Goal: Task Accomplishment & Management: Manage account settings

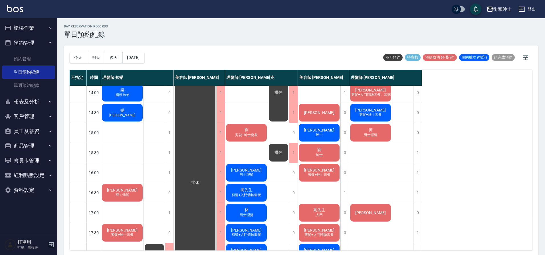
scroll to position [118, 0]
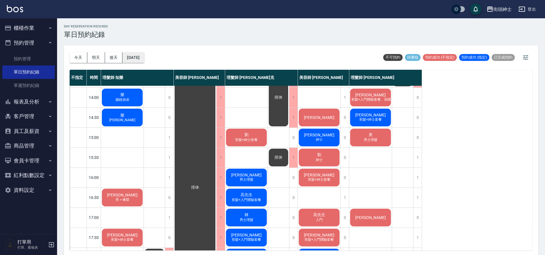
click at [142, 55] on button "[DATE]" at bounding box center [133, 57] width 22 height 11
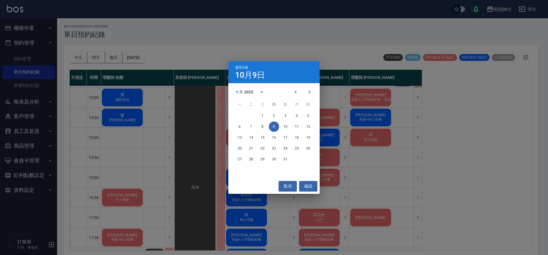
click at [129, 56] on div "選擇日期 10月9日 十月 2025 一 二 三 四 五 六 日 1 2 3 4 5 6 7 8 9 10 11 12 13 14 15 16 17 18 1…" at bounding box center [274, 127] width 548 height 255
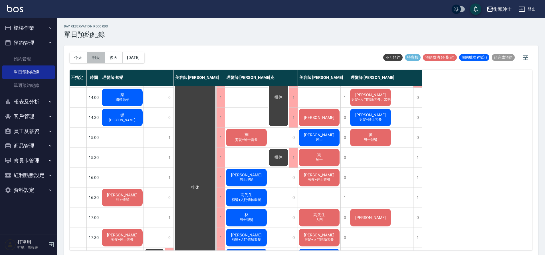
click at [96, 59] on button "明天" at bounding box center [96, 57] width 18 height 11
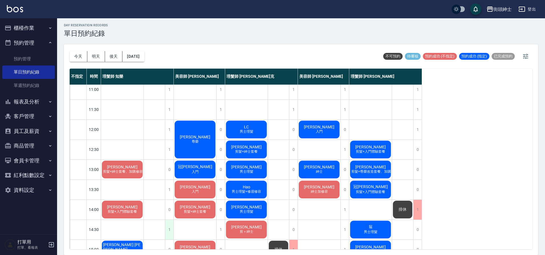
scroll to position [1, 0]
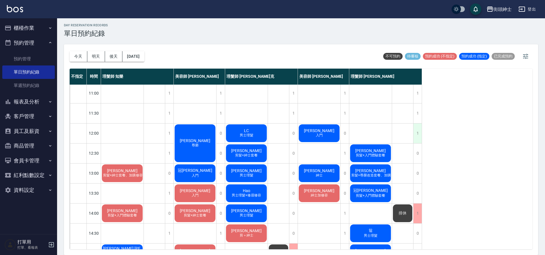
click at [418, 131] on div "1" at bounding box center [417, 133] width 9 height 20
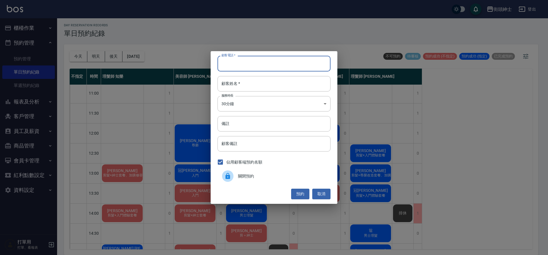
click at [268, 65] on input "顧客電話   *" at bounding box center [274, 63] width 113 height 15
type input "０"
type input "0916297612"
click at [269, 83] on input "顧客姓名   *" at bounding box center [274, 83] width 113 height 15
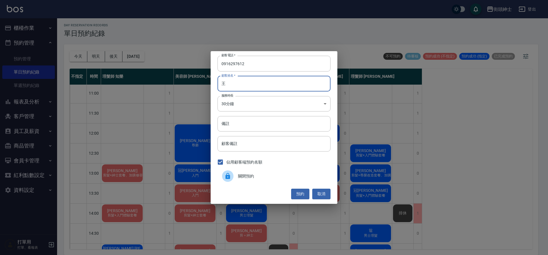
type input "王"
click at [301, 192] on button "預約" at bounding box center [300, 193] width 18 height 11
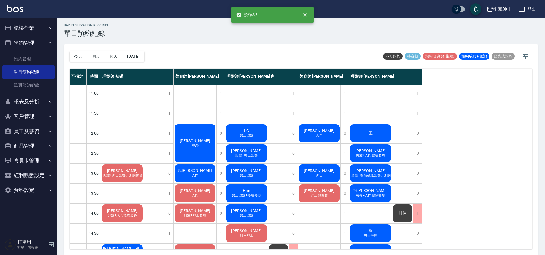
click at [378, 130] on div "王" at bounding box center [370, 132] width 43 height 19
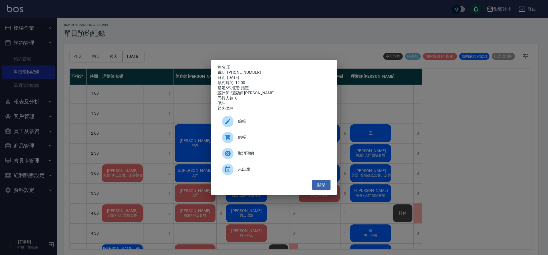
click at [274, 124] on span "編輯" at bounding box center [282, 121] width 88 height 6
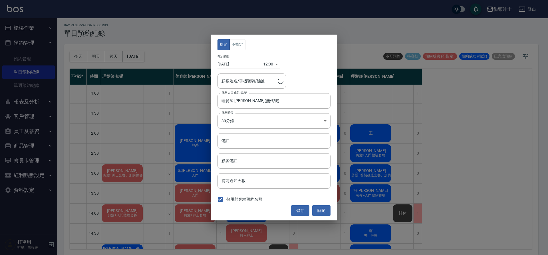
type input "王/0916297612"
click at [244, 40] on button "不指定" at bounding box center [238, 44] width 16 height 11
click at [298, 206] on button "儲存" at bounding box center [300, 210] width 18 height 11
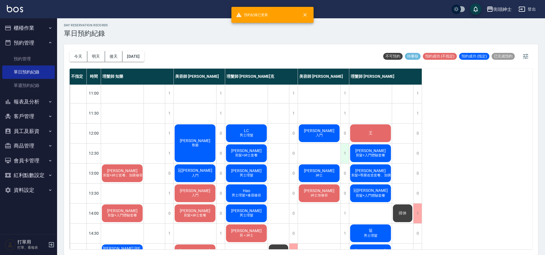
click at [346, 157] on div "1" at bounding box center [345, 153] width 9 height 20
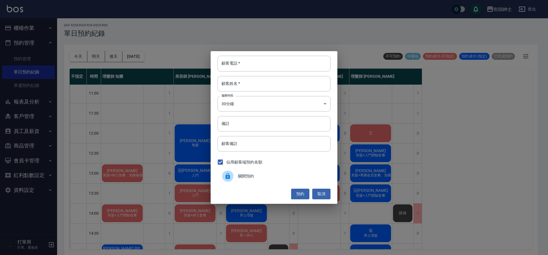
click at [463, 132] on div "顧客電話   * 顧客電話   * 顧客姓名   * 顧客姓名   * 服務時長 30分鐘 1 服務時長 備註 備註 顧客備註 顧客備註 佔用顧客端預約名額 …" at bounding box center [274, 127] width 548 height 255
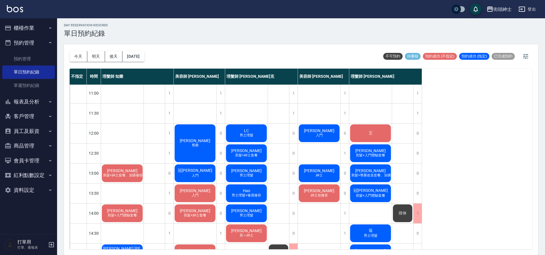
click at [381, 137] on div "王" at bounding box center [370, 132] width 43 height 19
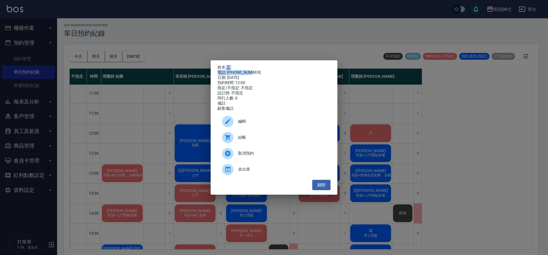
drag, startPoint x: 226, startPoint y: 65, endPoint x: 252, endPoint y: 71, distance: 26.7
click at [252, 71] on div "姓名: 王 電話: 0916297612 日期: 2025/10/10 預約時間: 12:00 指定/不指定: 不指定 設計師: 不指定 同行人數: 0 備註…" at bounding box center [274, 88] width 113 height 46
copy div "王 電話: 0916297612"
drag, startPoint x: 456, startPoint y: 114, endPoint x: 445, endPoint y: 117, distance: 11.8
click at [456, 114] on div "姓名: 王 電話: 0916297612 日期: 2025/10/10 預約時間: 12:00 指定/不指定: 不指定 設計師: 不指定 同行人數: 0 備註…" at bounding box center [274, 127] width 548 height 255
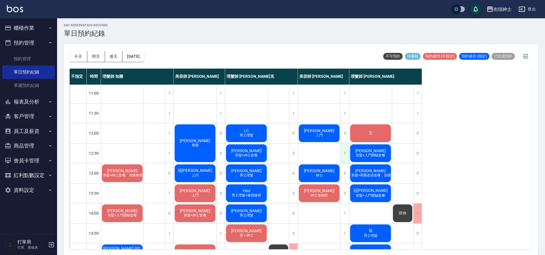
click at [345, 153] on div "1" at bounding box center [345, 153] width 9 height 20
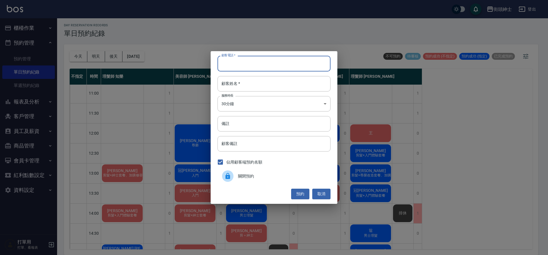
click at [283, 65] on input "顧客電話   *" at bounding box center [274, 63] width 113 height 15
click at [277, 69] on input "顧客電話   *" at bounding box center [274, 63] width 113 height 15
click at [281, 65] on input "顧客電話   *" at bounding box center [274, 63] width 113 height 15
paste input "王 電話: 0916297612"
drag, startPoint x: 239, startPoint y: 64, endPoint x: 200, endPoint y: 67, distance: 38.4
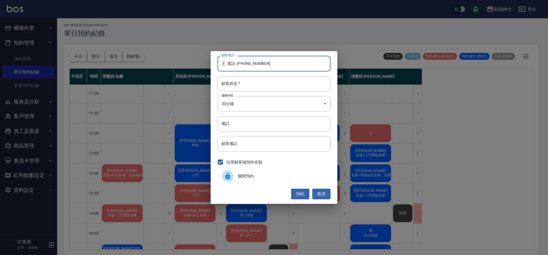
click at [200, 67] on div "顧客電話   * 王 電話: 0916297612 顧客電話   * 顧客姓名   * 顧客姓名   * 服務時長 30分鐘 1 服務時長 備註 備註 顧客備…" at bounding box center [274, 127] width 548 height 255
click at [238, 66] on input "王 電話: 0916297612" at bounding box center [274, 63] width 113 height 15
drag, startPoint x: 238, startPoint y: 66, endPoint x: 220, endPoint y: 66, distance: 17.1
click at [220, 66] on input "王 電話: 0916297612" at bounding box center [274, 63] width 113 height 15
type input "王"
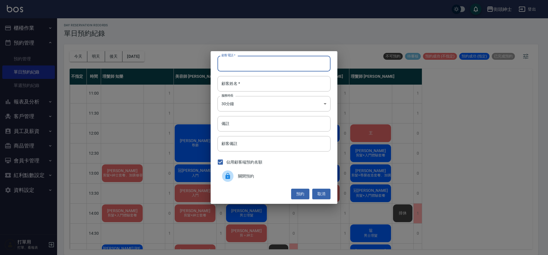
paste input "王 電話: 0916297612"
drag, startPoint x: 239, startPoint y: 64, endPoint x: 217, endPoint y: 66, distance: 22.4
click at [217, 66] on div "顧客電話   * 王 電話: 0916297612 顧客電話   * 顧客姓名   * 顧客姓名   * 服務時長 30分鐘 1 服務時長 備註 備註 顧客備…" at bounding box center [274, 127] width 127 height 152
type input "0916297612"
click at [249, 79] on input "顧客姓名   *" at bounding box center [274, 83] width 113 height 15
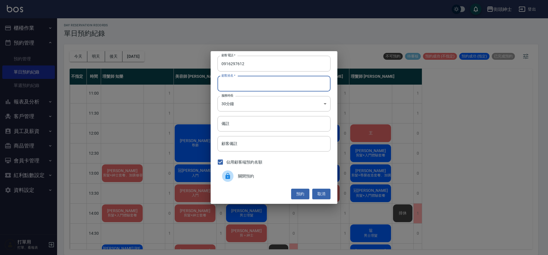
paste input "王 電話: 0916297612"
drag, startPoint x: 264, startPoint y: 85, endPoint x: 226, endPoint y: 83, distance: 37.7
click at [226, 83] on input "王 電話: 0916297612" at bounding box center [274, 83] width 113 height 15
type input "王"
click at [289, 123] on input "備註" at bounding box center [274, 123] width 113 height 15
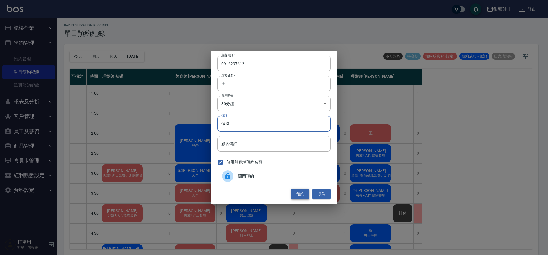
type input "做臉"
drag, startPoint x: 295, startPoint y: 194, endPoint x: 290, endPoint y: 190, distance: 6.1
click at [295, 194] on button "預約" at bounding box center [300, 193] width 18 height 11
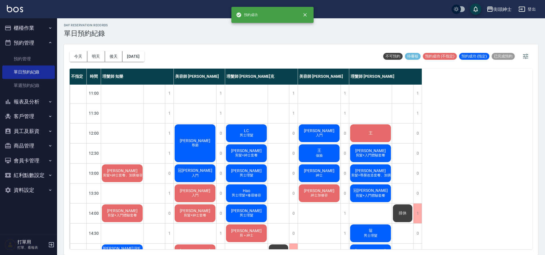
click at [437, 142] on div "不指定 時間 理髮師 知樂 美容師 Cherry 理髮師 Vic 維克 美容師 小戴 理髮師 eric 11:00 11:30 12:00 12:30 13:…" at bounding box center [301, 159] width 463 height 180
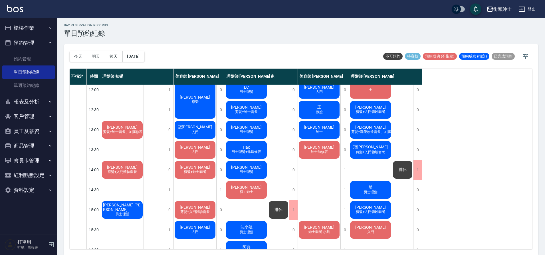
scroll to position [45, 0]
click at [73, 59] on button "今天" at bounding box center [79, 56] width 18 height 11
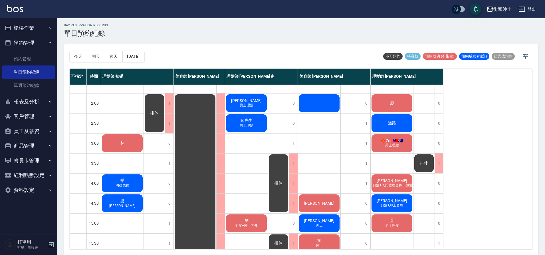
scroll to position [108, 0]
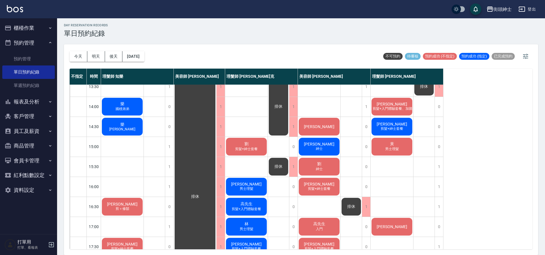
click at [387, 149] on span "男士理髮" at bounding box center [392, 148] width 16 height 5
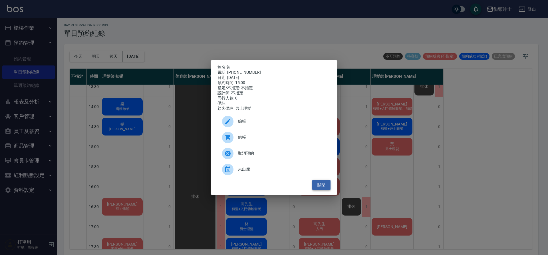
click at [325, 190] on button "關閉" at bounding box center [321, 185] width 18 height 11
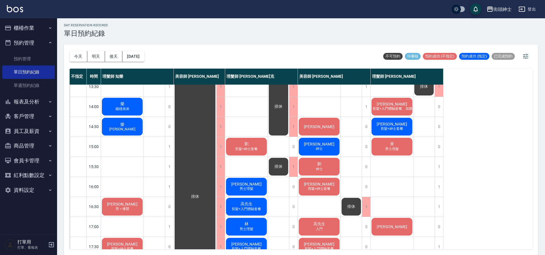
click at [256, 150] on span "剪髮+紳士套餐" at bounding box center [246, 148] width 25 height 5
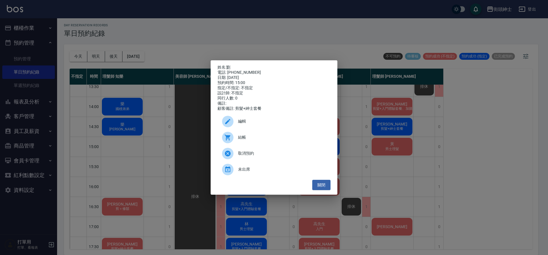
drag, startPoint x: 281, startPoint y: 34, endPoint x: 290, endPoint y: 32, distance: 9.1
click at [288, 32] on div "姓名: 劉 電話: 0906557723 日期: 2025/10/09 預約時間: 15:00 指定/不指定: 不指定 設計師: 不指定 同行人數: 0 備註…" at bounding box center [274, 127] width 548 height 255
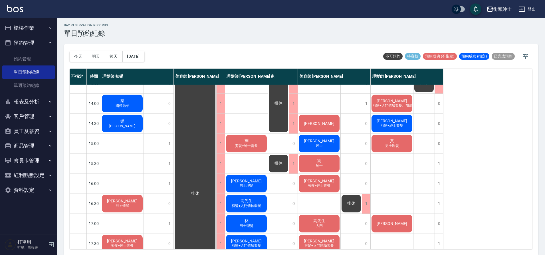
scroll to position [108, 0]
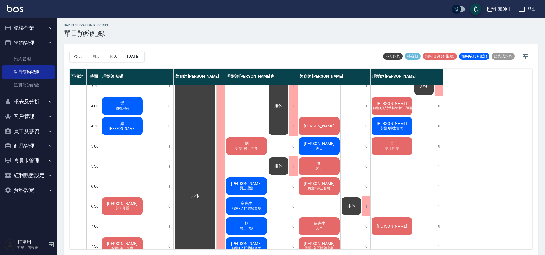
click at [401, 142] on div "黃 男士理髮" at bounding box center [392, 145] width 43 height 19
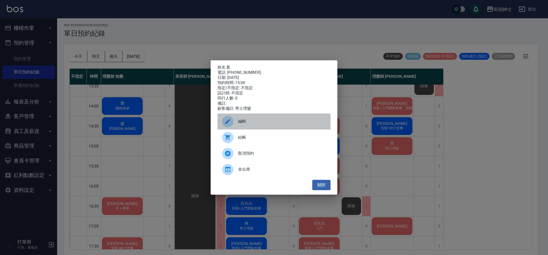
click at [289, 124] on span "編輯" at bounding box center [282, 121] width 88 height 6
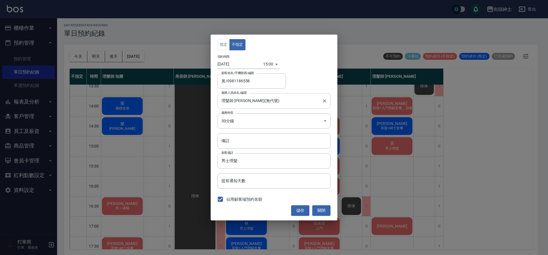
click at [255, 101] on input "理髮師 eric(無代號)" at bounding box center [269, 101] width 99 height 10
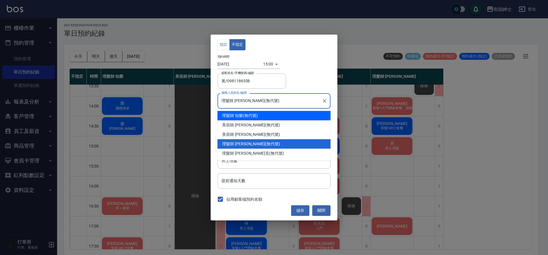
click at [258, 118] on div "理髮師 知樂 (無代號)" at bounding box center [274, 115] width 113 height 9
type input "理髮師 知樂(無代號)"
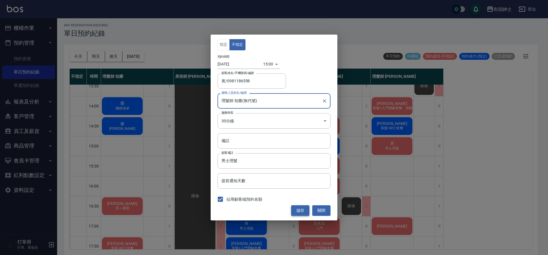
click at [303, 208] on button "儲存" at bounding box center [300, 210] width 18 height 11
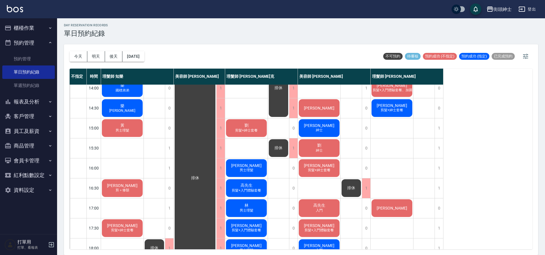
scroll to position [125, 0]
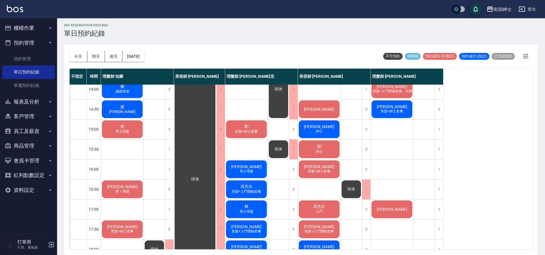
click at [326, 168] on div "周東亮 剪髮+紳士套餐" at bounding box center [319, 168] width 43 height 19
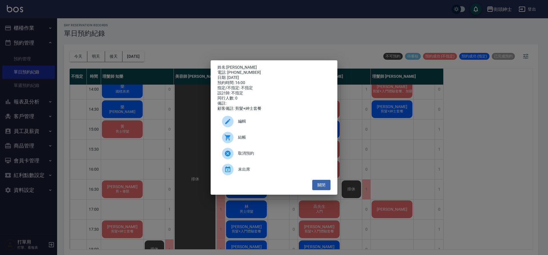
click at [282, 121] on span "編輯" at bounding box center [282, 121] width 88 height 6
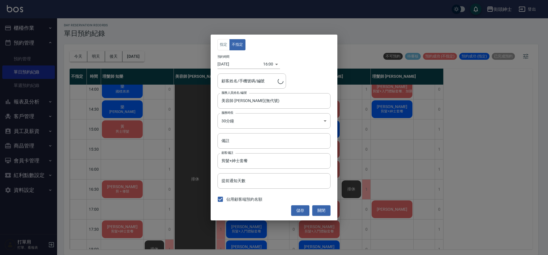
type input "周東亮/0987425839"
click at [261, 106] on div "美容師 小戴(無代號) 服務人員姓名/編號" at bounding box center [274, 100] width 113 height 15
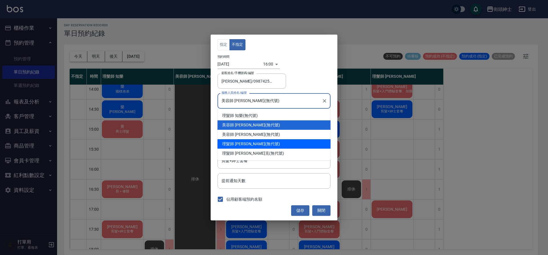
click at [261, 146] on div "理髮師 eric (無代號)" at bounding box center [274, 143] width 113 height 9
type input "理髮師 eric(無代號)"
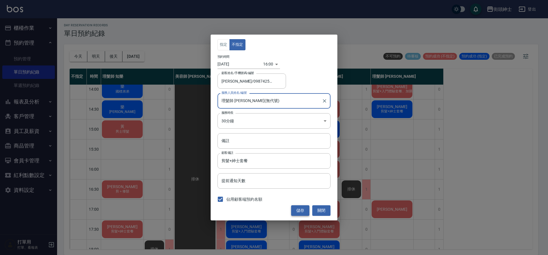
click at [293, 206] on button "儲存" at bounding box center [300, 210] width 18 height 11
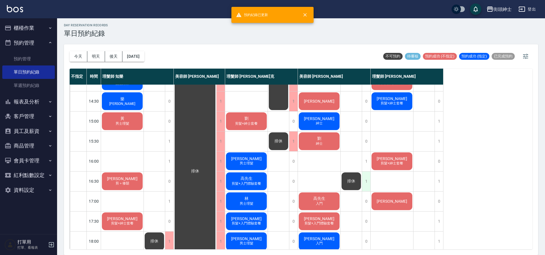
scroll to position [136, 0]
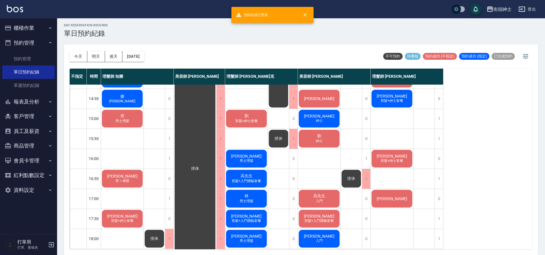
click at [354, 183] on div "排休" at bounding box center [351, 178] width 21 height 19
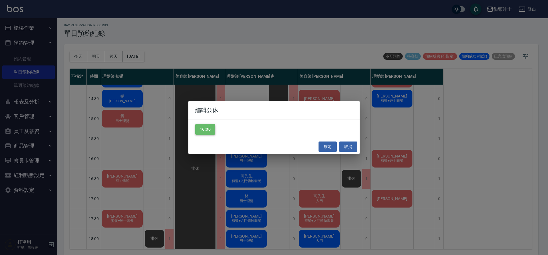
click at [210, 129] on button "16:30" at bounding box center [205, 129] width 20 height 11
click at [336, 152] on div "確定 取消" at bounding box center [273, 146] width 171 height 15
click at [331, 147] on button "確定" at bounding box center [328, 146] width 18 height 11
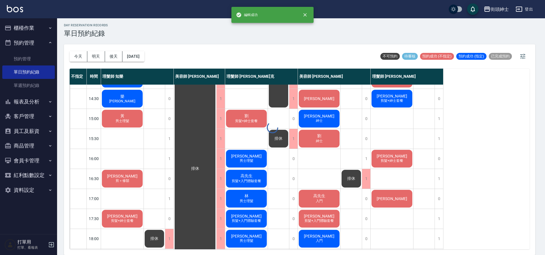
click at [354, 180] on div at bounding box center [272, 127] width 545 height 255
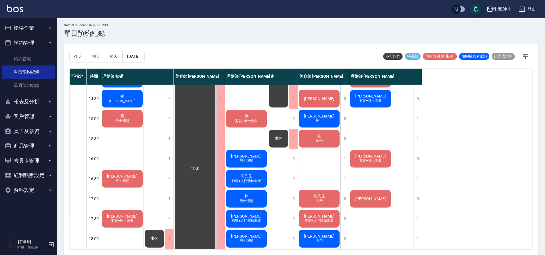
click at [136, 174] on div "周東亮 剪＋修鬍" at bounding box center [122, 178] width 43 height 19
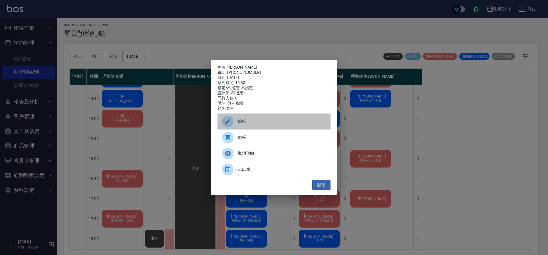
click at [248, 124] on span "編輯" at bounding box center [282, 121] width 88 height 6
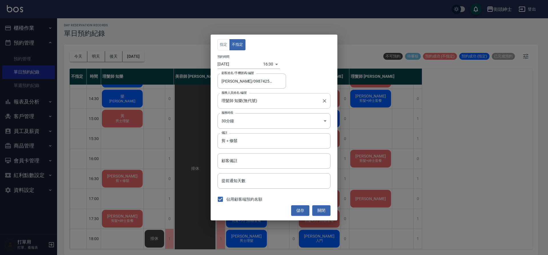
click at [259, 99] on input "理髮師 知樂(無代號)" at bounding box center [269, 101] width 99 height 10
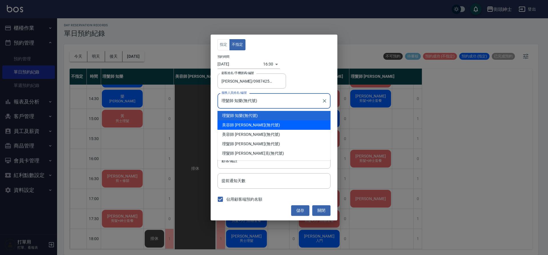
click at [252, 129] on div "美容師 小戴 (無代號)" at bounding box center [274, 124] width 113 height 9
type input "美容師 小戴(無代號)"
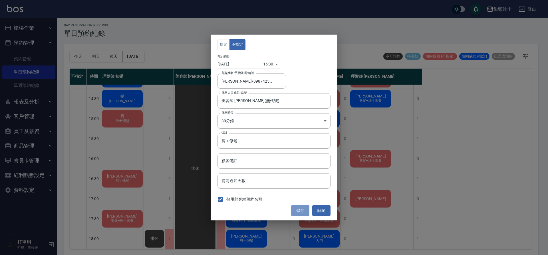
click at [299, 211] on button "儲存" at bounding box center [300, 210] width 18 height 11
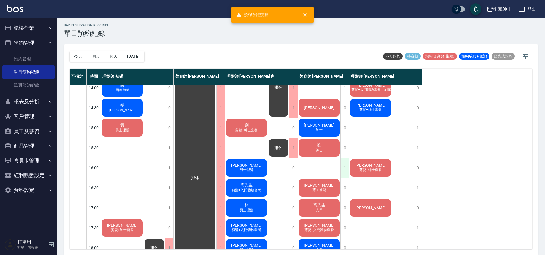
scroll to position [126, 0]
click at [341, 162] on div "黃庭健 劉恩成 紳士 劉 紳士 周東亮 剪＋修鬍 高先生 入門 謝子偉 剪髮+入門體驗套餐 劉先生 入門 林育祥 紳士 吳珈豪 紳士套餐" at bounding box center [319, 168] width 43 height 420
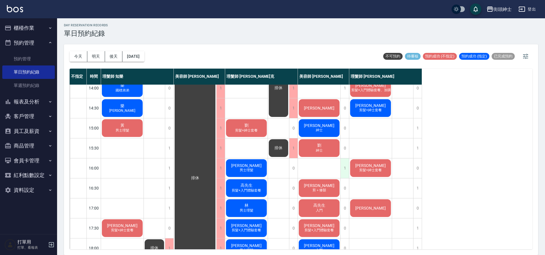
click at [346, 163] on div "1" at bounding box center [345, 168] width 9 height 20
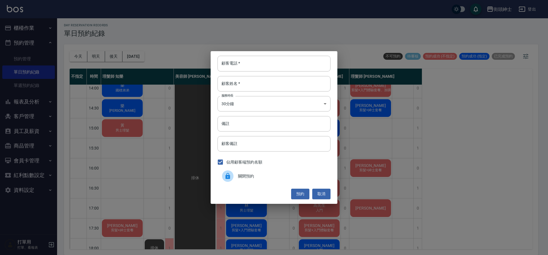
click at [282, 175] on span "關閉預約" at bounding box center [282, 176] width 88 height 6
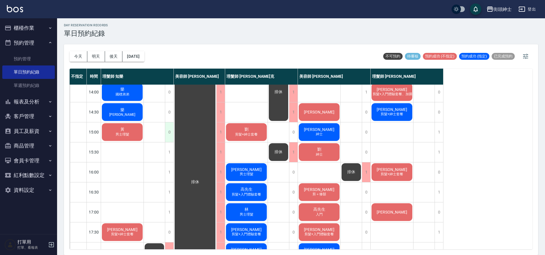
scroll to position [100, 0]
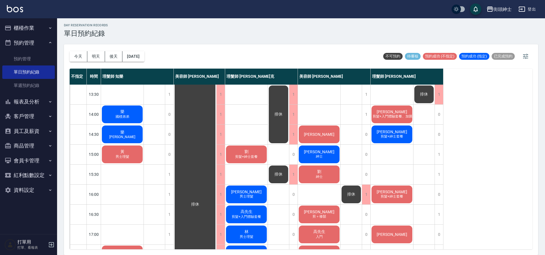
click at [132, 136] on div "樂 于至忠" at bounding box center [122, 133] width 43 height 19
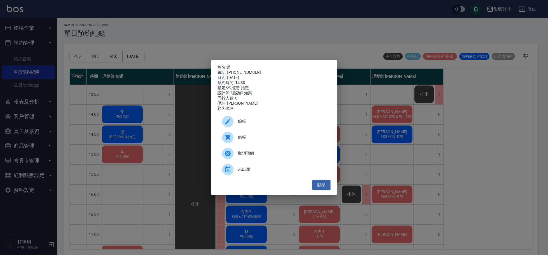
click at [253, 140] on span "結帳" at bounding box center [282, 137] width 88 height 6
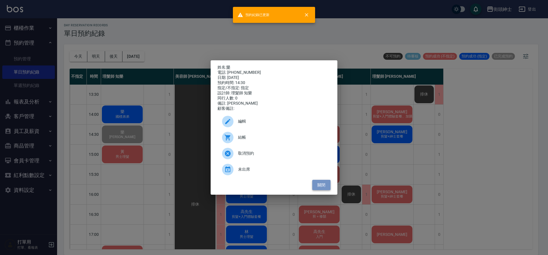
click at [324, 187] on button "關閉" at bounding box center [321, 185] width 18 height 11
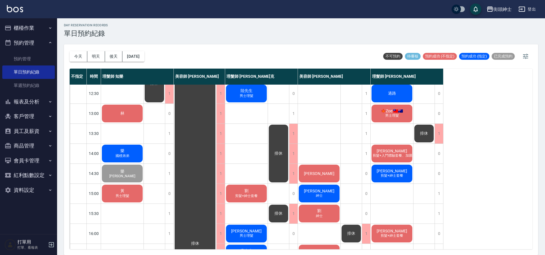
scroll to position [30, 0]
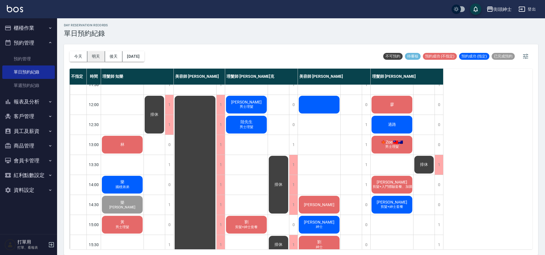
click at [101, 56] on button "明天" at bounding box center [96, 56] width 18 height 11
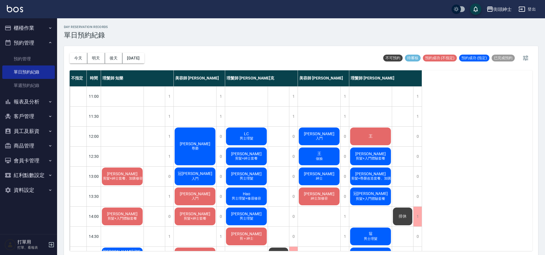
click at [366, 151] on span "Daniel" at bounding box center [370, 153] width 33 height 5
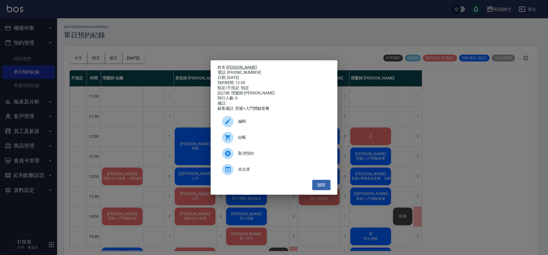
click at [236, 65] on link "Daniel" at bounding box center [241, 67] width 31 height 5
click at [328, 186] on button "關閉" at bounding box center [321, 185] width 18 height 11
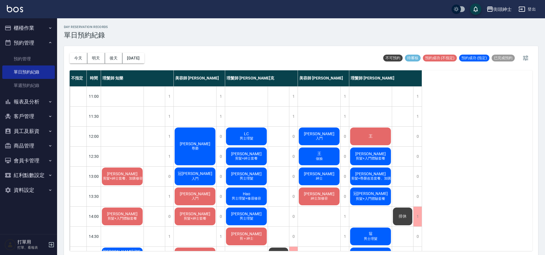
click at [359, 181] on div "Evan 剪髮+尊榮改造套餐、加購修眉修容" at bounding box center [370, 175] width 43 height 19
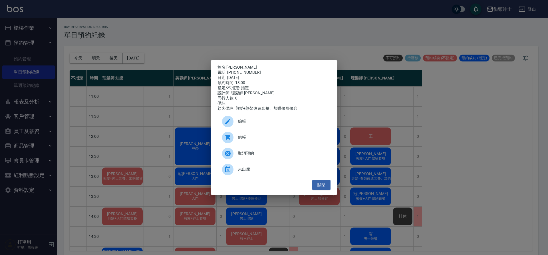
click at [232, 66] on link "Evan" at bounding box center [241, 67] width 31 height 5
click at [329, 185] on button "關閉" at bounding box center [321, 185] width 18 height 11
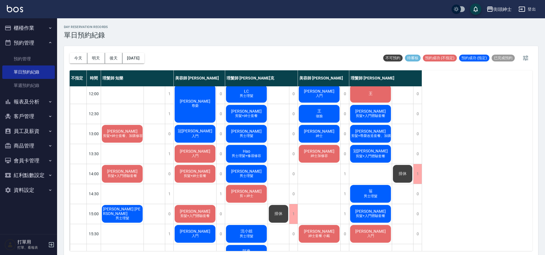
scroll to position [43, 0]
click at [367, 195] on span "男士理髮" at bounding box center [371, 195] width 16 height 5
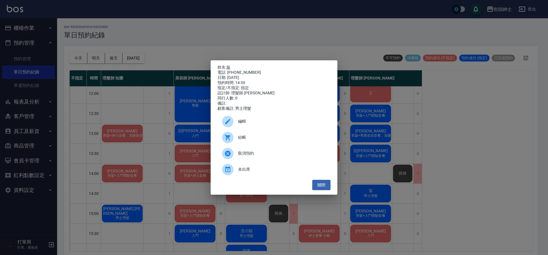
click at [230, 65] on link "翁" at bounding box center [228, 67] width 4 height 5
click at [317, 185] on button "關閉" at bounding box center [321, 185] width 18 height 11
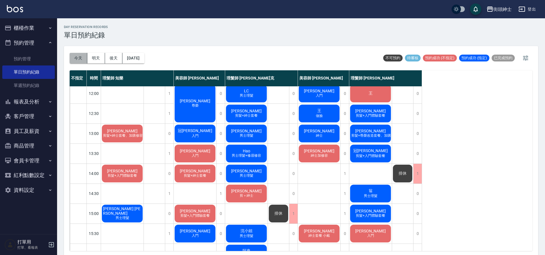
click at [83, 57] on button "今天" at bounding box center [79, 58] width 18 height 11
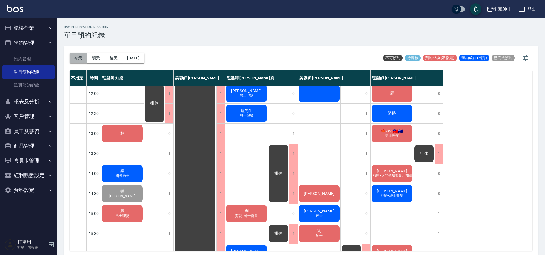
click at [75, 56] on button "今天" at bounding box center [79, 58] width 18 height 11
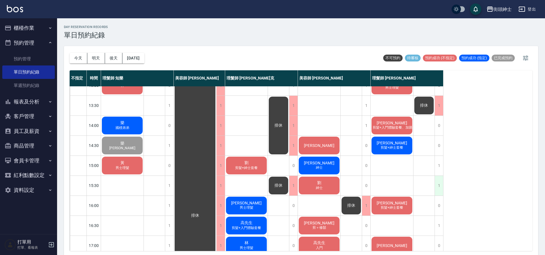
click at [440, 184] on div "1" at bounding box center [439, 186] width 9 height 20
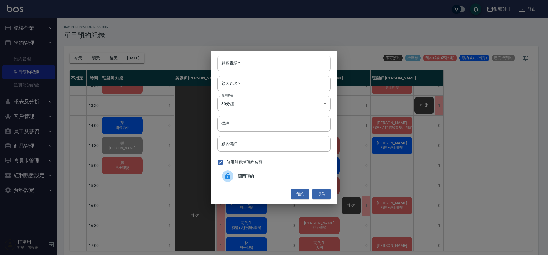
click at [267, 69] on input "顧客電話   *" at bounding box center [274, 63] width 113 height 15
type input "0976062101"
click at [279, 81] on input "顧客姓名   *" at bounding box center [274, 83] width 113 height 15
type input "u"
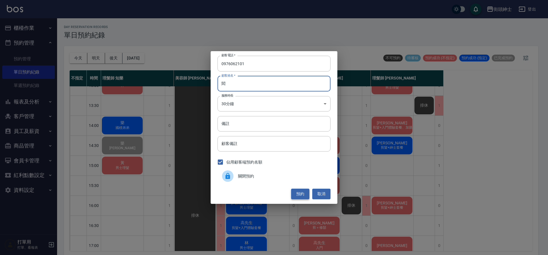
type input "閻"
click at [300, 193] on button "預約" at bounding box center [300, 193] width 18 height 11
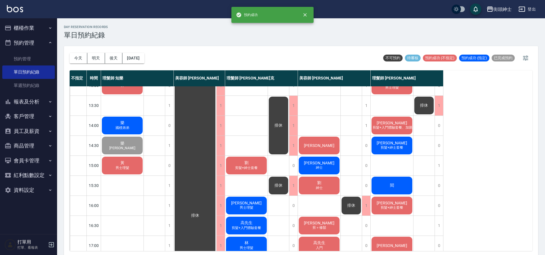
click at [388, 189] on div "閻" at bounding box center [392, 185] width 43 height 19
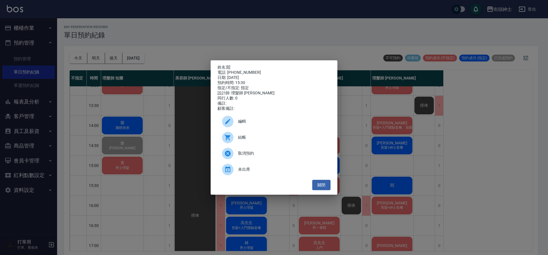
click at [266, 124] on span "編輯" at bounding box center [282, 121] width 88 height 6
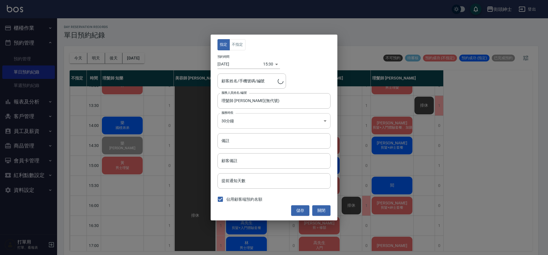
type input "閻/0976062101"
click at [238, 49] on button "不指定" at bounding box center [238, 44] width 16 height 11
click at [306, 206] on button "儲存" at bounding box center [300, 210] width 18 height 11
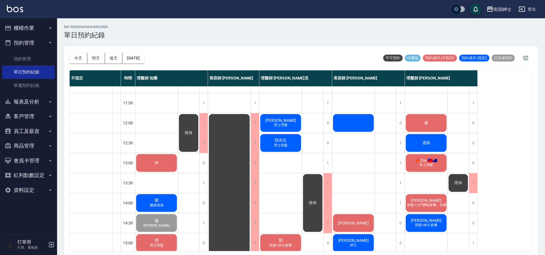
scroll to position [120, 0]
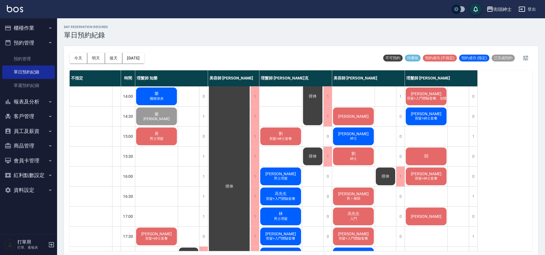
click at [161, 142] on div "黃 男士理髮" at bounding box center [156, 135] width 43 height 19
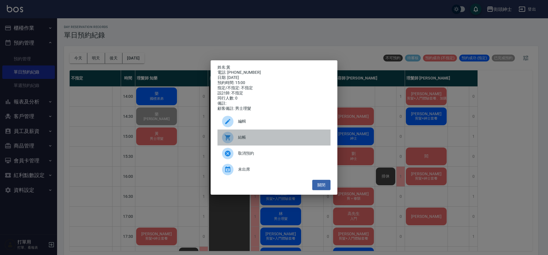
click at [257, 140] on span "結帳" at bounding box center [282, 137] width 88 height 6
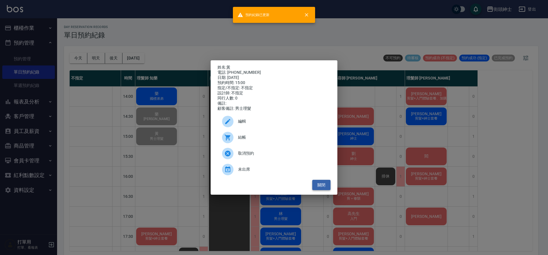
click at [326, 190] on button "關閉" at bounding box center [321, 185] width 18 height 11
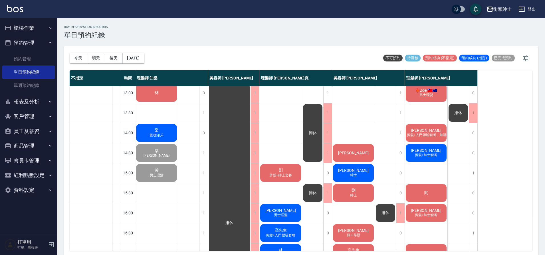
scroll to position [62, 0]
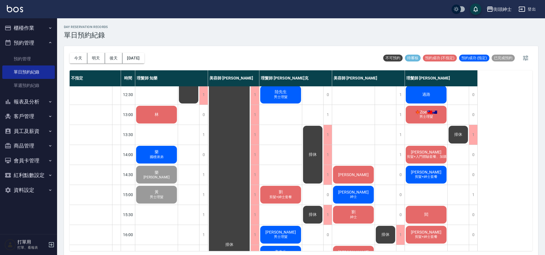
click at [154, 161] on div "樂 國標弟弟" at bounding box center [156, 154] width 43 height 19
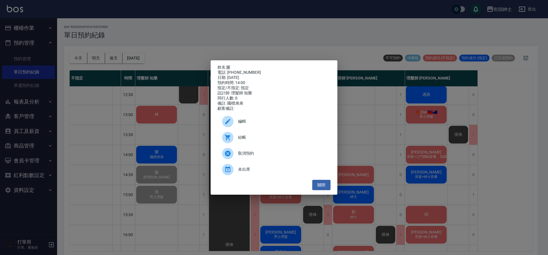
click at [275, 140] on span "結帳" at bounding box center [282, 137] width 88 height 6
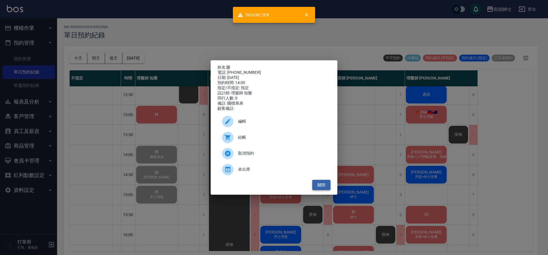
click at [328, 188] on button "關閉" at bounding box center [321, 185] width 18 height 11
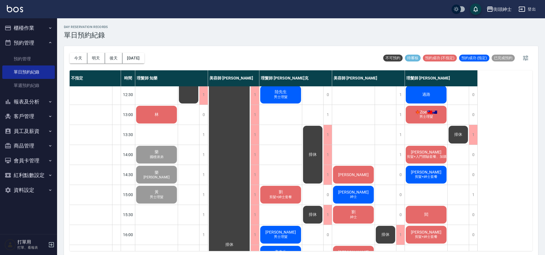
click at [158, 120] on div "林" at bounding box center [156, 114] width 43 height 19
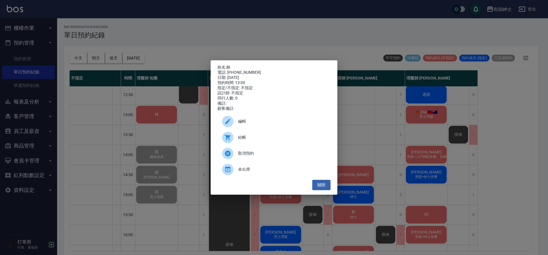
click at [258, 140] on span "結帳" at bounding box center [282, 137] width 88 height 6
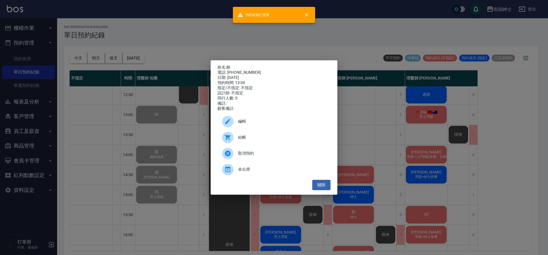
click at [331, 186] on div "姓名: 林 電話: 0953986918 日期: 2025/10/09 預約時間: 13:00 指定/不指定: 不指定 設計師: 不指定 同行人數: 0 備註…" at bounding box center [274, 127] width 127 height 134
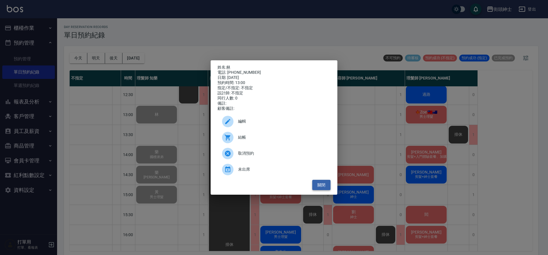
click at [326, 187] on button "關閉" at bounding box center [321, 185] width 18 height 11
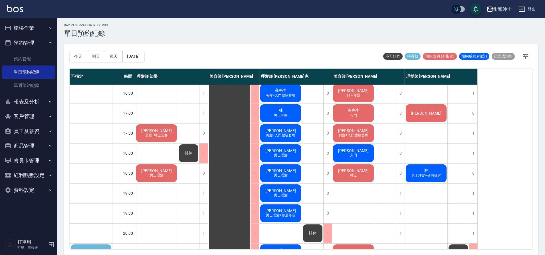
scroll to position [260, 0]
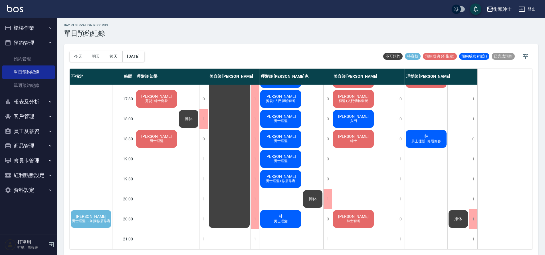
click at [97, 218] on span "男士理髮 （加購修眉修容）" at bounding box center [93, 220] width 44 height 5
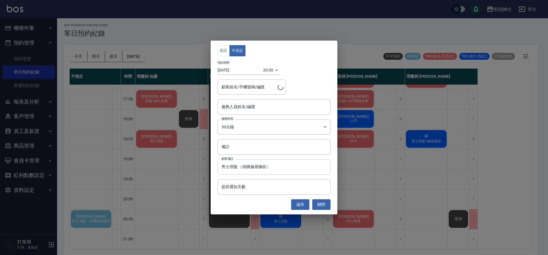
type input "曾昱/0975238576"
click at [249, 107] on input "服務人員姓名/編號" at bounding box center [274, 107] width 108 height 10
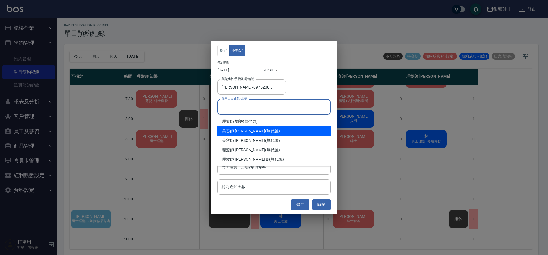
click at [247, 120] on div "理髮師 知樂 (無代號)" at bounding box center [274, 121] width 113 height 9
type input "理髮師 知樂(無代號)"
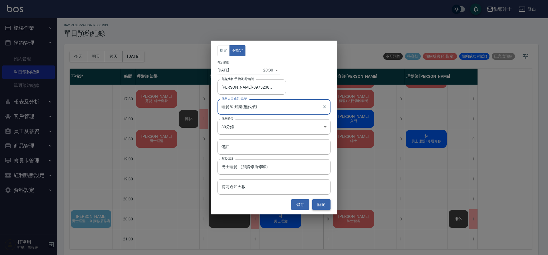
click at [329, 208] on button "關閉" at bounding box center [321, 204] width 18 height 11
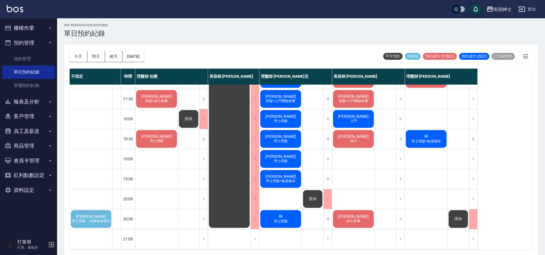
click at [100, 218] on span "男士理髮 （加購修眉修容）" at bounding box center [92, 220] width 44 height 5
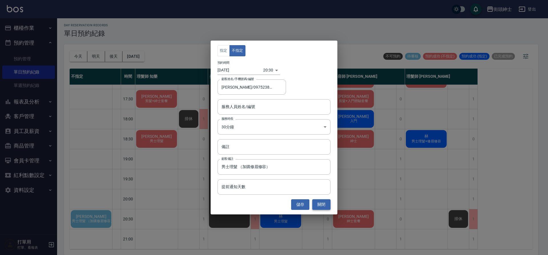
click at [326, 206] on button "關閉" at bounding box center [321, 204] width 18 height 11
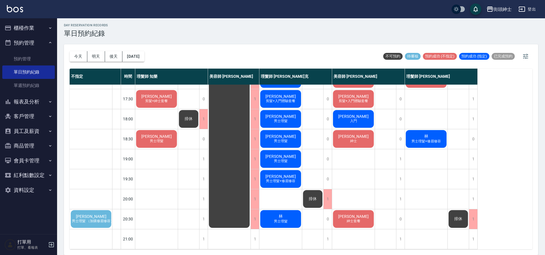
click at [89, 218] on span "男士理髮 （加購修眉修容）" at bounding box center [93, 220] width 44 height 5
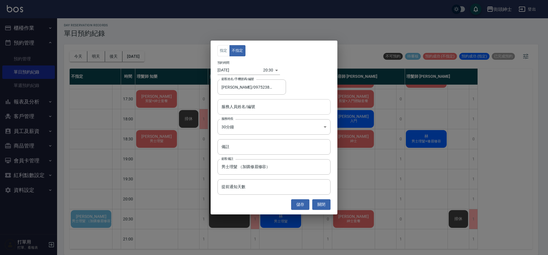
click at [245, 110] on input "服務人員姓名/編號" at bounding box center [274, 107] width 108 height 10
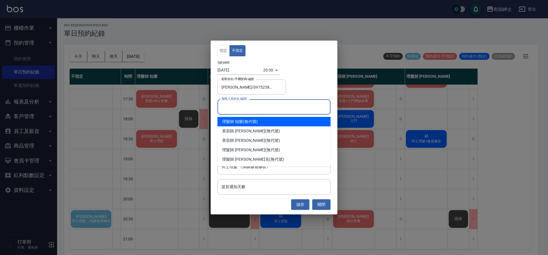
click at [250, 121] on div "理髮師 知樂 (無代號)" at bounding box center [274, 121] width 113 height 9
type input "理髮師 知樂(無代號)"
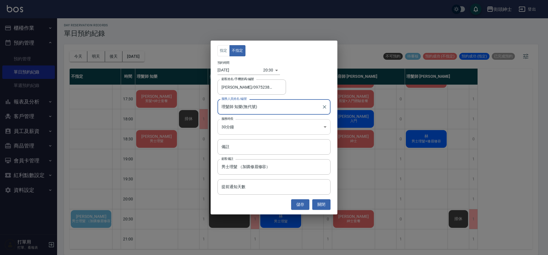
click at [260, 126] on body "街頭紳士 登出 櫃檯作業 打帳單 帳單列表 營業儀表板 現金收支登錄 材料自購登錄 每日結帳 排班表 現場電腦打卡 預約管理 預約管理 單日預約紀錄 單週預約…" at bounding box center [274, 126] width 548 height 256
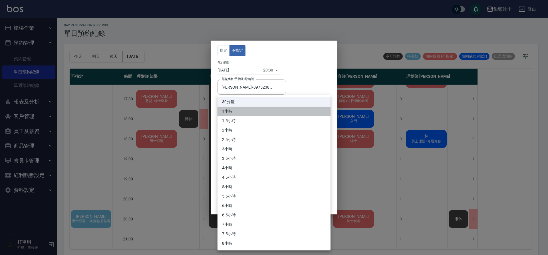
click at [238, 110] on li "1小時" at bounding box center [274, 110] width 113 height 9
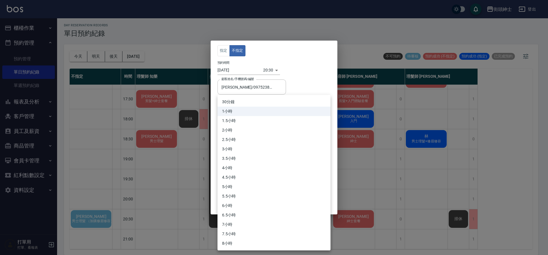
click at [255, 124] on body "街頭紳士 登出 櫃檯作業 打帳單 帳單列表 營業儀表板 現金收支登錄 材料自購登錄 每日結帳 排班表 現場電腦打卡 預約管理 預約管理 單日預約紀錄 單週預約…" at bounding box center [274, 126] width 548 height 256
click at [238, 101] on li "30分鐘" at bounding box center [274, 101] width 113 height 9
type input "1"
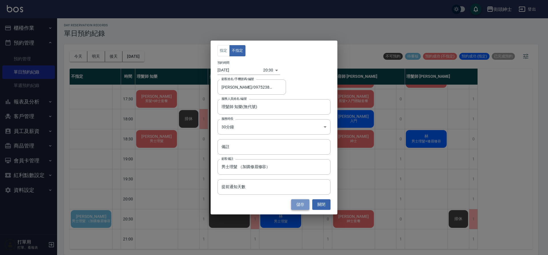
click at [302, 206] on button "儲存" at bounding box center [300, 204] width 18 height 11
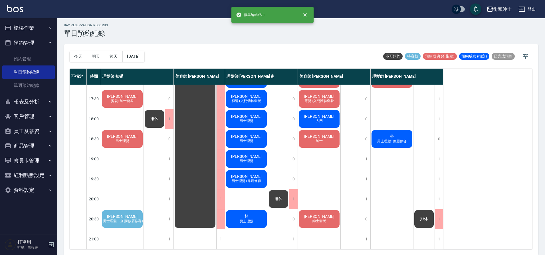
click at [130, 213] on div "曾昱 男士理髮 （加購修眉修容）" at bounding box center [122, 218] width 43 height 19
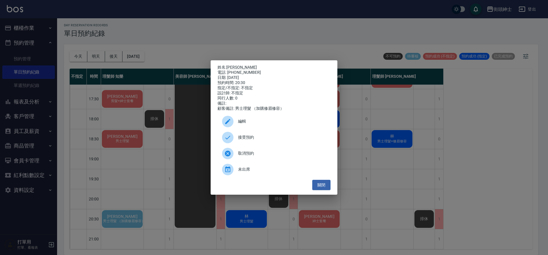
click at [262, 140] on span "接受預約" at bounding box center [282, 137] width 88 height 6
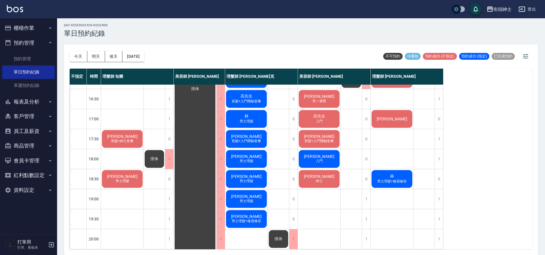
scroll to position [211, 0]
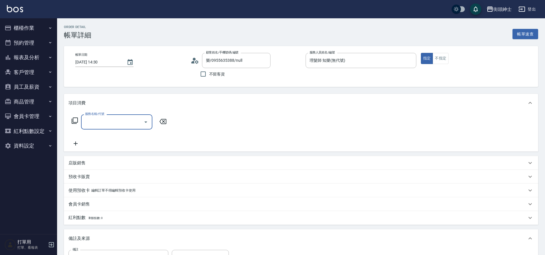
click at [90, 118] on input "服務名稱/代號" at bounding box center [113, 122] width 58 height 10
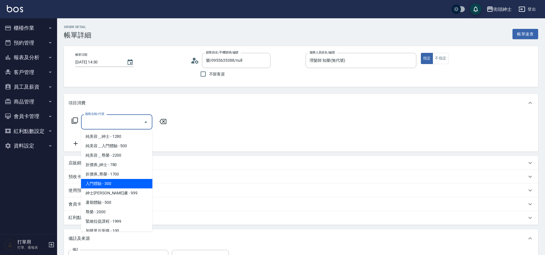
scroll to position [44, 0]
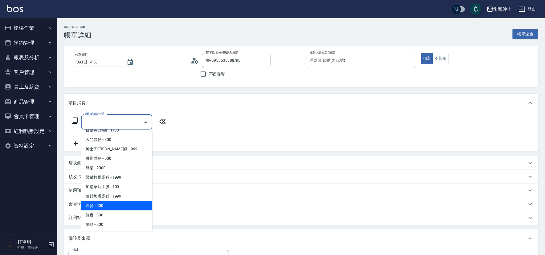
click at [105, 202] on span "理髮 - 500" at bounding box center [116, 205] width 71 height 9
type input "理髮(A02)"
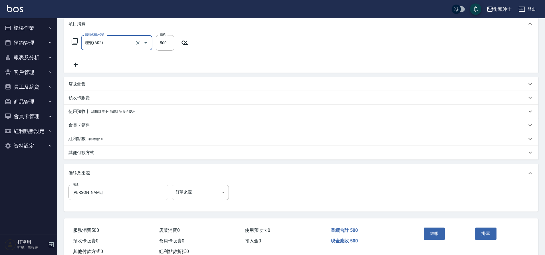
scroll to position [97, 0]
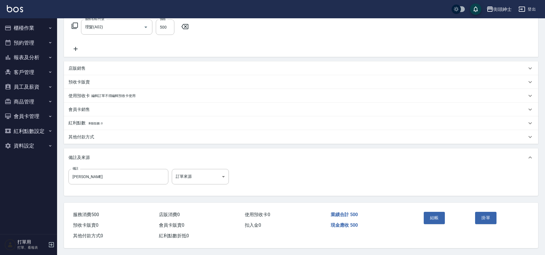
click at [100, 138] on div "其他付款方式" at bounding box center [301, 137] width 475 height 14
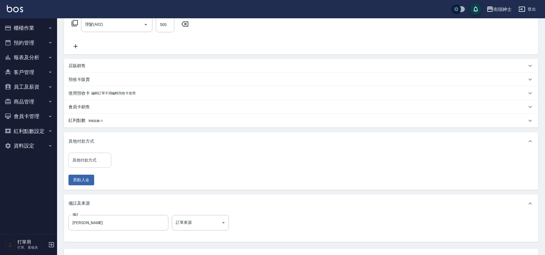
click at [93, 164] on input "其他付款方式" at bounding box center [90, 160] width 38 height 10
click at [87, 178] on span "轉帳" at bounding box center [90, 174] width 43 height 9
type input "轉帳"
click at [143, 162] on input "0" at bounding box center [136, 159] width 43 height 15
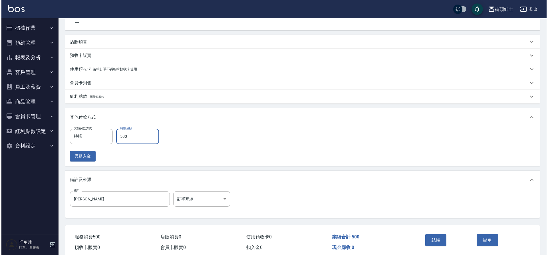
scroll to position [146, 0]
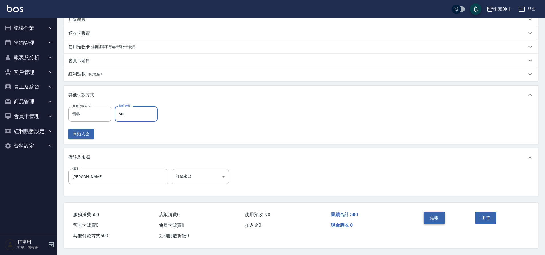
type input "500"
click at [427, 212] on button "結帳" at bounding box center [434, 218] width 21 height 12
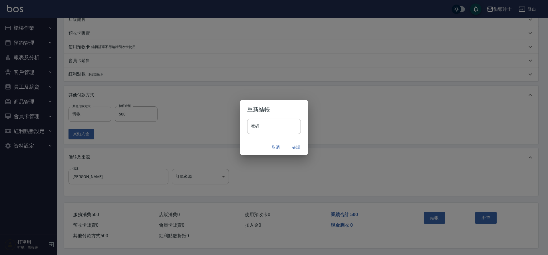
click at [297, 148] on button "確認" at bounding box center [296, 147] width 18 height 11
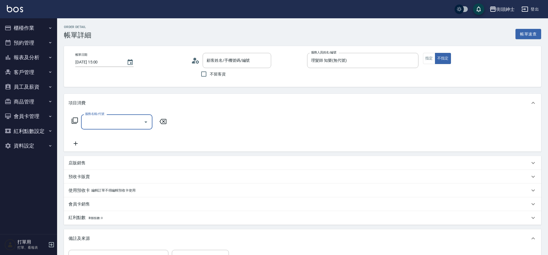
type input "黃/0981186558/null"
click at [107, 122] on input "服務名稱/代號" at bounding box center [113, 122] width 58 height 10
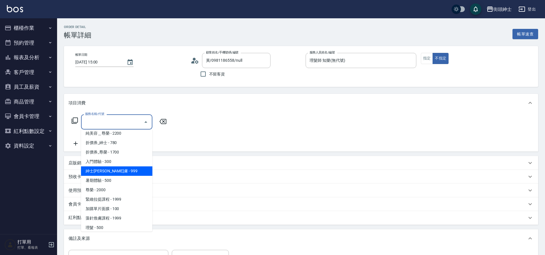
scroll to position [44, 0]
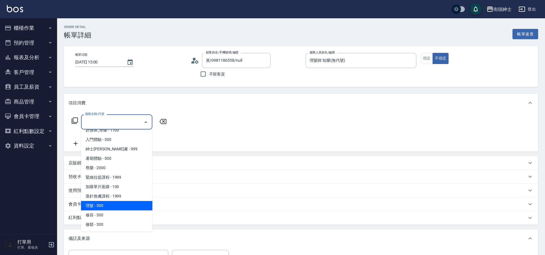
click at [109, 202] on span "理髮 - 500" at bounding box center [116, 205] width 71 height 9
type input "理髮(A02)"
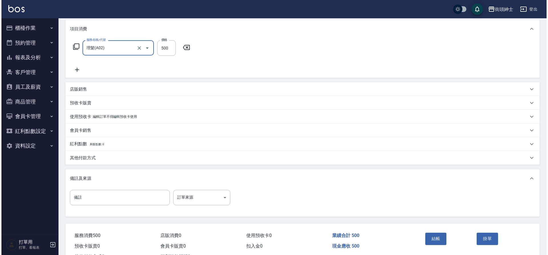
scroll to position [97, 0]
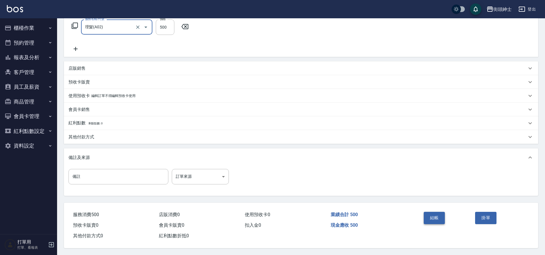
click at [434, 215] on button "結帳" at bounding box center [434, 218] width 21 height 12
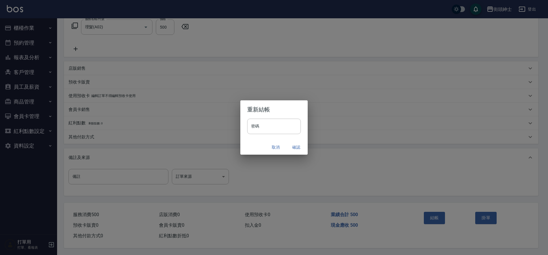
click at [300, 145] on button "確認" at bounding box center [296, 147] width 18 height 11
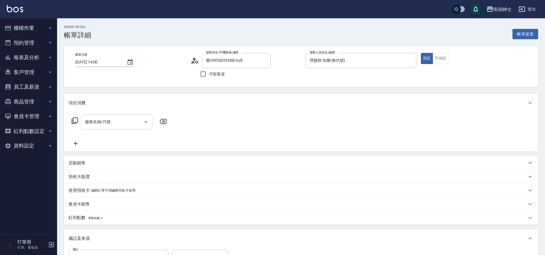
click at [118, 123] on input "服務名稱/代號" at bounding box center [113, 122] width 58 height 10
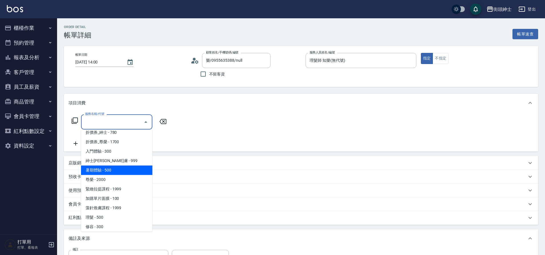
scroll to position [44, 0]
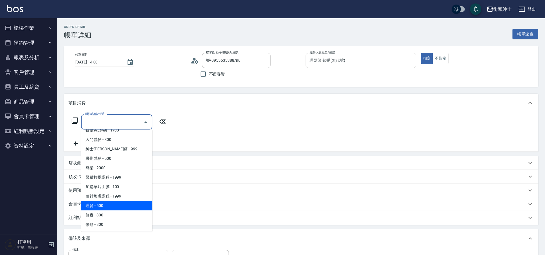
click at [102, 205] on span "理髮 - 500" at bounding box center [116, 205] width 71 height 9
type input "理髮(A02)"
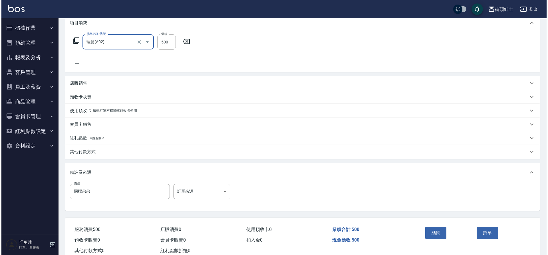
scroll to position [97, 0]
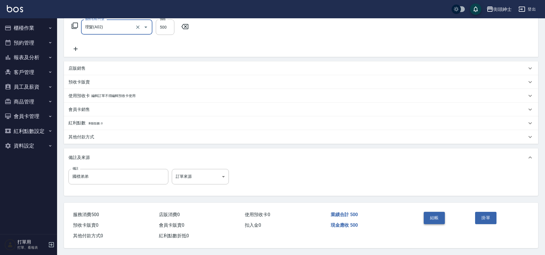
click at [431, 216] on button "結帳" at bounding box center [434, 218] width 21 height 12
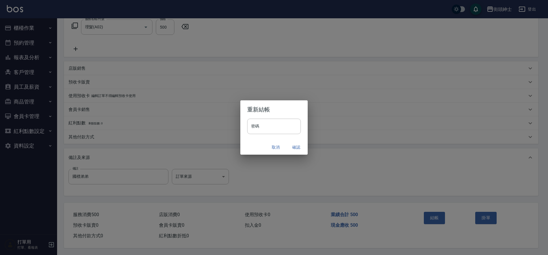
click at [293, 146] on button "確認" at bounding box center [296, 147] width 18 height 11
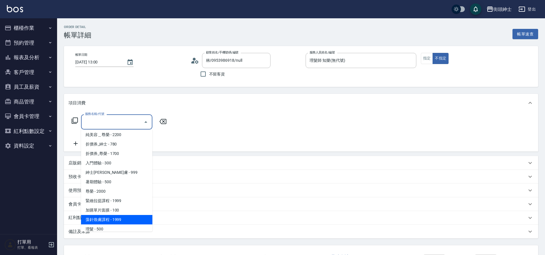
scroll to position [44, 0]
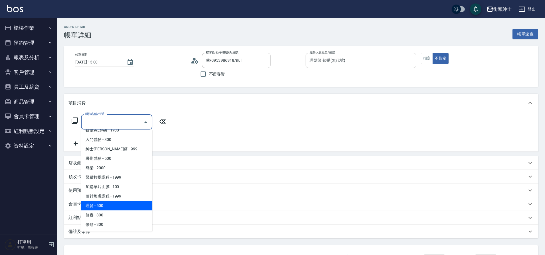
click at [108, 204] on span "理髮 - 500" at bounding box center [116, 205] width 71 height 9
type input "理髮(A02)"
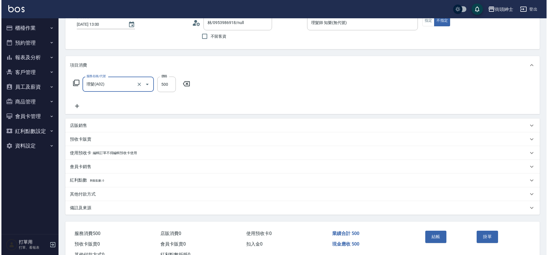
scroll to position [59, 0]
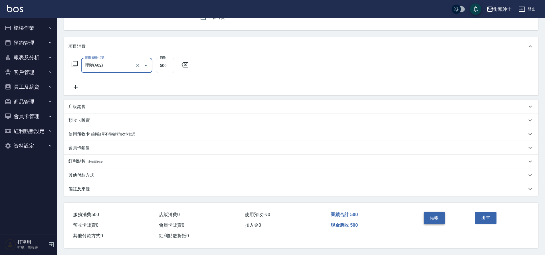
click at [430, 214] on button "結帳" at bounding box center [434, 218] width 21 height 12
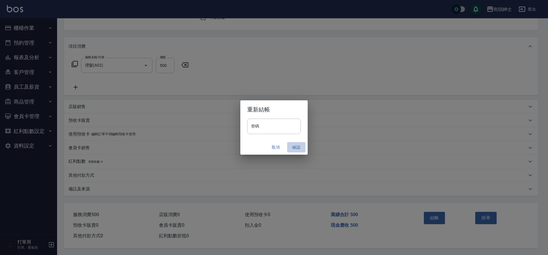
click at [293, 146] on button "確認" at bounding box center [296, 147] width 18 height 11
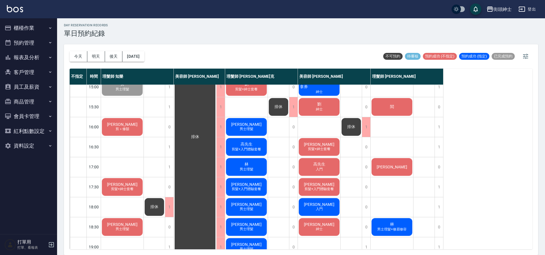
scroll to position [165, 0]
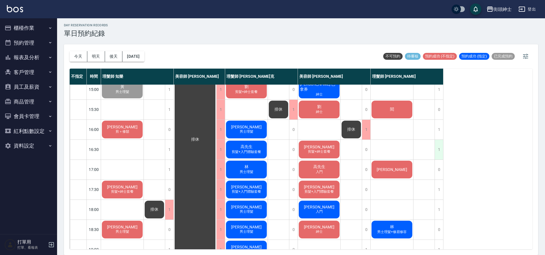
click at [440, 149] on div "1" at bounding box center [439, 150] width 9 height 20
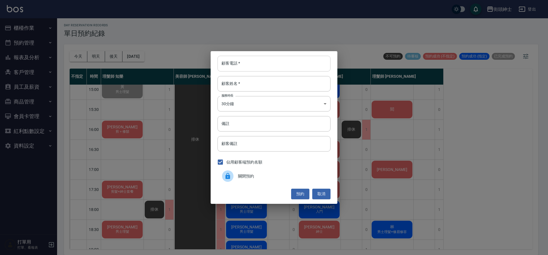
click at [282, 65] on input "顧客電話   *" at bounding box center [274, 63] width 113 height 15
type input "０"
type input "0920577192"
click at [295, 83] on input "顧客姓名   *" at bounding box center [274, 83] width 113 height 15
type input "x"
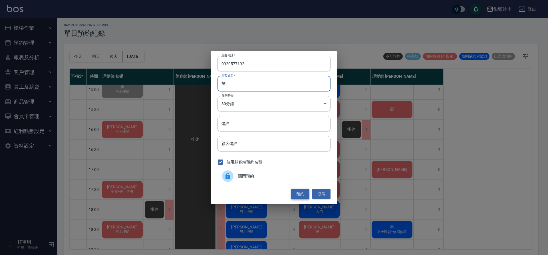
type input "劉"
click at [306, 192] on button "預約" at bounding box center [300, 193] width 18 height 11
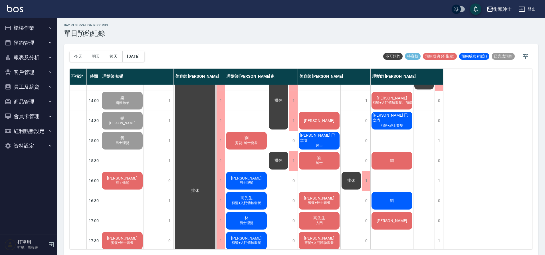
scroll to position [124, 0]
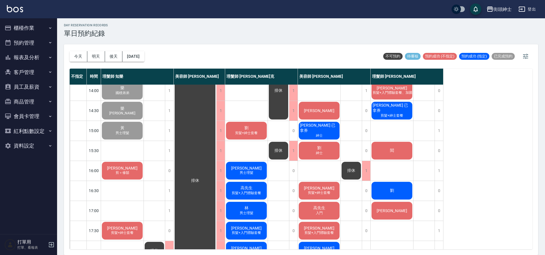
click at [122, 166] on span "周東亮" at bounding box center [122, 168] width 33 height 5
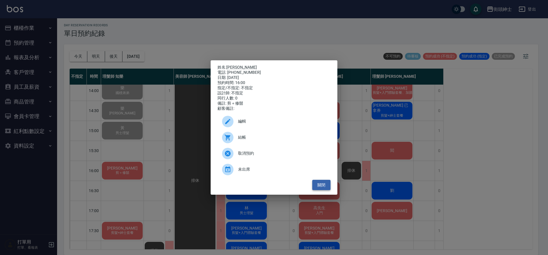
click at [323, 190] on button "關閉" at bounding box center [321, 185] width 18 height 11
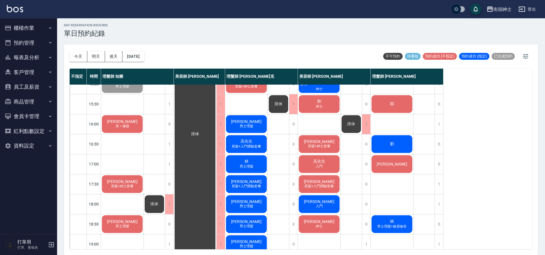
scroll to position [169, 0]
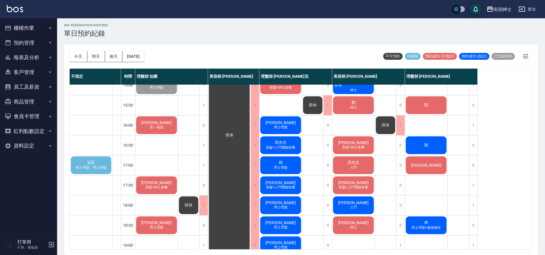
click at [91, 165] on span "男士理髮、男士理髮" at bounding box center [91, 167] width 33 height 5
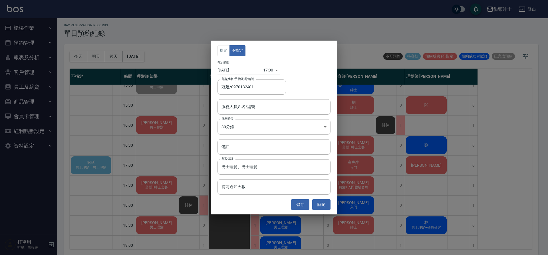
type input "冠廷/0970132401"
click at [250, 102] on div "服務人員姓名/編號 服務人員姓名/編號" at bounding box center [274, 106] width 113 height 15
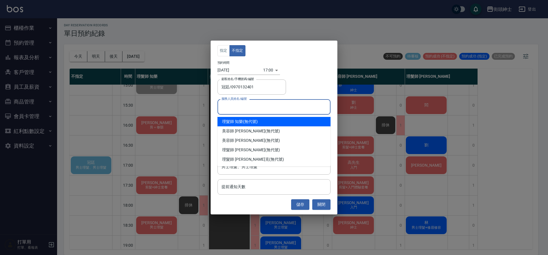
click at [248, 120] on div "理髮師 知樂 (無代號)" at bounding box center [274, 121] width 113 height 9
type input "理髮師 知樂(無代號)"
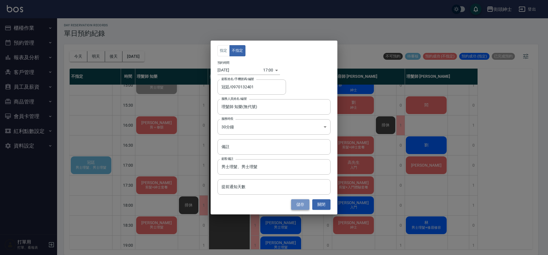
click at [304, 206] on button "儲存" at bounding box center [300, 204] width 18 height 11
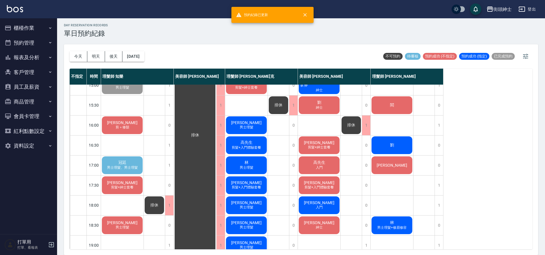
click at [134, 156] on div "冠廷 男士理髮、男士理髮" at bounding box center [122, 164] width 43 height 19
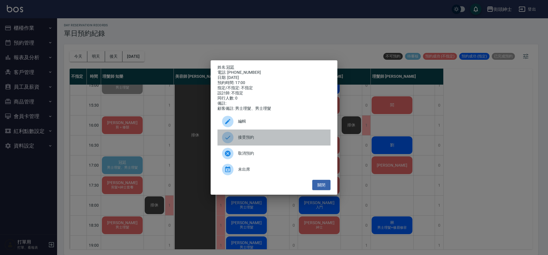
click at [255, 140] on span "接受預約" at bounding box center [282, 137] width 88 height 6
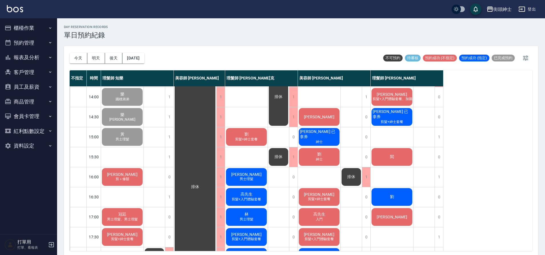
scroll to position [125, 0]
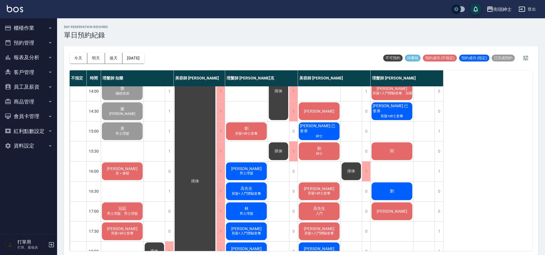
click at [127, 173] on span "剪＋修鬍" at bounding box center [122, 173] width 16 height 5
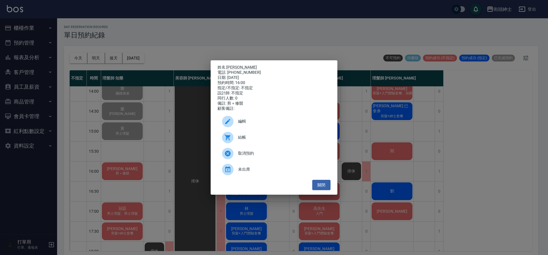
click at [256, 124] on span "編輯" at bounding box center [282, 121] width 88 height 6
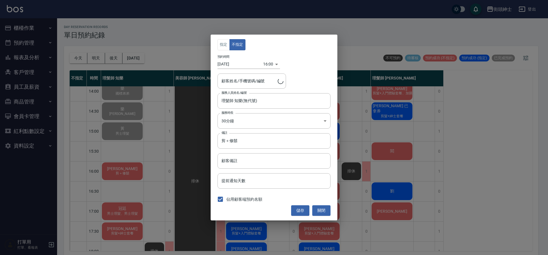
type input "周東亮/0987425839"
click at [319, 211] on button "關閉" at bounding box center [321, 210] width 18 height 11
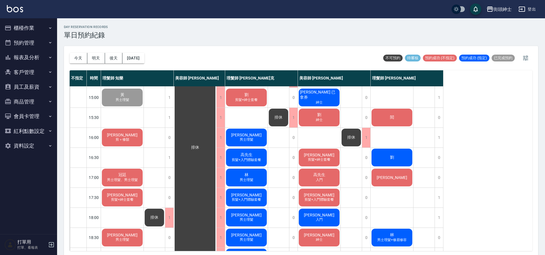
scroll to position [168, 0]
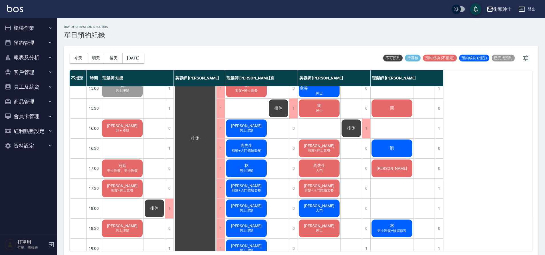
click at [126, 172] on span "男士理髮、男士理髮" at bounding box center [122, 170] width 33 height 5
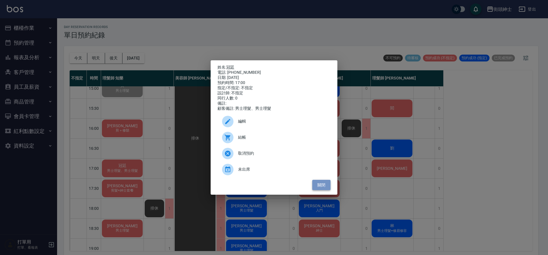
click at [325, 188] on button "關閉" at bounding box center [321, 185] width 18 height 11
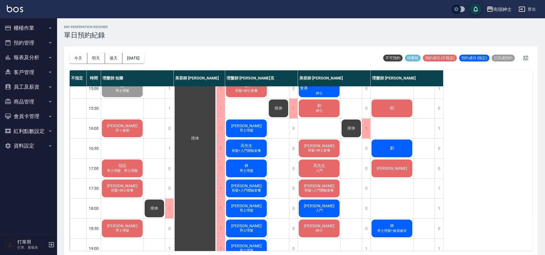
click at [129, 168] on span "男士理髮、男士理髮" at bounding box center [122, 170] width 33 height 5
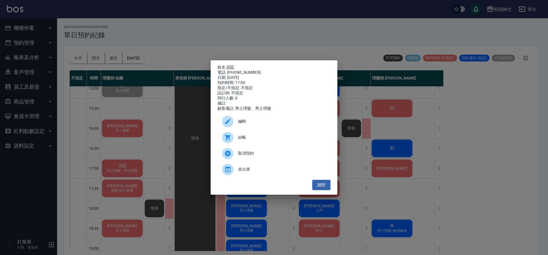
click at [251, 124] on span "編輯" at bounding box center [282, 121] width 88 height 6
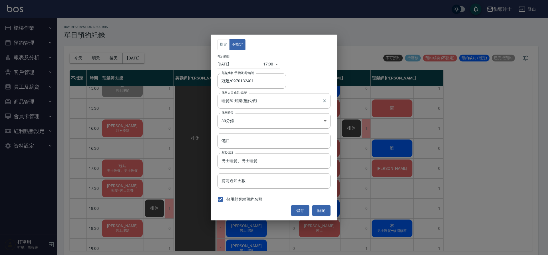
click at [254, 102] on input "理髮師 知樂(無代號)" at bounding box center [269, 101] width 99 height 10
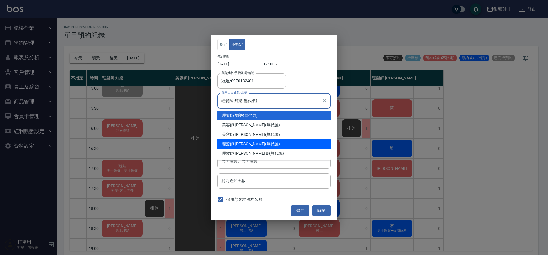
click at [251, 143] on div "理髮師 eric (無代號)" at bounding box center [274, 143] width 113 height 9
type input "理髮師 eric(無代號)"
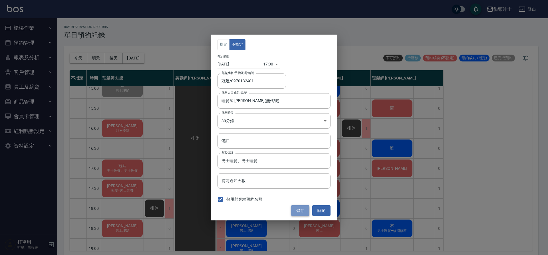
click at [301, 209] on button "儲存" at bounding box center [300, 210] width 18 height 11
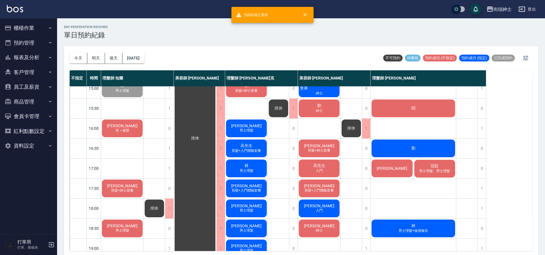
click at [432, 170] on span "男士理髮、男士理髮" at bounding box center [434, 170] width 33 height 5
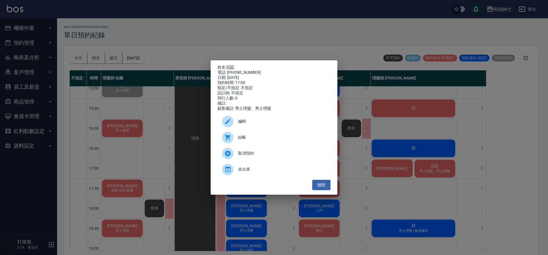
click at [251, 123] on span "編輯" at bounding box center [282, 121] width 88 height 6
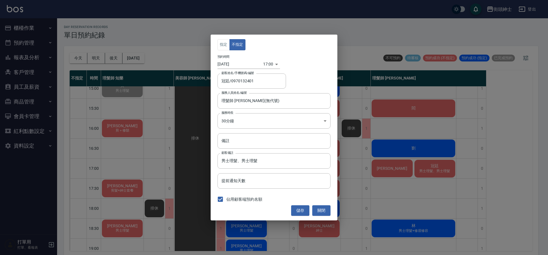
click at [271, 64] on div "17:00 1760000400000" at bounding box center [271, 63] width 17 height 9
click at [275, 63] on div "17:00 1760000400000" at bounding box center [271, 63] width 17 height 9
click at [273, 65] on div "17:00 1760000400000" at bounding box center [271, 63] width 17 height 9
click at [262, 65] on body "街頭紳士 登出 櫃檯作業 打帳單 帳單列表 營業儀表板 現金收支登錄 材料自購登錄 每日結帳 排班表 現場電腦打卡 預約管理 預約管理 單日預約紀錄 單週預約…" at bounding box center [274, 128] width 548 height 256
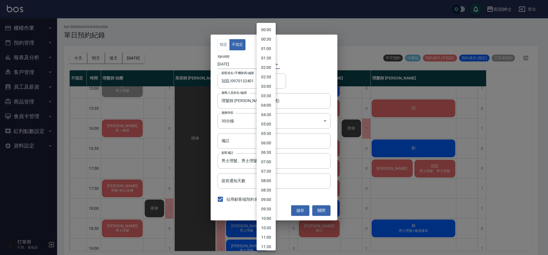
scroll to position [214, 0]
click at [270, 145] on li "17:30" at bounding box center [266, 145] width 19 height 9
type input "1760002200000"
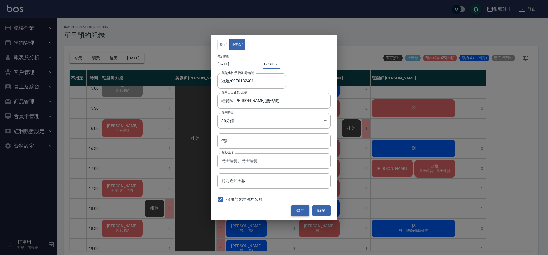
click at [303, 209] on button "儲存" at bounding box center [300, 210] width 18 height 11
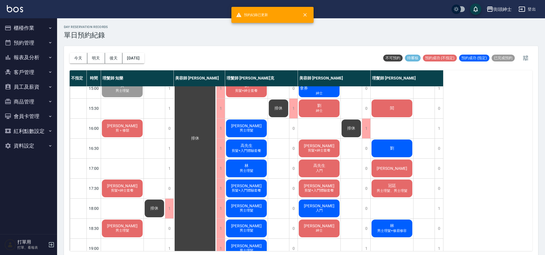
click at [395, 145] on div "劉" at bounding box center [392, 147] width 43 height 19
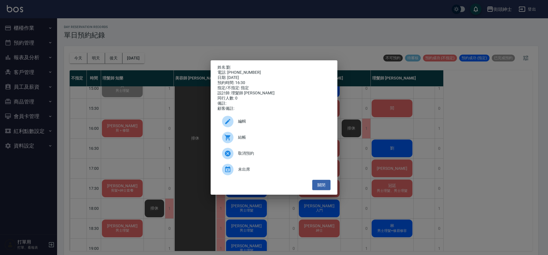
click at [251, 122] on span "編輯" at bounding box center [282, 121] width 88 height 6
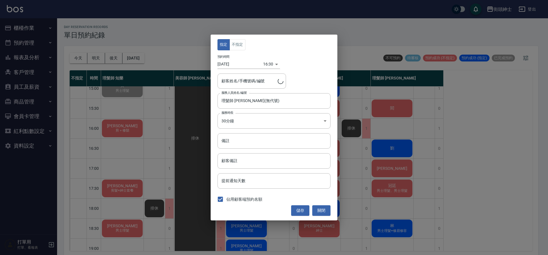
type input "劉/0920577192"
click at [274, 64] on div "16:30 1759998600000" at bounding box center [271, 63] width 17 height 9
click at [269, 65] on div "16:30 1759998600000" at bounding box center [271, 63] width 17 height 9
click at [266, 65] on body "街頭紳士 登出 櫃檯作業 打帳單 帳單列表 營業儀表板 現金收支登錄 材料自購登錄 每日結帳 排班表 現場電腦打卡 預約管理 預約管理 單日預約紀錄 單週預約…" at bounding box center [274, 128] width 548 height 256
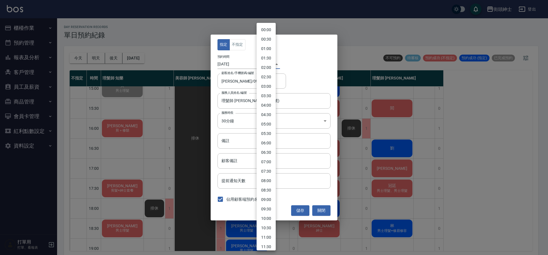
scroll to position [204, 0]
click at [266, 126] on li "16:00" at bounding box center [266, 126] width 19 height 9
type input "1759996800000"
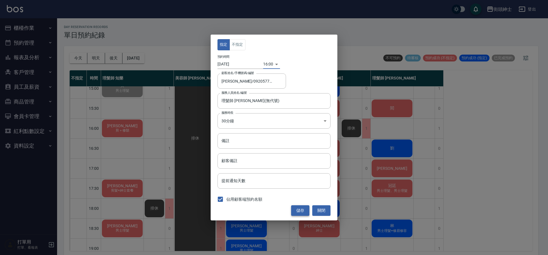
click at [299, 213] on button "儲存" at bounding box center [300, 210] width 18 height 11
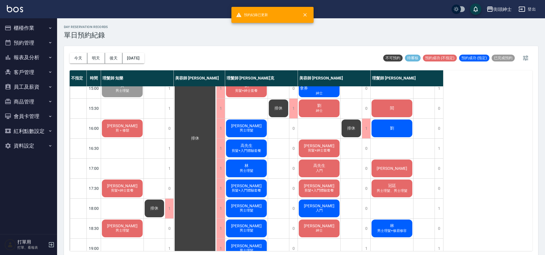
click at [387, 131] on div "劉" at bounding box center [392, 127] width 43 height 19
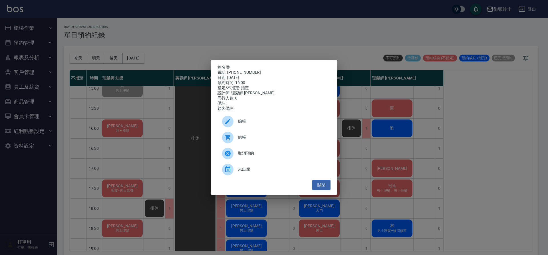
click at [248, 124] on span "編輯" at bounding box center [282, 121] width 88 height 6
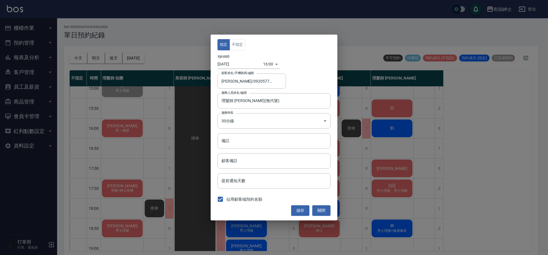
click at [264, 64] on body "街頭紳士 登出 櫃檯作業 打帳單 帳單列表 營業儀表板 現金收支登錄 材料自購登錄 每日結帳 排班表 現場電腦打卡 預約管理 預約管理 單日預約紀錄 單週預約…" at bounding box center [274, 128] width 548 height 256
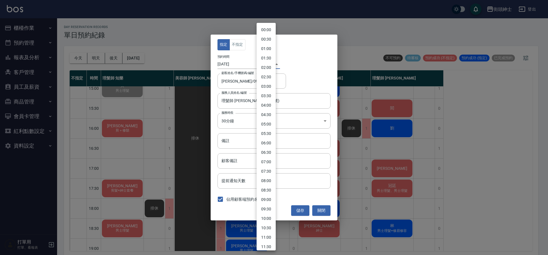
scroll to position [195, 0]
click at [272, 148] on li "16:30" at bounding box center [266, 145] width 19 height 9
type input "1759998600000"
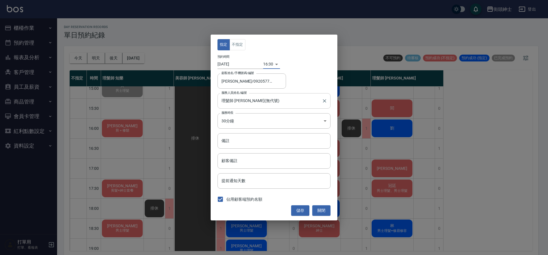
click at [250, 103] on input "理髮師 eric(無代號)" at bounding box center [269, 101] width 99 height 10
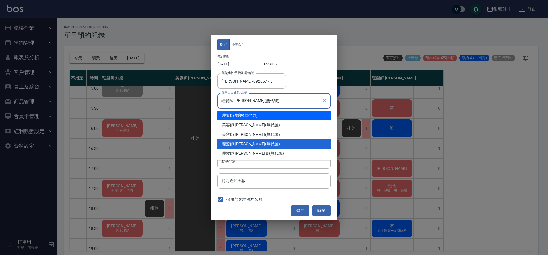
click at [252, 113] on div "理髮師 知樂 (無代號)" at bounding box center [274, 115] width 113 height 9
type input "理髮師 知樂(無代號)"
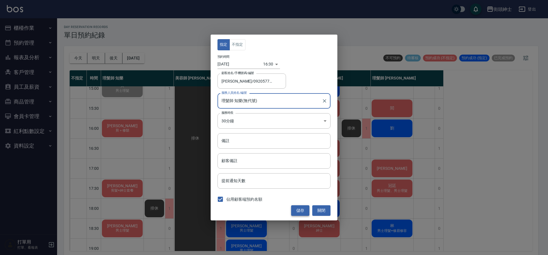
click at [302, 210] on button "儲存" at bounding box center [300, 210] width 18 height 11
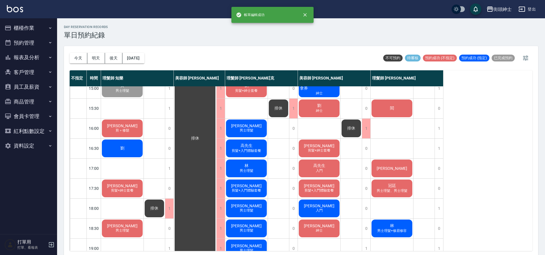
click at [126, 128] on span "剪＋修鬍" at bounding box center [122, 130] width 16 height 5
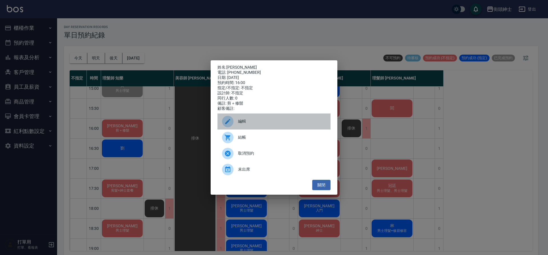
click at [247, 123] on span "編輯" at bounding box center [282, 121] width 88 height 6
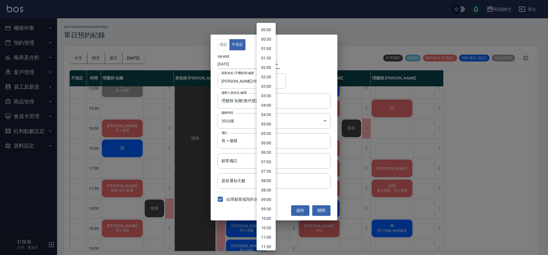
click at [266, 64] on body "街頭紳士 登出 櫃檯作業 打帳單 帳單列表 營業儀表板 現金收支登錄 材料自購登錄 每日結帳 排班表 現場電腦打卡 預約管理 預約管理 單日預約紀錄 單週預約…" at bounding box center [274, 128] width 548 height 256
click at [266, 156] on li "17:00" at bounding box center [266, 154] width 19 height 9
type input "1760000400000"
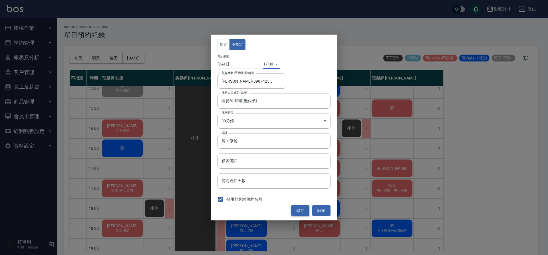
click at [298, 211] on button "儲存" at bounding box center [300, 210] width 18 height 11
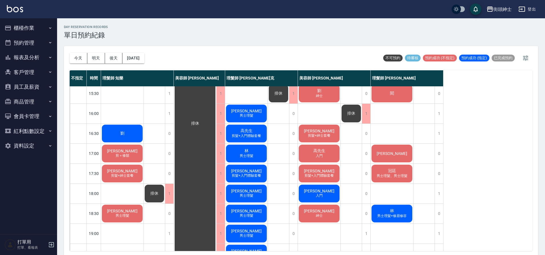
scroll to position [188, 0]
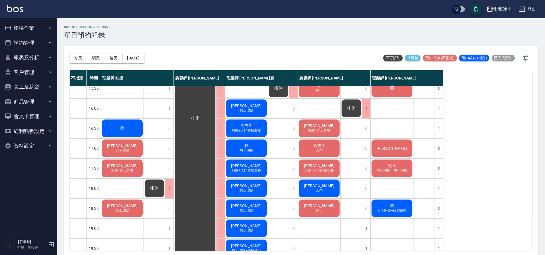
click at [122, 149] on span "剪＋修鬍" at bounding box center [122, 150] width 16 height 5
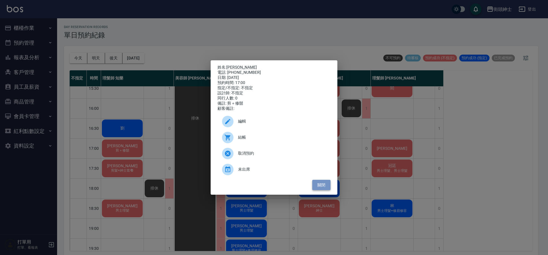
click at [317, 189] on button "關閉" at bounding box center [321, 185] width 18 height 11
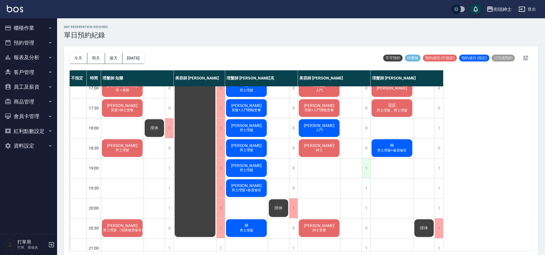
scroll to position [242, 0]
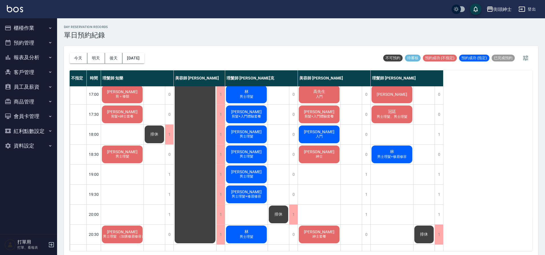
click at [395, 155] on span "男士理髮+修眉修容" at bounding box center [392, 156] width 32 height 5
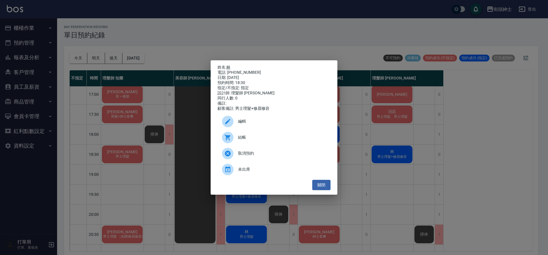
click at [229, 65] on link "林" at bounding box center [228, 67] width 4 height 5
click at [323, 185] on button "關閉" at bounding box center [321, 185] width 18 height 11
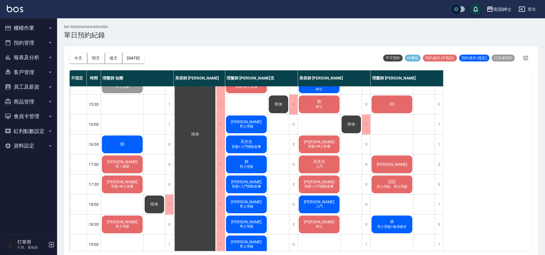
scroll to position [180, 0]
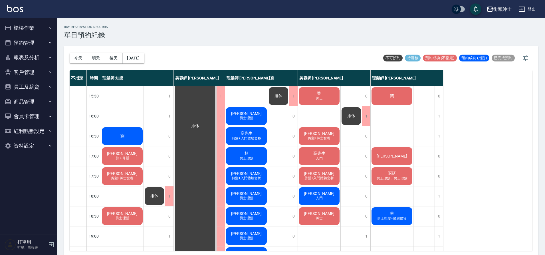
click at [391, 157] on span "謝子偉" at bounding box center [392, 156] width 33 height 5
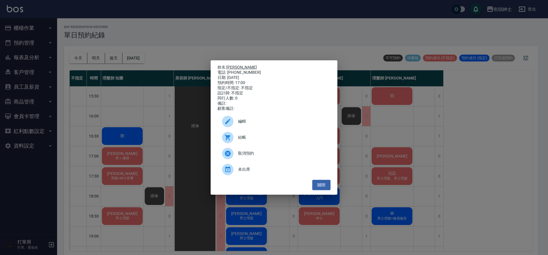
click at [238, 65] on link "謝子偉" at bounding box center [241, 67] width 31 height 5
drag, startPoint x: 325, startPoint y: 187, endPoint x: 345, endPoint y: 184, distance: 19.8
click at [325, 187] on button "關閉" at bounding box center [321, 185] width 18 height 11
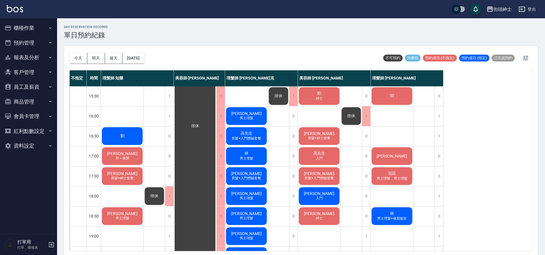
click at [393, 174] on span "冠廷" at bounding box center [392, 173] width 10 height 5
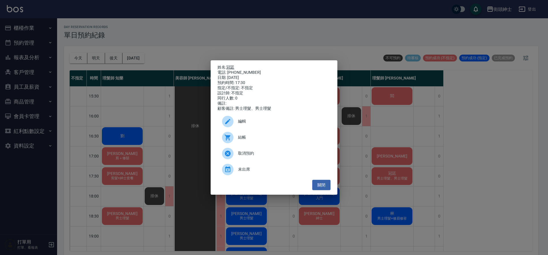
click at [233, 65] on link "冠廷" at bounding box center [230, 67] width 8 height 5
click at [325, 189] on button "關閉" at bounding box center [321, 185] width 18 height 11
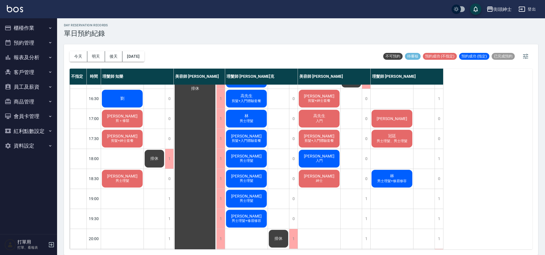
scroll to position [158, 0]
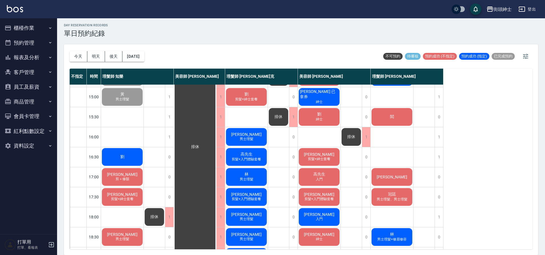
click at [395, 184] on div "謝子偉" at bounding box center [392, 176] width 43 height 19
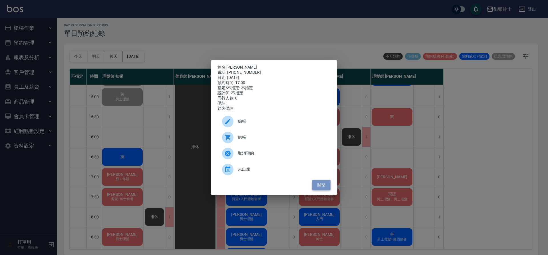
click at [324, 190] on button "關閉" at bounding box center [321, 185] width 18 height 11
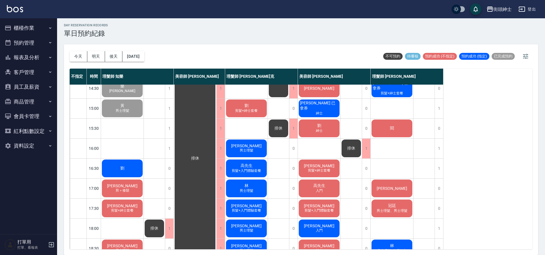
scroll to position [152, 0]
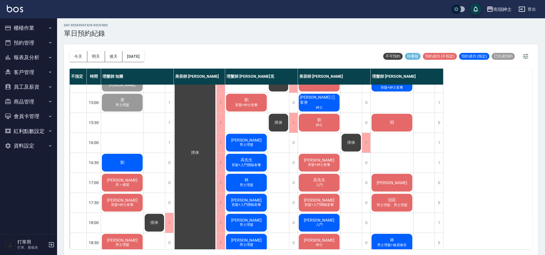
click at [127, 157] on div "劉" at bounding box center [122, 162] width 43 height 19
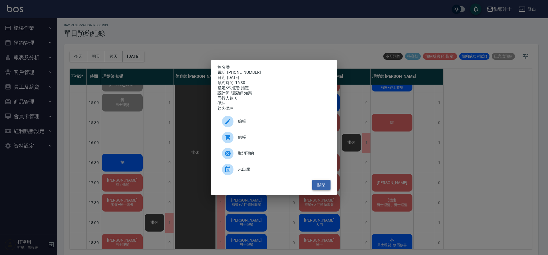
click at [328, 189] on button "關閉" at bounding box center [321, 185] width 18 height 11
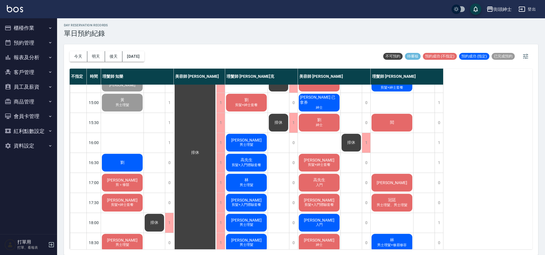
click at [119, 159] on div "劉" at bounding box center [122, 162] width 43 height 19
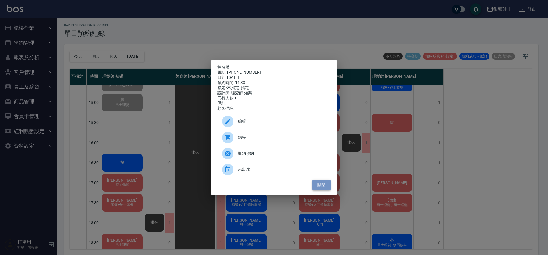
click at [319, 189] on button "關閉" at bounding box center [321, 185] width 18 height 11
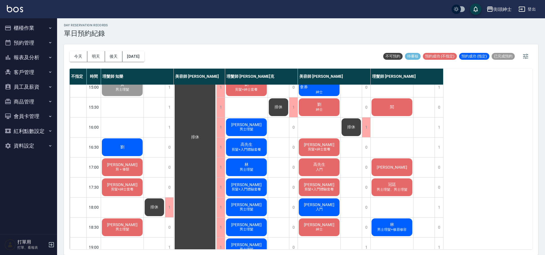
scroll to position [202, 0]
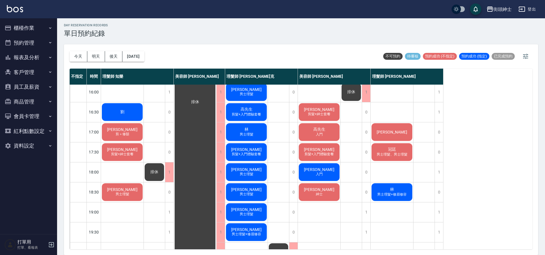
click at [126, 109] on div "劉" at bounding box center [122, 111] width 43 height 19
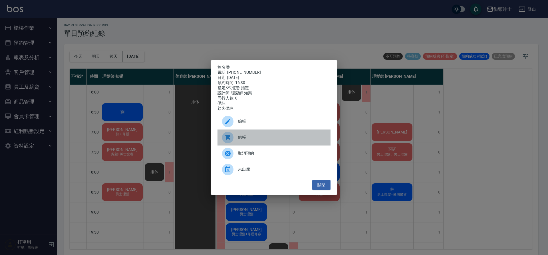
click at [248, 140] on span "結帳" at bounding box center [282, 137] width 88 height 6
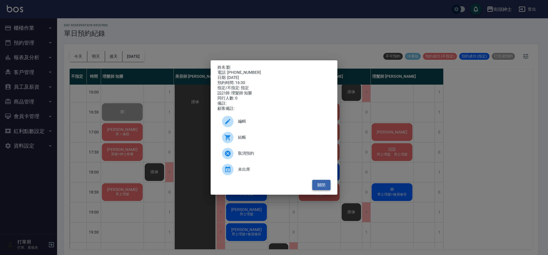
click at [321, 188] on button "關閉" at bounding box center [321, 185] width 18 height 11
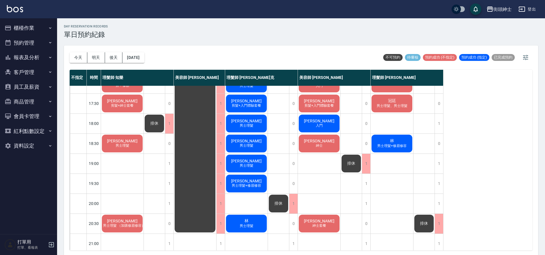
scroll to position [249, 0]
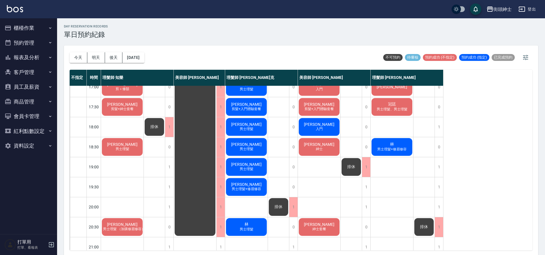
click at [255, 110] on span "剪髮+入門體驗套餐" at bounding box center [247, 108] width 32 height 5
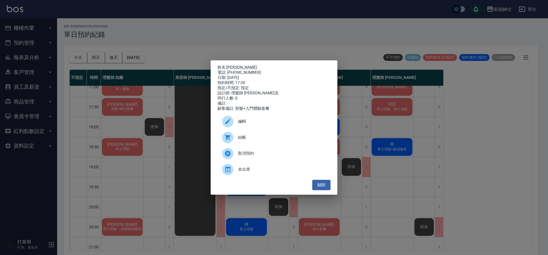
click at [201, 37] on div "姓名: 劉先生 電話: 0911039299 日期: 2025/10/09 預約時間: 17:30 指定/不指定: 指定 設計師: 理髮師 Vic 維克 同行…" at bounding box center [274, 127] width 548 height 255
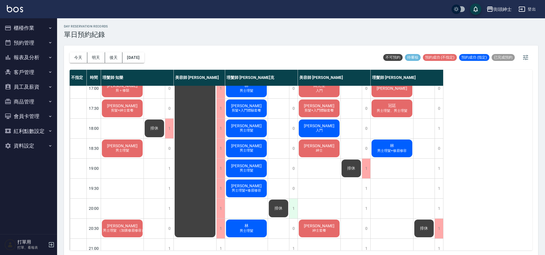
scroll to position [250, 0]
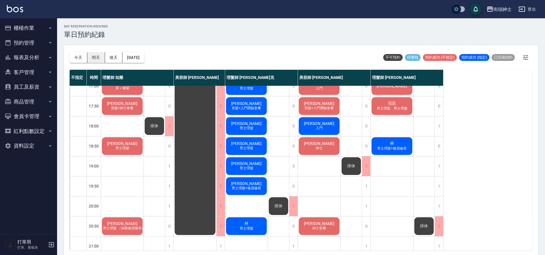
click at [98, 53] on button "明天" at bounding box center [96, 57] width 18 height 11
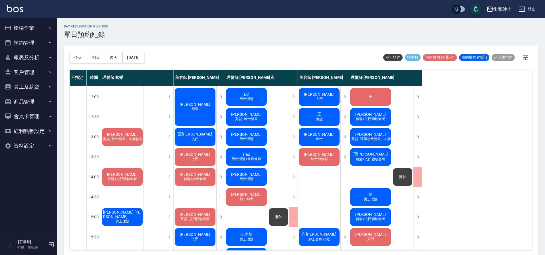
scroll to position [157, 0]
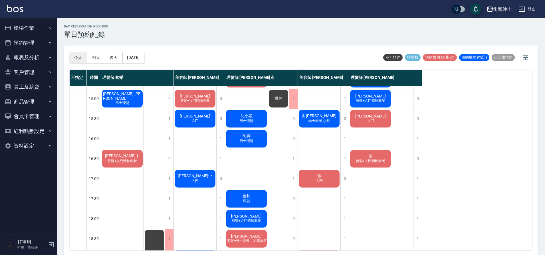
click at [77, 60] on button "今天" at bounding box center [79, 57] width 18 height 11
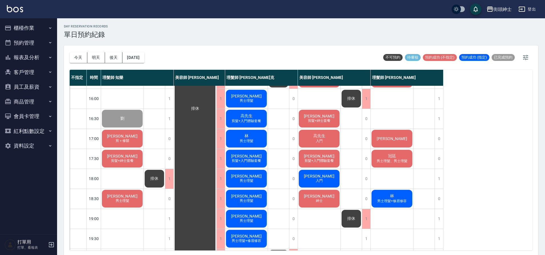
scroll to position [200, 0]
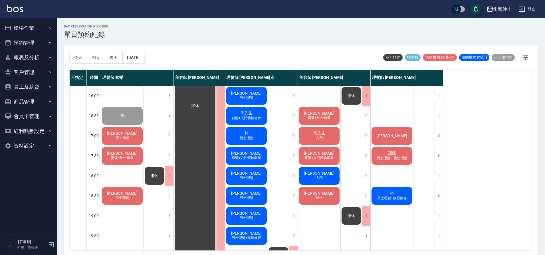
click at [262, 156] on span "剪髮+入門體驗套餐" at bounding box center [247, 157] width 32 height 5
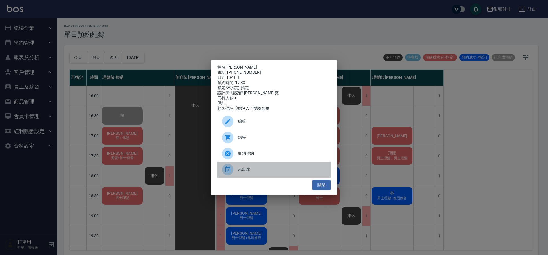
click at [269, 171] on span "未出席" at bounding box center [282, 169] width 88 height 6
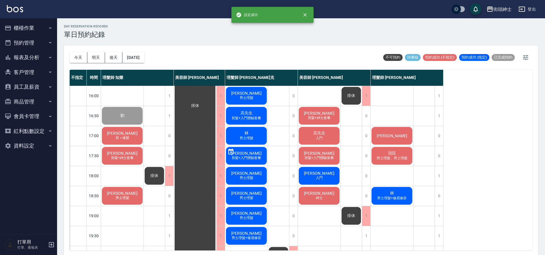
click at [325, 173] on span "[PERSON_NAME]" at bounding box center [319, 173] width 33 height 5
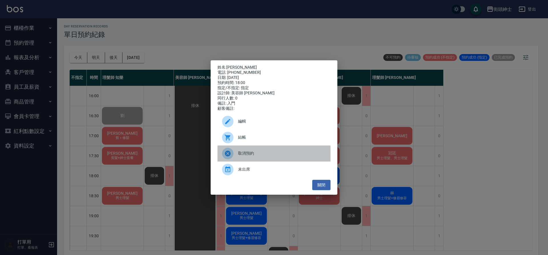
click at [255, 156] on span "取消預約" at bounding box center [282, 153] width 88 height 6
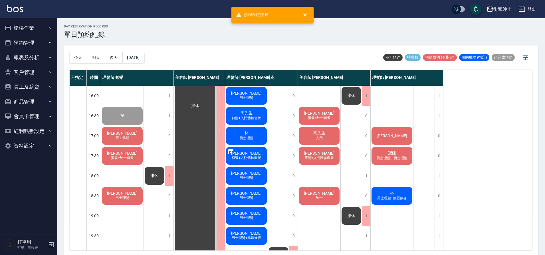
click at [254, 157] on span "剪髮+入門體驗套餐" at bounding box center [247, 157] width 32 height 5
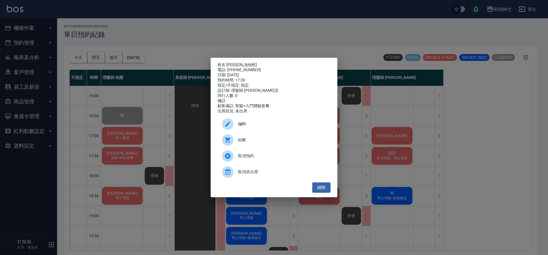
click at [268, 156] on span "取消預約" at bounding box center [282, 156] width 88 height 6
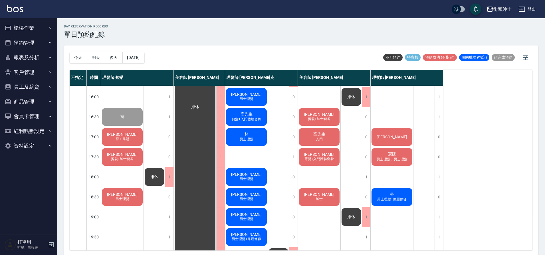
scroll to position [198, 0]
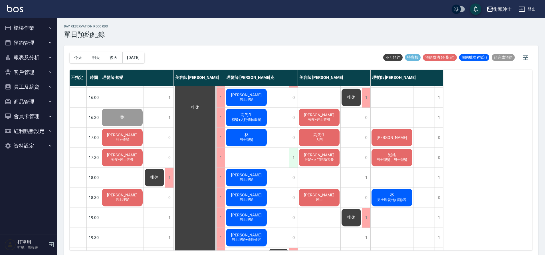
click at [293, 154] on div "1" at bounding box center [293, 158] width 9 height 20
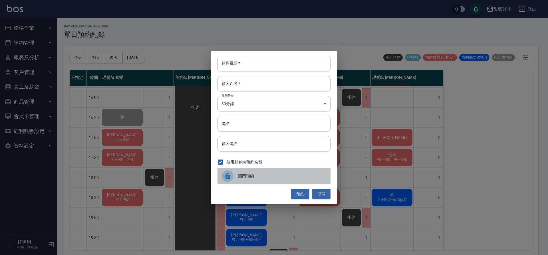
click at [244, 173] on span "關閉預約" at bounding box center [282, 176] width 88 height 6
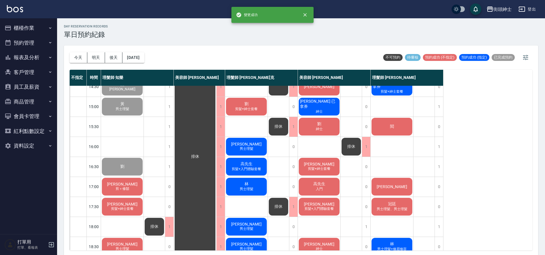
scroll to position [203, 0]
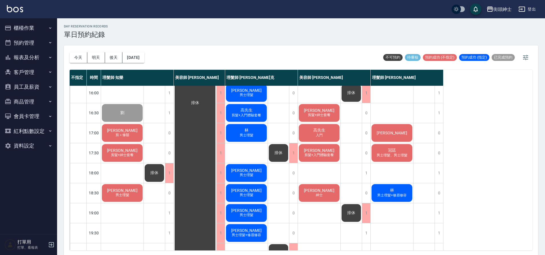
click at [280, 159] on div "排休" at bounding box center [278, 152] width 21 height 19
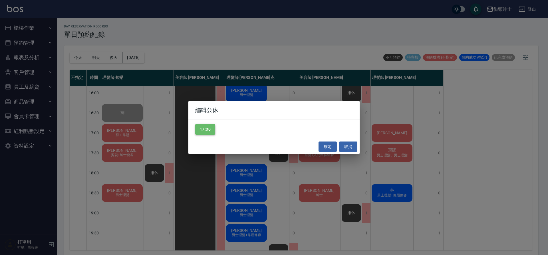
click at [204, 132] on button "17:30" at bounding box center [205, 129] width 20 height 11
click at [327, 145] on button "確定" at bounding box center [328, 146] width 18 height 11
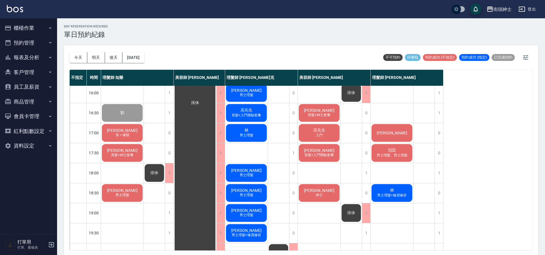
click at [124, 152] on span "[PERSON_NAME]" at bounding box center [122, 150] width 33 height 5
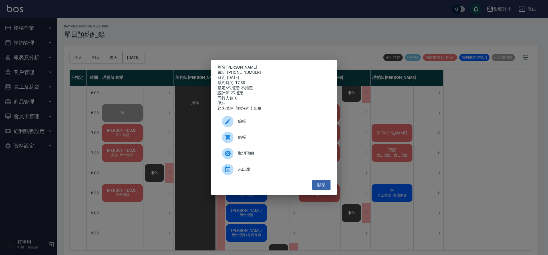
click at [250, 41] on div "姓名: [PERSON_NAME] 電話: [PHONE_NUMBER] 日期: [DATE] 預約時間: 17:30 指定/不指定: 不指定 設計師: 不指…" at bounding box center [274, 127] width 548 height 255
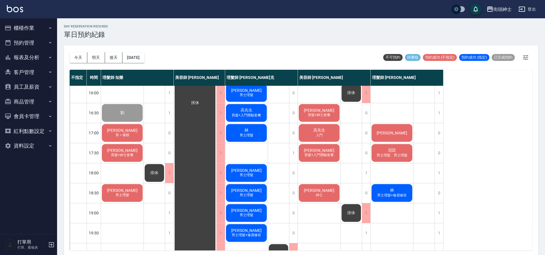
click at [132, 152] on div "[PERSON_NAME] 剪髮+紳士套餐" at bounding box center [122, 152] width 43 height 19
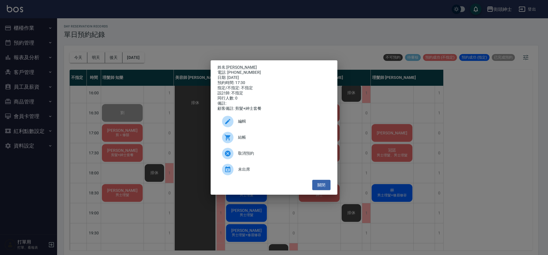
click at [279, 29] on div "姓名: [PERSON_NAME] 電話: [PHONE_NUMBER] 日期: [DATE] 預約時間: 17:30 指定/不指定: 不指定 設計師: 不指…" at bounding box center [274, 127] width 548 height 255
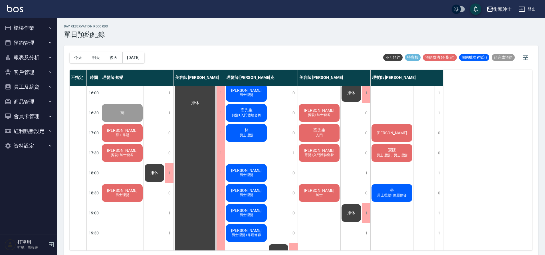
click at [383, 152] on div "冠廷 男士理髮、男士理髮" at bounding box center [392, 152] width 43 height 19
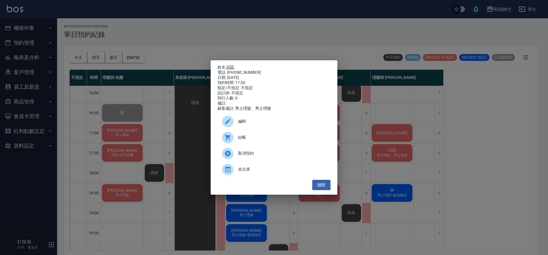
click at [233, 67] on link "冠廷" at bounding box center [230, 67] width 8 height 5
click at [186, 38] on div "姓名: 冠廷 電話: [PHONE_NUMBER] 日期: [DATE] 預約時間: 17:30 指定/不指定: 不指定 設計師: 不指定 同行人數: 0 備…" at bounding box center [274, 127] width 548 height 255
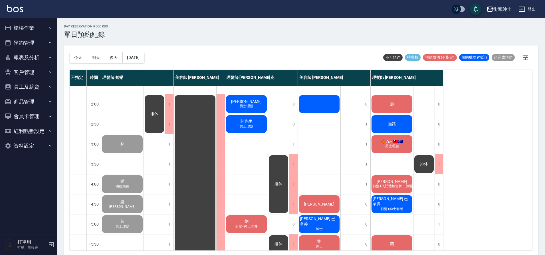
scroll to position [13, 0]
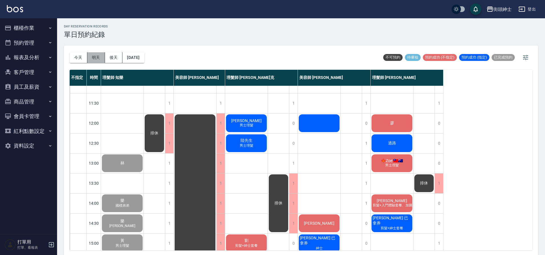
click at [95, 60] on button "明天" at bounding box center [96, 57] width 18 height 11
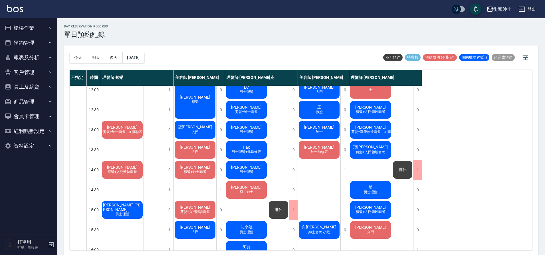
scroll to position [29, 0]
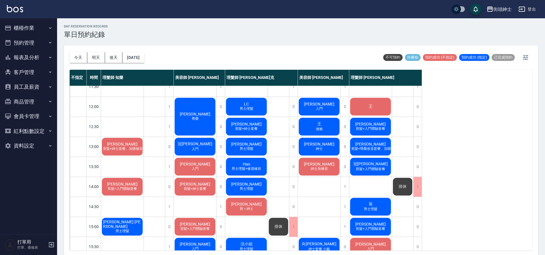
click at [205, 143] on div "冠辰Gary 入門" at bounding box center [195, 146] width 43 height 19
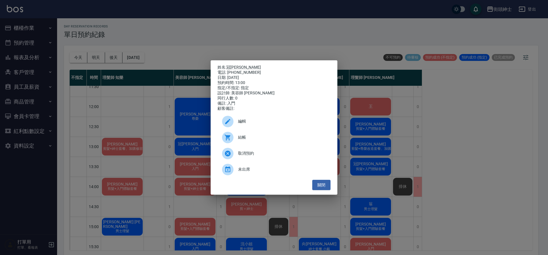
click at [238, 45] on div "姓名: 冠辰Gary 電話: 0963446234 日期: 2025/10/10 預約時間: 13:00 指定/不指定: 指定 設計師: 美容師 Cherry…" at bounding box center [274, 127] width 548 height 255
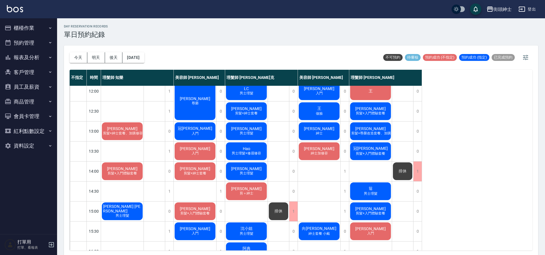
scroll to position [17, 0]
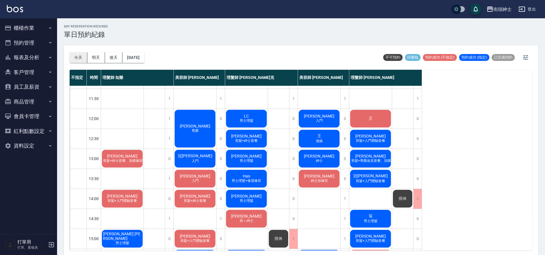
click at [81, 58] on button "今天" at bounding box center [79, 57] width 18 height 11
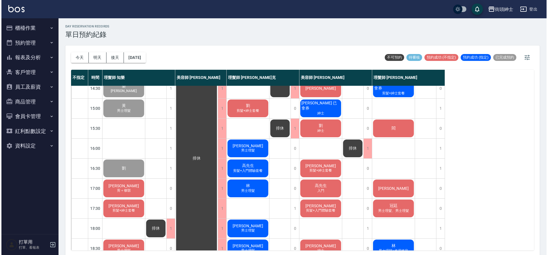
scroll to position [218, 0]
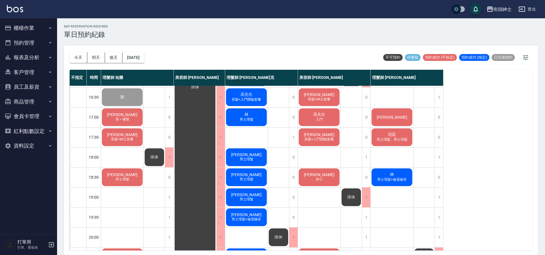
click at [336, 110] on div "高先生 入門" at bounding box center [319, 116] width 43 height 19
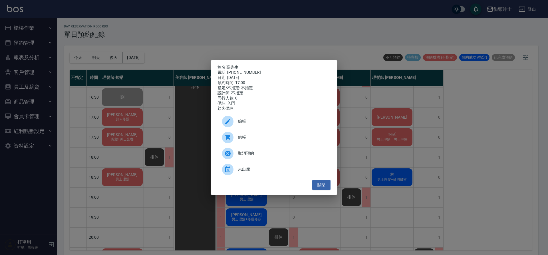
click at [236, 67] on link "高先生" at bounding box center [232, 67] width 12 height 5
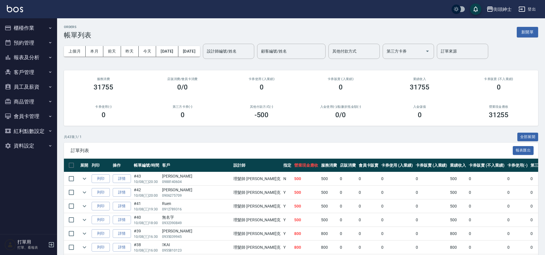
click at [39, 27] on button "櫃檯作業" at bounding box center [28, 28] width 53 height 15
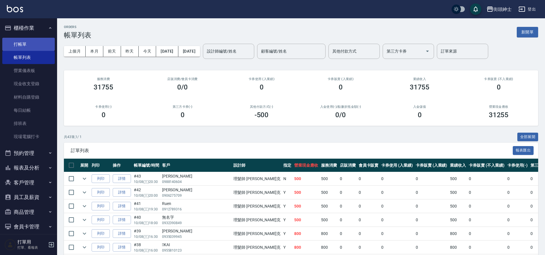
click at [34, 46] on link "打帳單" at bounding box center [28, 44] width 53 height 13
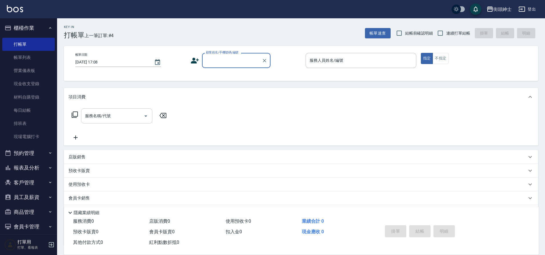
click at [119, 119] on input "服務名稱/代號" at bounding box center [113, 116] width 58 height 10
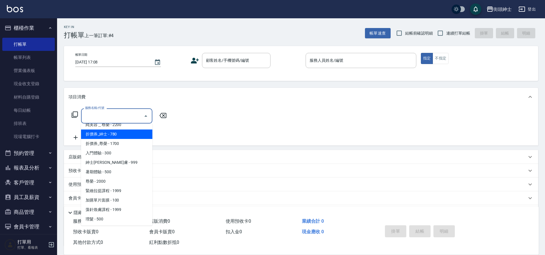
scroll to position [44, 0]
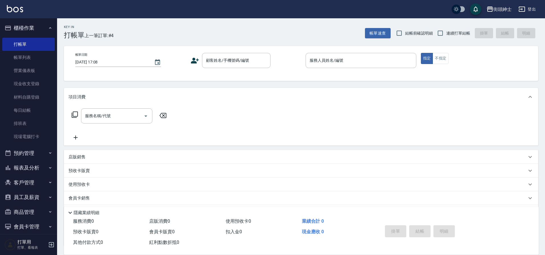
click at [186, 119] on div "服務名稱/代號 服務名稱/代號" at bounding box center [301, 125] width 475 height 39
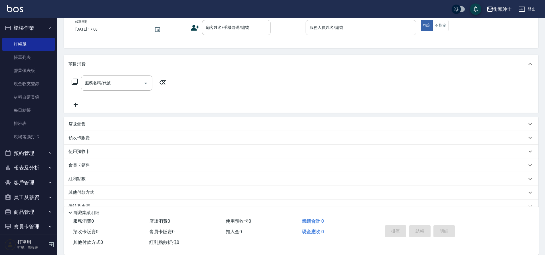
scroll to position [46, 0]
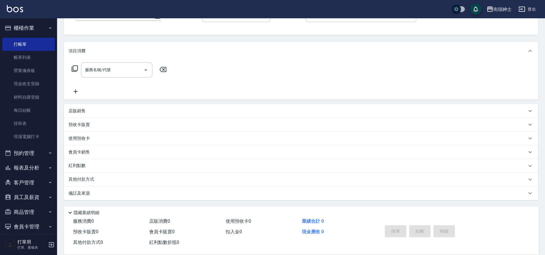
click at [88, 111] on div "店販銷售" at bounding box center [298, 111] width 459 height 6
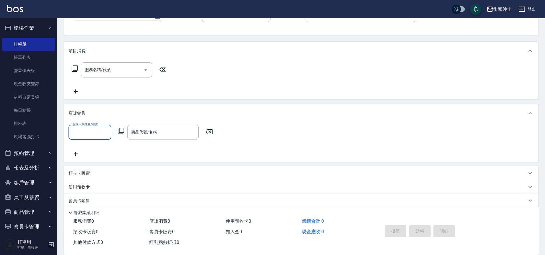
scroll to position [0, 0]
click at [102, 130] on input "服務人員姓名/編號" at bounding box center [90, 132] width 38 height 10
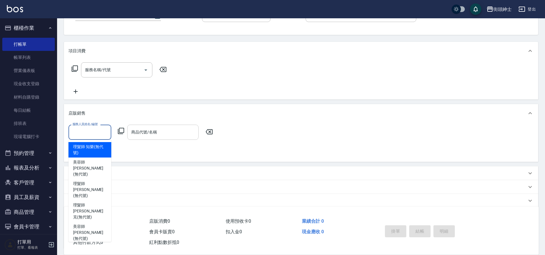
click at [146, 134] on input "商品代號/名稱" at bounding box center [163, 132] width 66 height 10
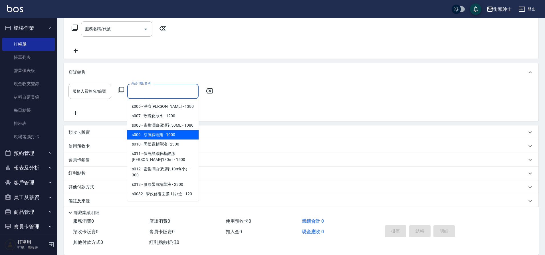
scroll to position [164, 0]
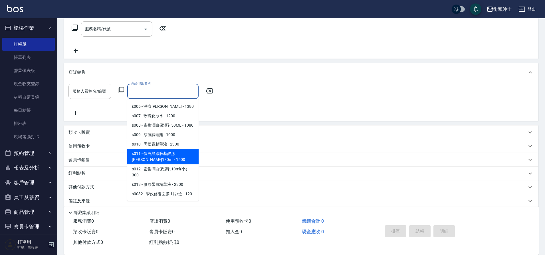
click at [233, 124] on div "項目消費 服務名稱/代號 服務名稱/代號 店販銷售 服務人員姓名/編號 服務人員姓名/編號 商品代號/名稱 商品代號/名稱 預收卡販賣 卡券名稱/代號 卡券名…" at bounding box center [301, 104] width 475 height 207
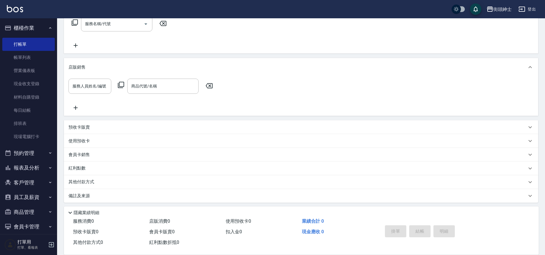
scroll to position [95, 0]
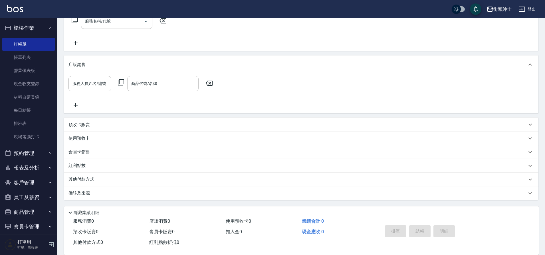
click at [153, 84] on input "商品代號/名稱" at bounding box center [163, 84] width 66 height 10
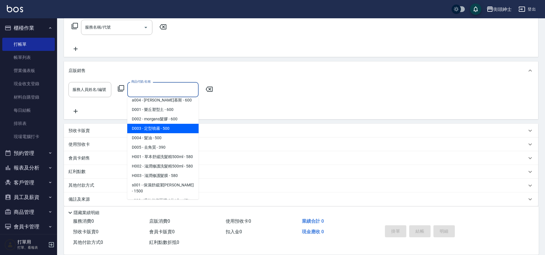
scroll to position [0, 0]
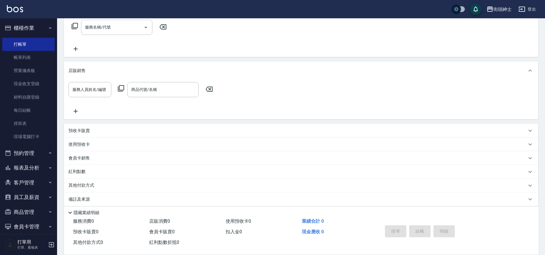
click at [210, 122] on div "項目消費 服務名稱/代號 服務名稱/代號 店販銷售 服務人員姓名/編號 服務人員姓名/編號 商品代號/名稱 商品代號/名稱 預收卡販賣 卡券名稱/代號 卡券名…" at bounding box center [301, 102] width 475 height 207
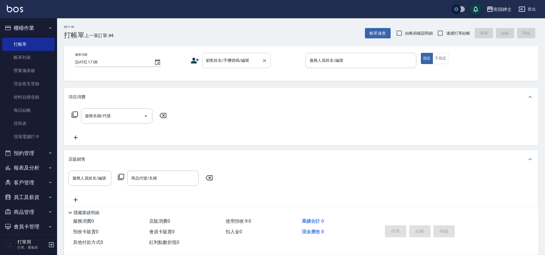
click at [241, 65] on input "顧客姓名/手機號碼/編號" at bounding box center [232, 60] width 55 height 10
click at [179, 90] on div "項目消費" at bounding box center [301, 97] width 475 height 18
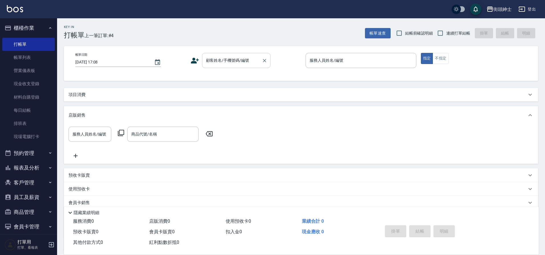
click at [226, 60] on input "顧客姓名/手機號碼/編號" at bounding box center [232, 60] width 55 height 10
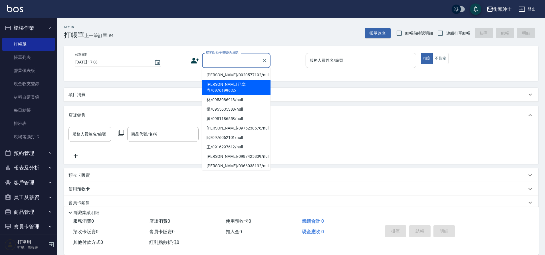
click at [178, 90] on div "項目消費" at bounding box center [301, 95] width 475 height 14
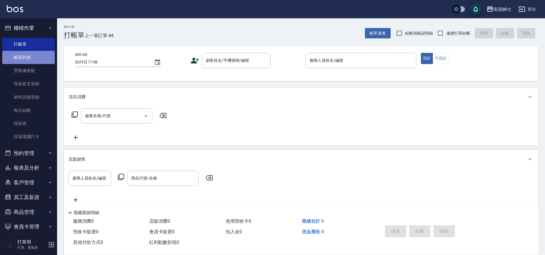
click at [37, 53] on link "帳單列表" at bounding box center [28, 57] width 53 height 13
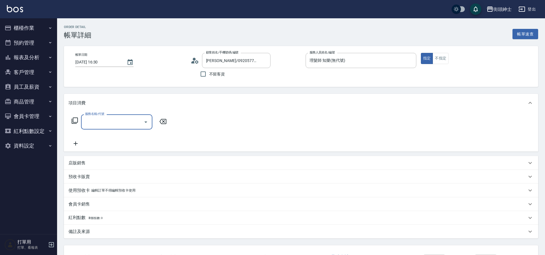
click at [101, 117] on input "服務名稱/代號" at bounding box center [113, 122] width 58 height 10
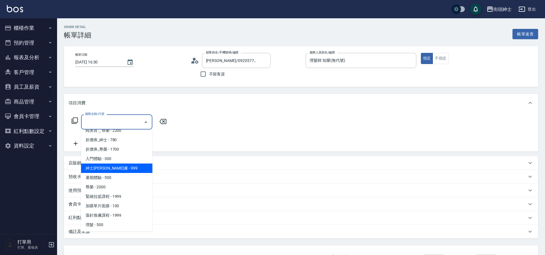
scroll to position [44, 0]
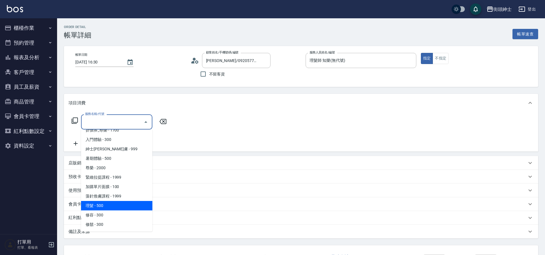
click at [110, 203] on span "理髮 - 500" at bounding box center [116, 205] width 71 height 9
type input "理髮(A02)"
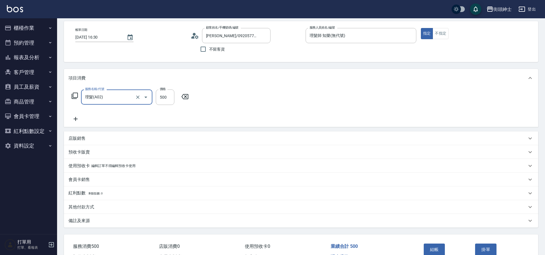
scroll to position [59, 0]
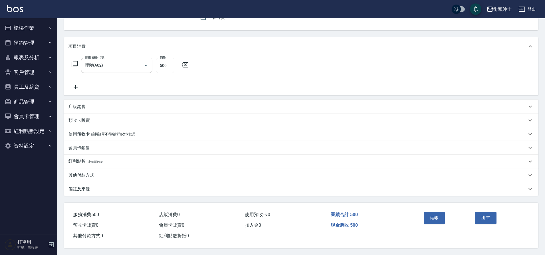
click at [91, 105] on div "店販銷售" at bounding box center [298, 107] width 459 height 6
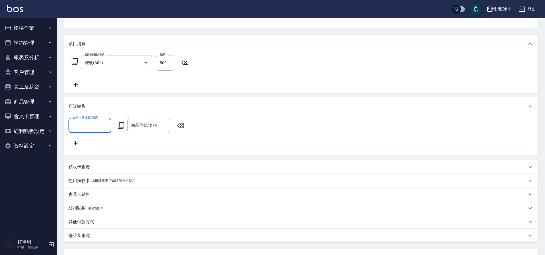
scroll to position [0, 0]
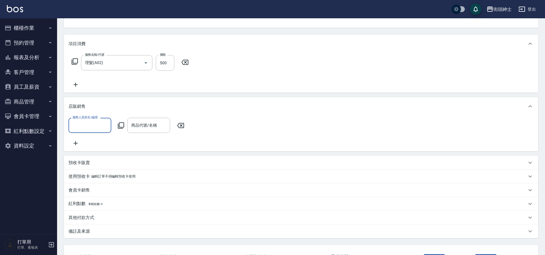
click at [102, 124] on input "服務人員姓名/編號" at bounding box center [90, 125] width 38 height 10
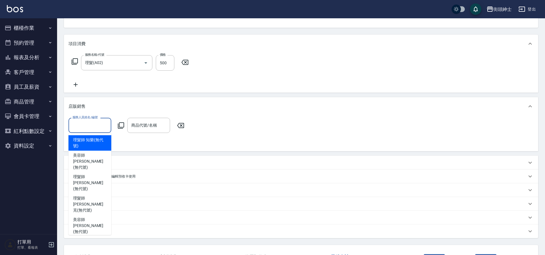
click at [93, 140] on span "理髮師 知樂 (無代號)" at bounding box center [90, 143] width 34 height 12
type input "理髮師 知樂(無代號)"
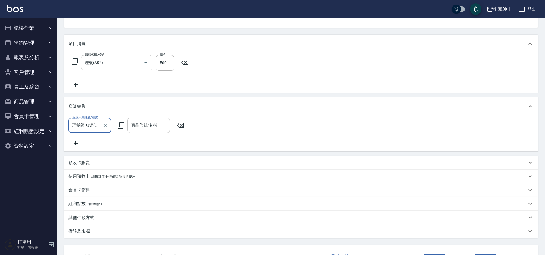
click at [142, 129] on input "商品代號/名稱" at bounding box center [149, 125] width 38 height 10
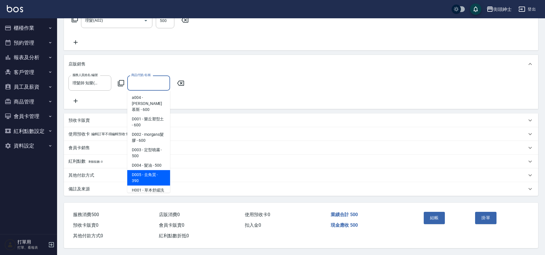
scroll to position [97, 0]
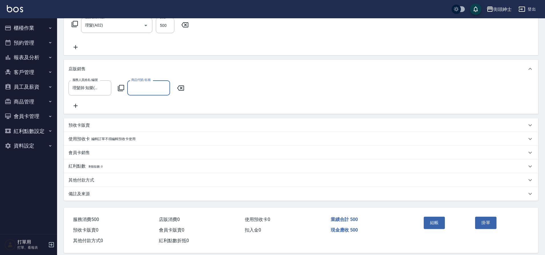
click at [152, 85] on input "商品代號/名稱" at bounding box center [149, 88] width 38 height 10
type input "騰"
type input "粉"
click at [177, 91] on icon at bounding box center [181, 88] width 14 height 7
click at [181, 87] on icon at bounding box center [181, 88] width 14 height 7
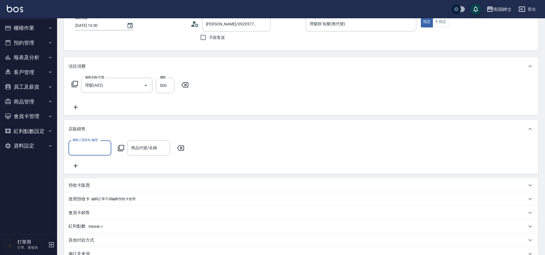
scroll to position [0, 0]
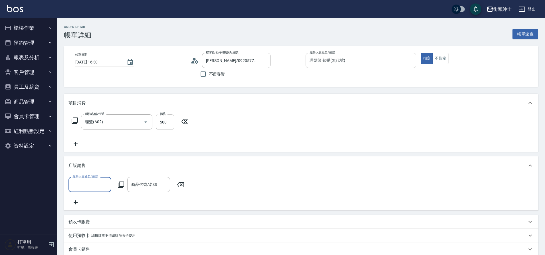
click at [165, 124] on input "500" at bounding box center [165, 121] width 19 height 15
click at [78, 146] on icon at bounding box center [76, 143] width 14 height 7
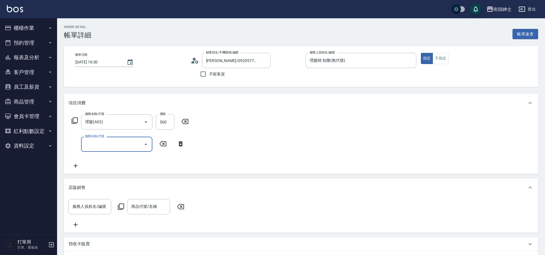
click at [104, 142] on input "服務名稱/代號" at bounding box center [113, 144] width 58 height 10
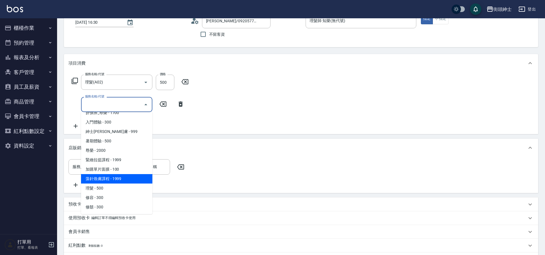
scroll to position [42, 0]
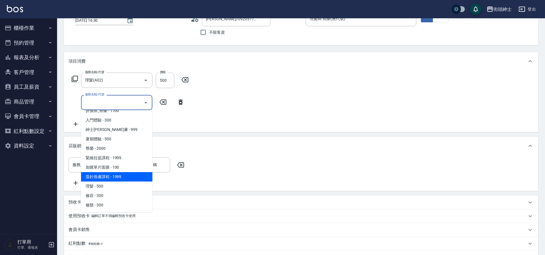
click at [181, 128] on div "服務名稱/代號 理髮(A02) 服務名稱/代號 價格 500 價格 服務名稱/代號 服務名稱/代號" at bounding box center [301, 101] width 475 height 62
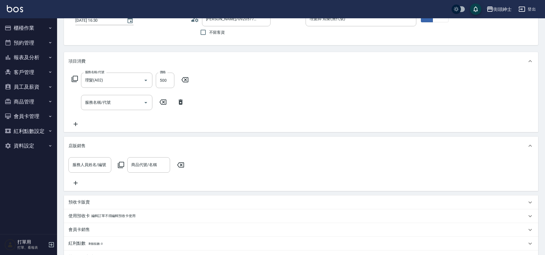
click at [181, 103] on icon at bounding box center [181, 101] width 14 height 7
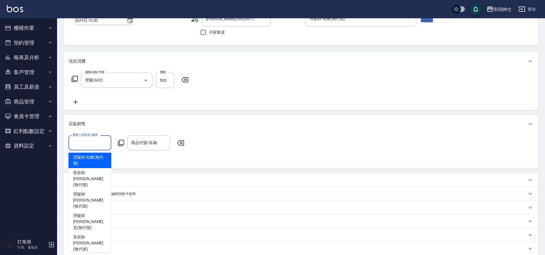
click at [96, 142] on input "服務人員姓名/編號" at bounding box center [90, 143] width 38 height 10
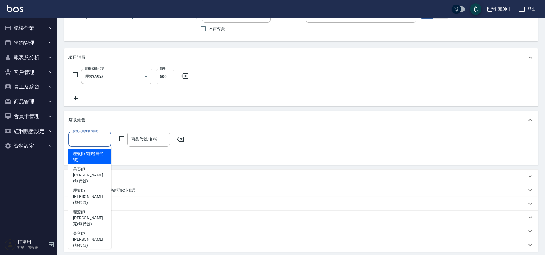
scroll to position [52, 0]
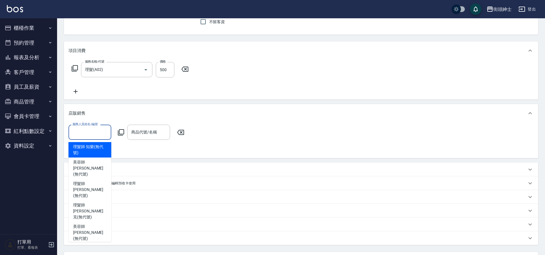
click at [94, 153] on span "理髮師 知樂 (無代號)" at bounding box center [90, 150] width 34 height 12
type input "理髮師 知樂(無代號)"
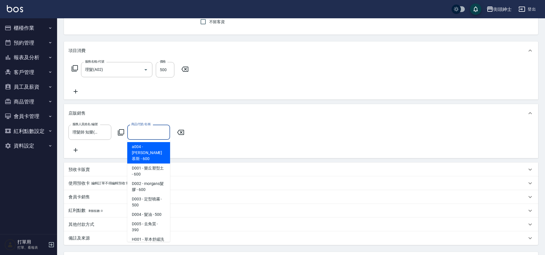
click at [161, 127] on input "商品代號/名稱" at bounding box center [149, 132] width 38 height 10
click at [204, 107] on div "店販銷售" at bounding box center [301, 113] width 475 height 18
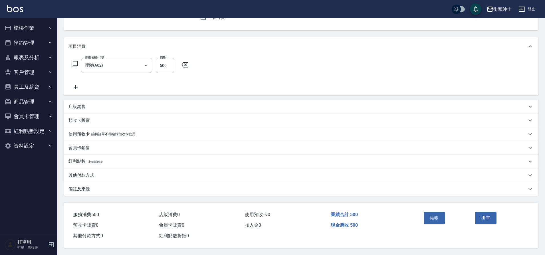
scroll to position [59, 0]
click at [87, 186] on p "備註及來源" at bounding box center [79, 189] width 21 height 6
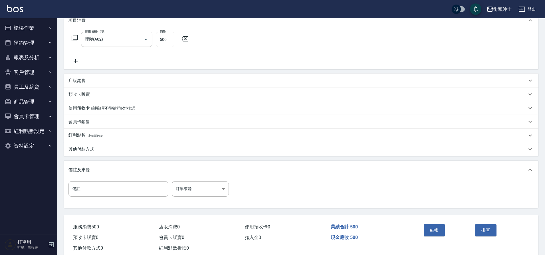
scroll to position [97, 0]
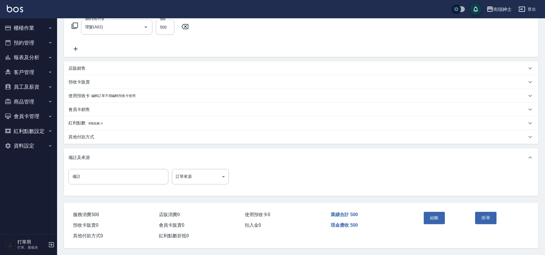
click at [111, 134] on div "其他付款方式" at bounding box center [298, 137] width 459 height 6
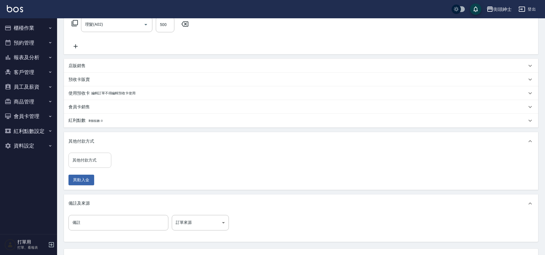
click at [93, 162] on input "其他付款方式" at bounding box center [90, 160] width 38 height 10
click at [88, 172] on span "轉帳" at bounding box center [90, 174] width 43 height 9
type input "轉帳"
click at [139, 158] on input "0" at bounding box center [136, 159] width 43 height 15
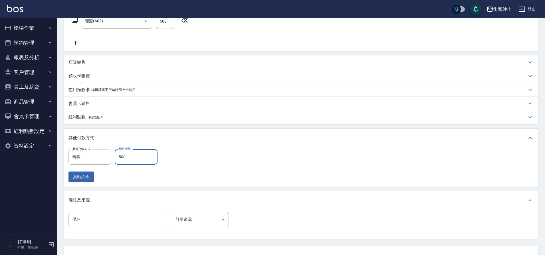
scroll to position [100, 0]
click at [143, 156] on input "500" at bounding box center [136, 157] width 43 height 15
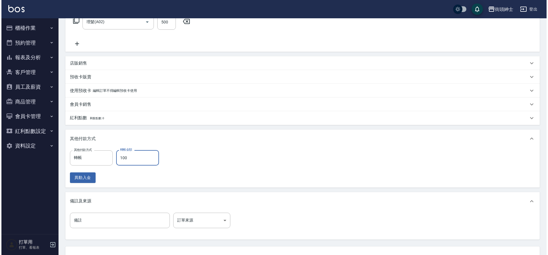
scroll to position [146, 0]
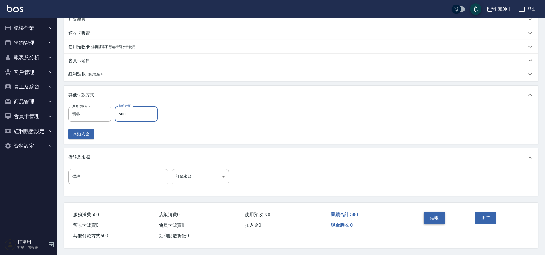
type input "500"
click at [430, 216] on button "結帳" at bounding box center [434, 218] width 21 height 12
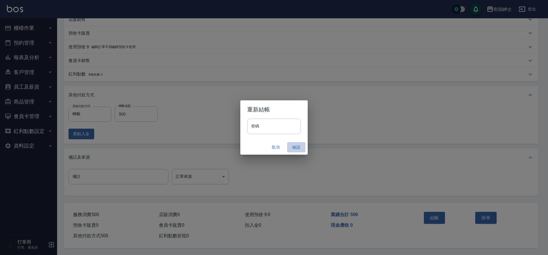
click at [297, 150] on button "確認" at bounding box center [296, 147] width 18 height 11
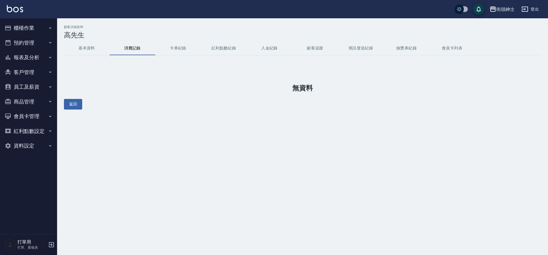
click at [47, 40] on button "預約管理" at bounding box center [28, 42] width 53 height 15
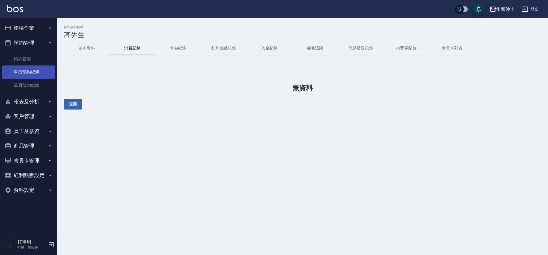
click at [42, 76] on link "單日預約紀錄" at bounding box center [28, 71] width 53 height 13
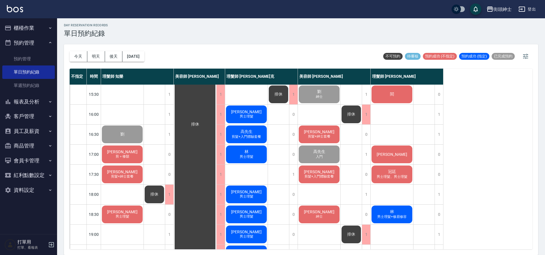
scroll to position [186, 0]
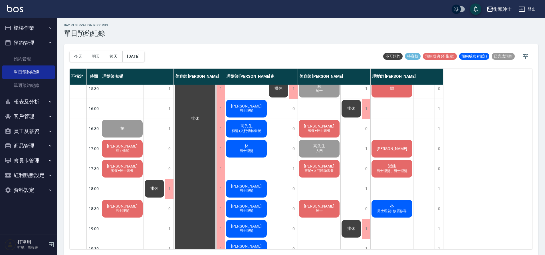
click at [120, 146] on span "[PERSON_NAME]" at bounding box center [122, 146] width 33 height 5
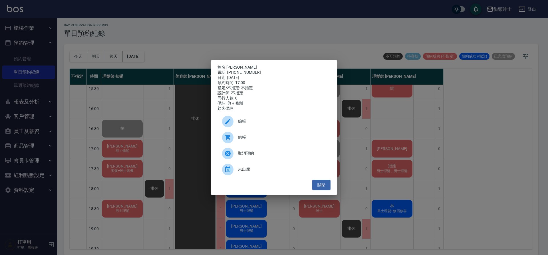
click at [254, 140] on span "結帳" at bounding box center [282, 137] width 88 height 6
click at [320, 190] on button "關閉" at bounding box center [321, 185] width 18 height 11
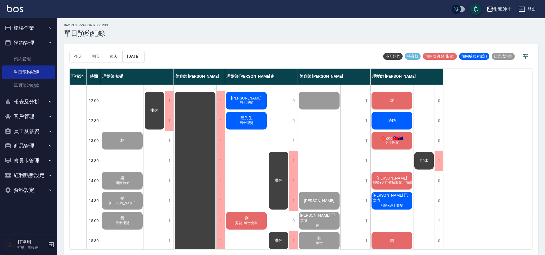
scroll to position [0, 0]
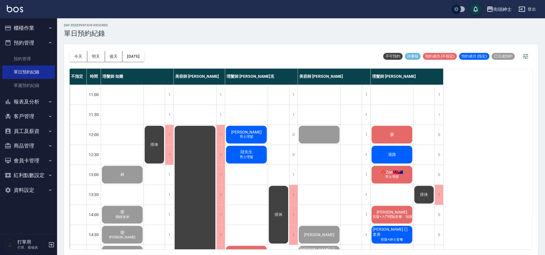
click at [255, 133] on div "Antoine 男士理髮" at bounding box center [246, 134] width 43 height 19
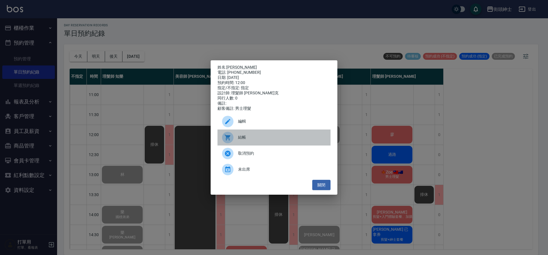
click at [269, 137] on span "結帳" at bounding box center [282, 137] width 88 height 6
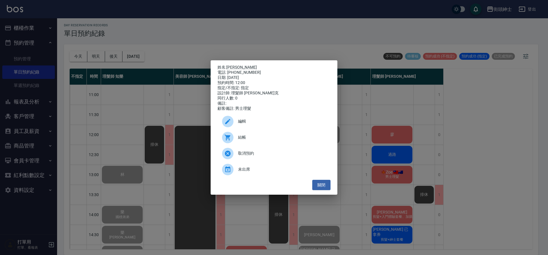
click at [190, 190] on div "姓名: Antoine 電話: 0966429420 日期: 2025/10/09 預約時間: 12:00 指定/不指定: 指定 設計師: 理髮師 Vic 維…" at bounding box center [274, 127] width 548 height 255
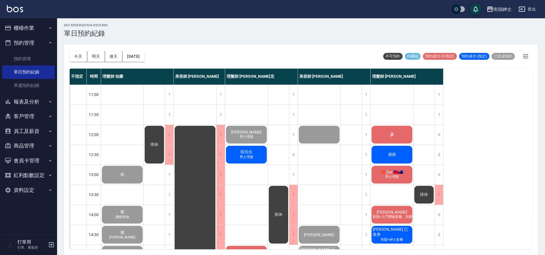
click at [253, 157] on span "男士理髮" at bounding box center [247, 156] width 16 height 5
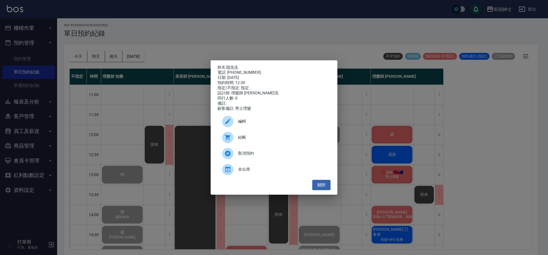
click at [264, 140] on span "結帳" at bounding box center [282, 137] width 88 height 6
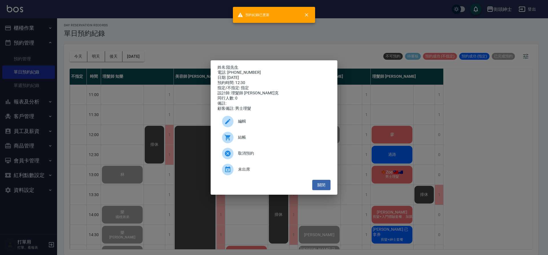
click at [156, 106] on div "姓名: 陸先生 電話: 0935777263 日期: 2025/10/09 預約時間: 12:30 指定/不指定: 指定 設計師: 理髮師 Vic 維克 同行…" at bounding box center [274, 127] width 548 height 255
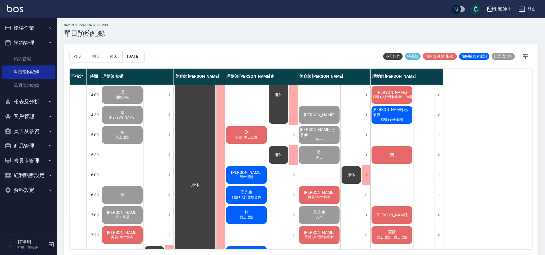
scroll to position [130, 0]
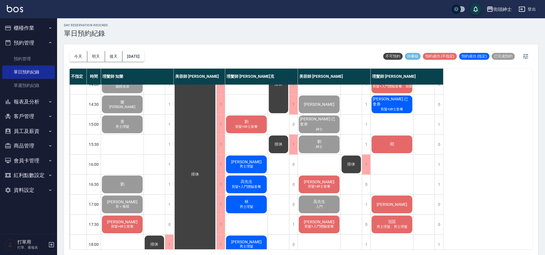
click at [255, 125] on span "剪髮+紳士套餐" at bounding box center [246, 126] width 25 height 5
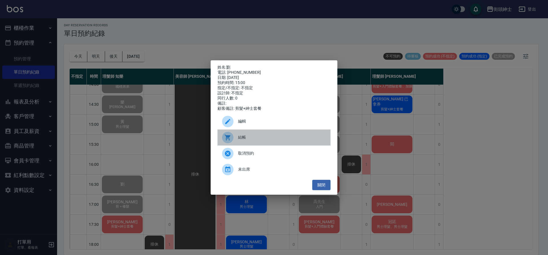
click at [259, 139] on span "結帳" at bounding box center [282, 137] width 88 height 6
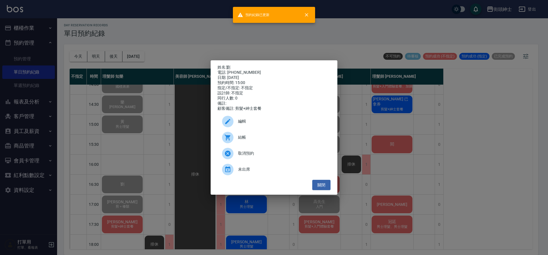
click at [127, 106] on div "姓名: 劉 電話: 0906557723 日期: 2025/10/09 預約時間: 15:00 指定/不指定: 不指定 設計師: 不指定 同行人數: 0 備註…" at bounding box center [274, 127] width 548 height 255
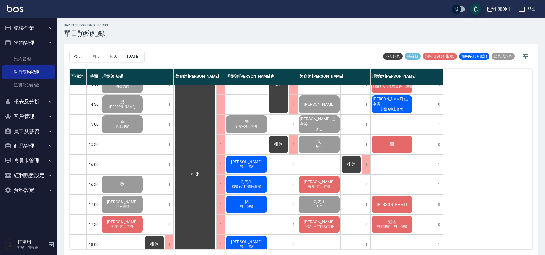
click at [255, 164] on div "陳亭宇 男士理髮" at bounding box center [246, 163] width 43 height 19
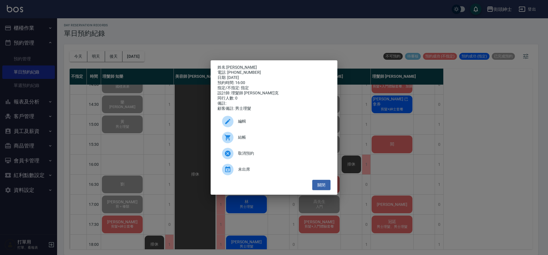
click at [252, 136] on div "結帳" at bounding box center [274, 137] width 113 height 16
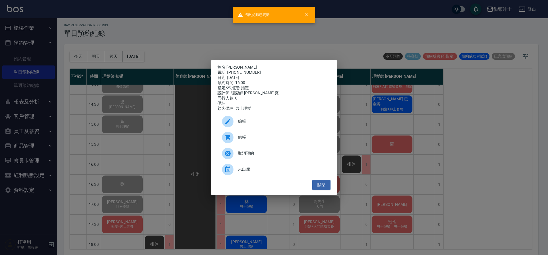
click at [137, 138] on div "姓名: 陳亭宇 電話: 0955043569 日期: 2025/10/09 預約時間: 16:00 指定/不指定: 指定 設計師: 理髮師 Vic 維克 同行…" at bounding box center [274, 127] width 548 height 255
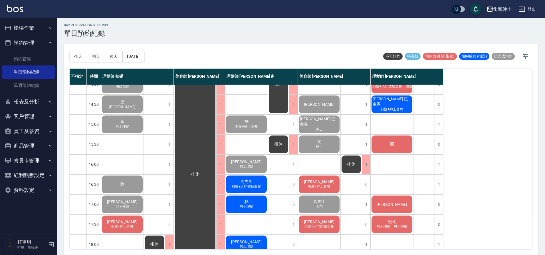
click at [247, 185] on span "剪髮+入門體驗套餐" at bounding box center [247, 186] width 32 height 5
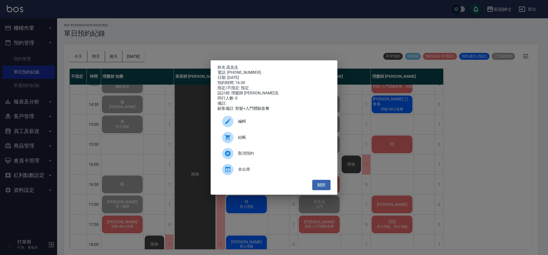
click at [241, 140] on span "結帳" at bounding box center [282, 137] width 88 height 6
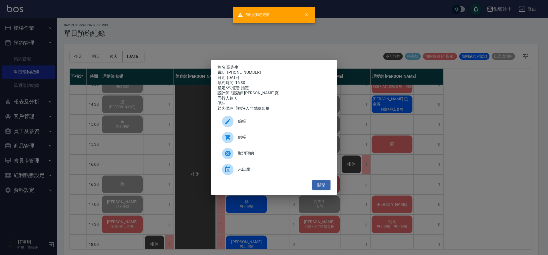
click at [141, 107] on div "姓名: 高先生 電話: 0919662870 日期: 2025/10/09 預約時間: 16:30 指定/不指定: 指定 設計師: 理髮師 Vic 維克 同行…" at bounding box center [274, 127] width 548 height 255
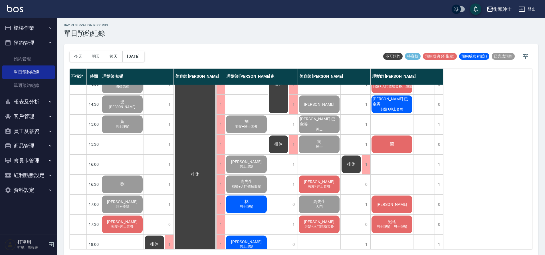
click at [254, 205] on span "男士理髮" at bounding box center [247, 206] width 16 height 5
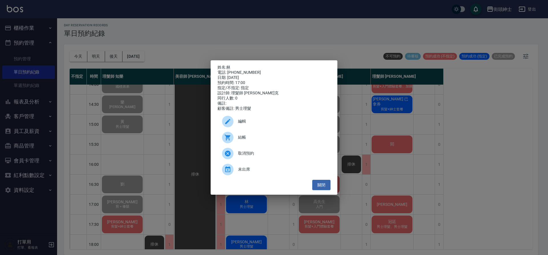
click at [246, 140] on span "結帳" at bounding box center [282, 137] width 88 height 6
click at [159, 79] on div "姓名: 林 電話: 0915801125 日期: 2025/10/09 預約時間: 17:00 指定/不指定: 指定 設計師: 理髮師 Vic 維克 同行人數…" at bounding box center [274, 127] width 548 height 255
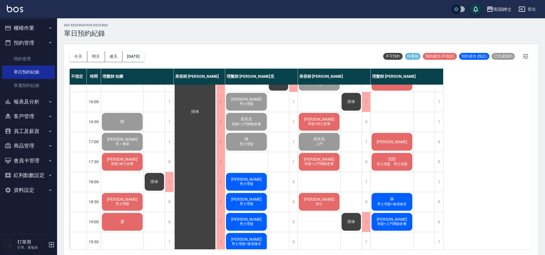
scroll to position [256, 0]
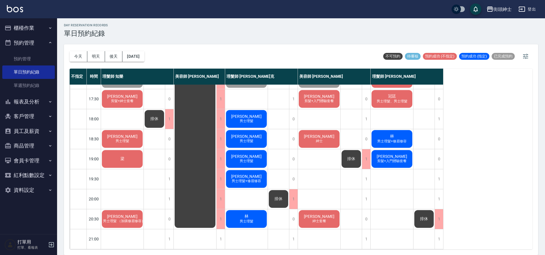
click at [388, 144] on span "男士理髮+修眉修容" at bounding box center [392, 141] width 32 height 5
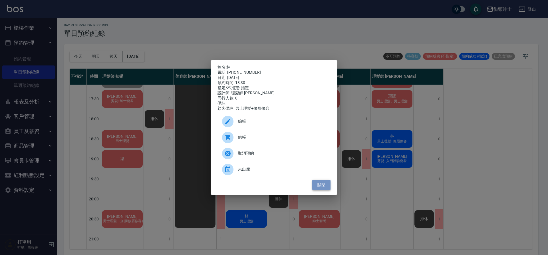
click at [326, 187] on button "關閉" at bounding box center [321, 185] width 18 height 11
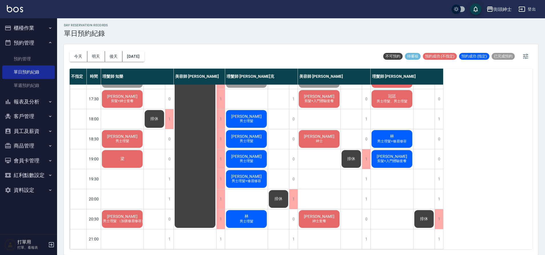
click at [399, 152] on div "劉先生 剪髮+入門體驗套餐" at bounding box center [392, 158] width 43 height 19
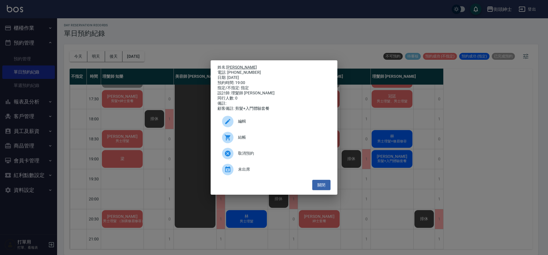
click at [236, 66] on link "劉先生" at bounding box center [241, 67] width 31 height 5
click at [327, 190] on button "關閉" at bounding box center [321, 185] width 18 height 11
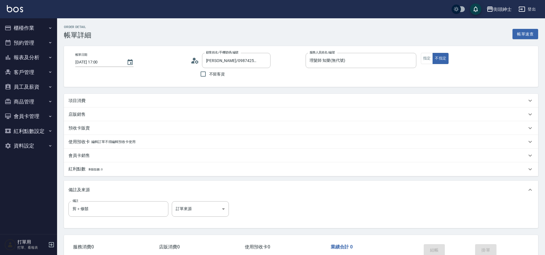
click at [103, 104] on div "項目消費" at bounding box center [301, 101] width 475 height 14
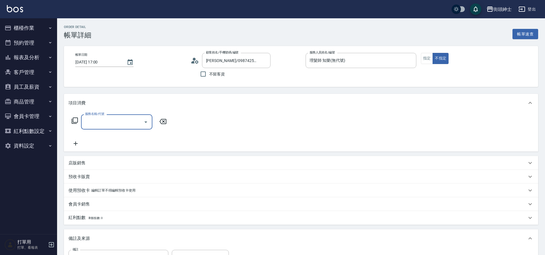
click at [108, 128] on div "服務名稱/代號" at bounding box center [116, 121] width 71 height 15
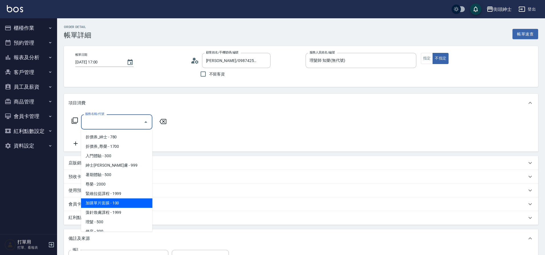
scroll to position [44, 0]
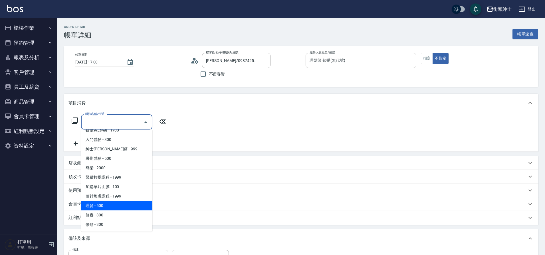
click at [103, 204] on span "理髮 - 500" at bounding box center [116, 205] width 71 height 9
type input "理髮(A02)"
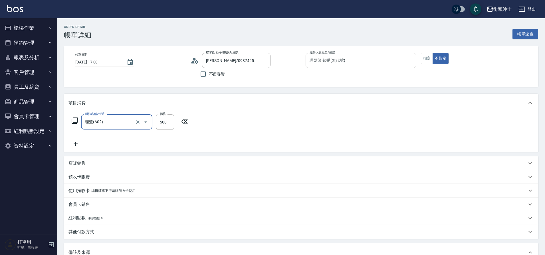
click at [76, 143] on icon at bounding box center [76, 144] width 4 height 4
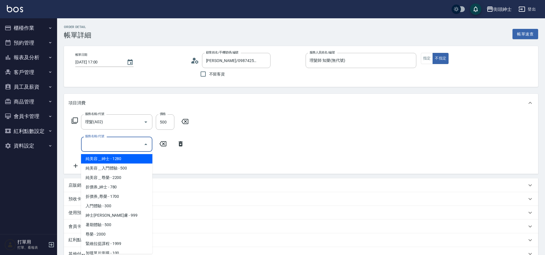
click at [111, 142] on input "服務名稱/代號" at bounding box center [113, 144] width 58 height 10
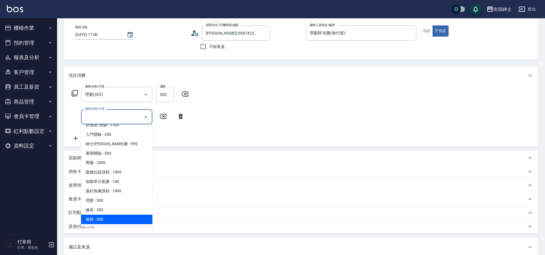
scroll to position [53, 0]
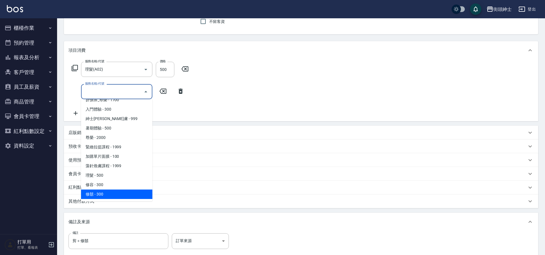
click at [103, 194] on span "修鬍 - 300" at bounding box center [116, 193] width 71 height 9
type input "[DEMOGRAPHIC_DATA]鬍(A04)"
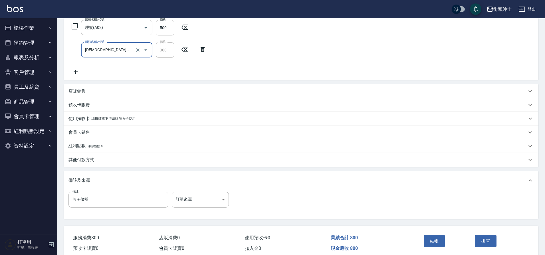
scroll to position [120, 0]
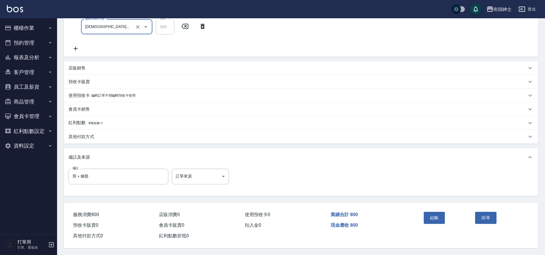
click at [84, 130] on div "其他付款方式" at bounding box center [301, 137] width 475 height 14
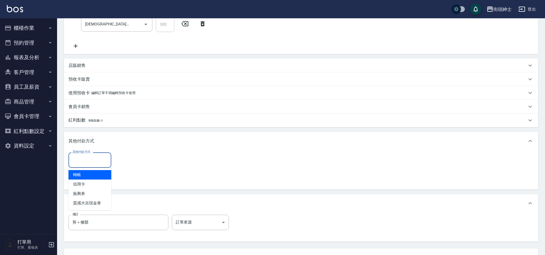
click at [93, 158] on div "其他付款方式 其他付款方式" at bounding box center [90, 159] width 43 height 15
drag, startPoint x: 82, startPoint y: 176, endPoint x: 89, endPoint y: 174, distance: 7.0
click at [82, 176] on span "轉帳" at bounding box center [90, 174] width 43 height 9
type input "轉帳"
click at [136, 160] on input "0" at bounding box center [136, 159] width 43 height 15
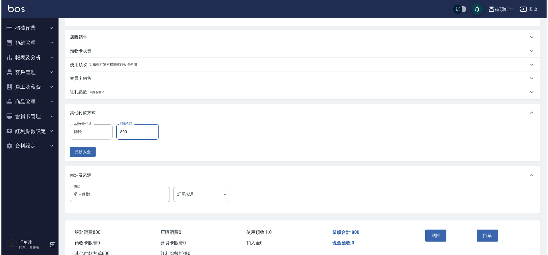
scroll to position [168, 0]
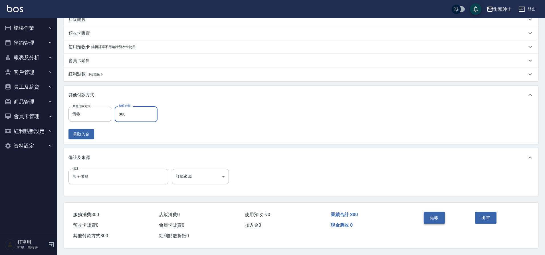
type input "800"
click at [439, 218] on button "結帳" at bounding box center [434, 218] width 21 height 12
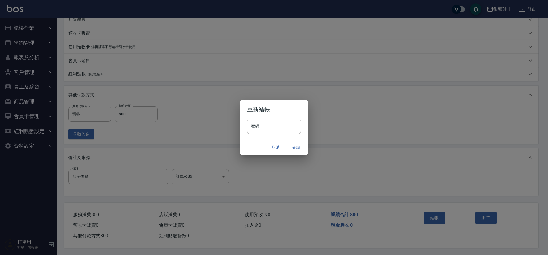
click at [296, 148] on button "確認" at bounding box center [296, 147] width 18 height 11
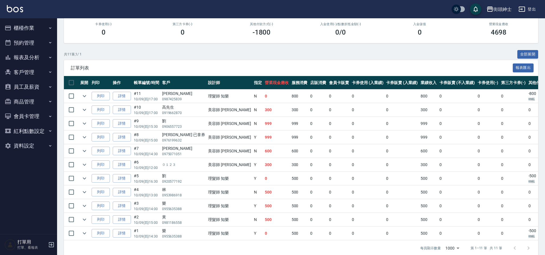
scroll to position [95, 0]
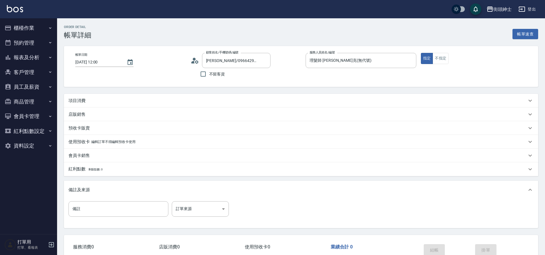
click at [95, 100] on div "項目消費" at bounding box center [298, 101] width 459 height 6
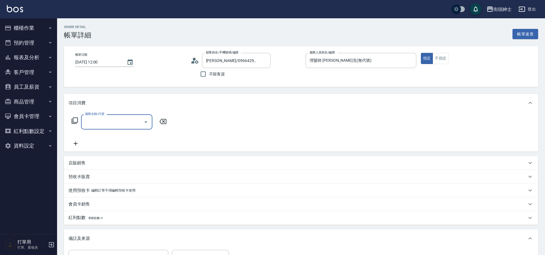
click at [106, 124] on input "服務名稱/代號" at bounding box center [113, 122] width 58 height 10
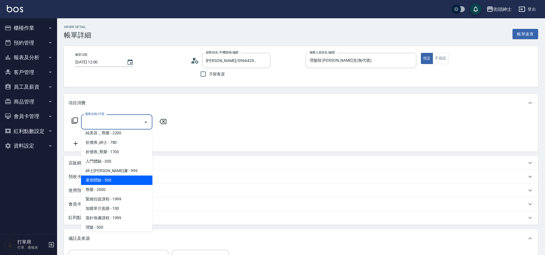
scroll to position [44, 0]
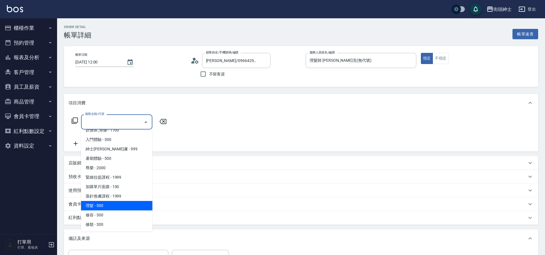
drag, startPoint x: 118, startPoint y: 206, endPoint x: 169, endPoint y: 184, distance: 56.0
click at [118, 206] on span "理髮 - 500" at bounding box center [116, 205] width 71 height 9
type input "理髮(A02)"
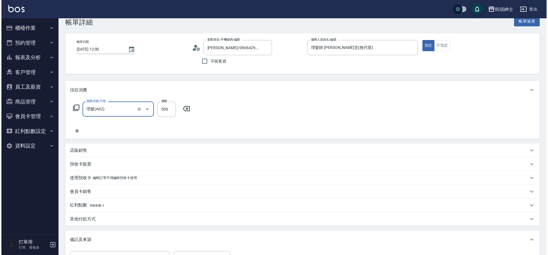
scroll to position [97, 0]
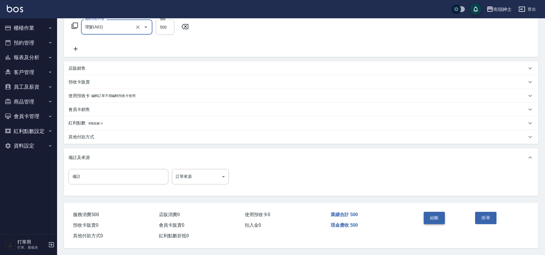
click at [435, 214] on button "結帳" at bounding box center [434, 218] width 21 height 12
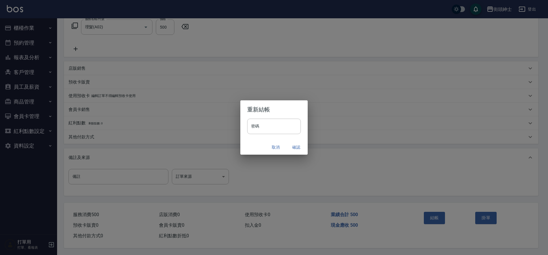
click at [295, 148] on button "確認" at bounding box center [296, 147] width 18 height 11
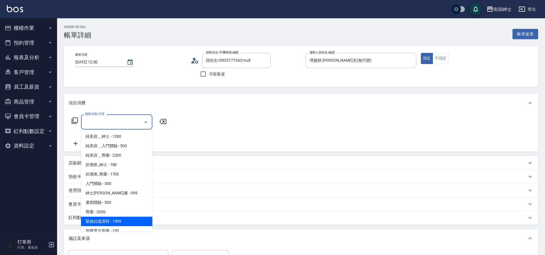
scroll to position [44, 0]
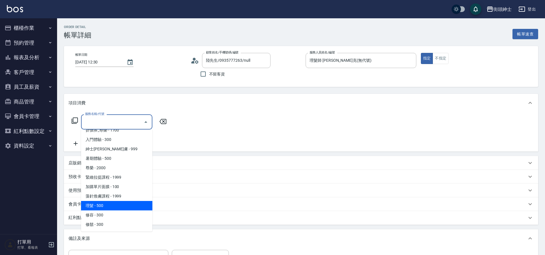
drag, startPoint x: 118, startPoint y: 206, endPoint x: 227, endPoint y: 161, distance: 117.5
click at [119, 206] on span "理髮 - 500" at bounding box center [116, 205] width 71 height 9
type input "理髮(A02)"
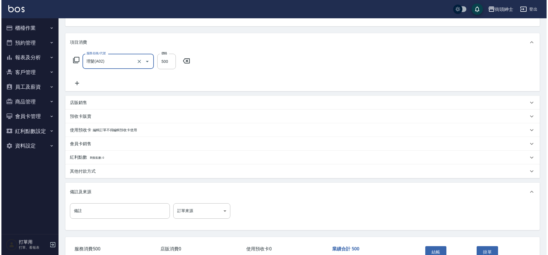
scroll to position [97, 0]
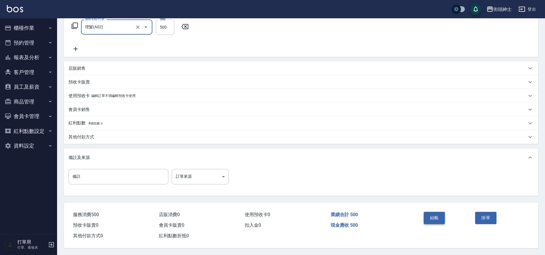
click at [438, 214] on button "結帳" at bounding box center [434, 218] width 21 height 12
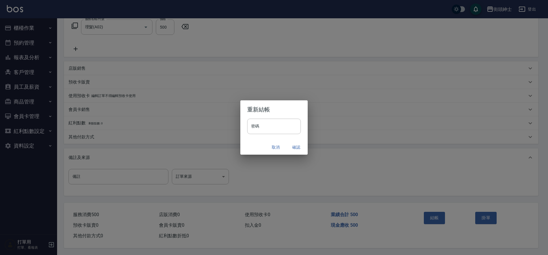
click at [293, 146] on button "確認" at bounding box center [296, 147] width 18 height 11
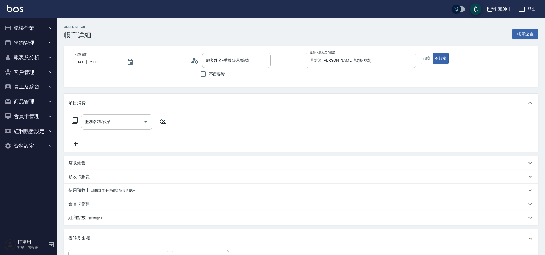
type input "[PERSON_NAME]/0906557723/null"
click at [108, 124] on input "服務名稱/代號" at bounding box center [113, 122] width 58 height 10
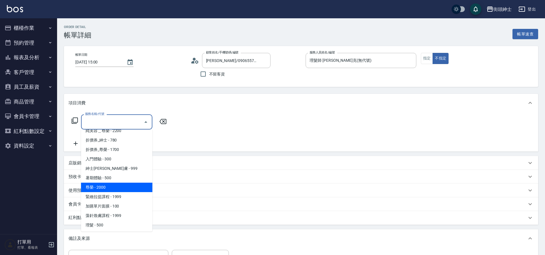
scroll to position [44, 0]
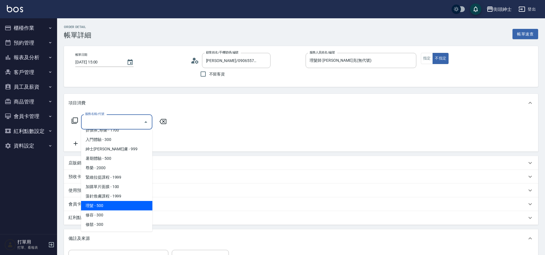
click at [111, 205] on span "理髮 - 500" at bounding box center [116, 205] width 71 height 9
type input "理髮(A02)"
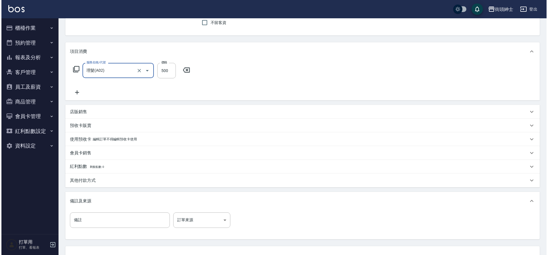
scroll to position [97, 0]
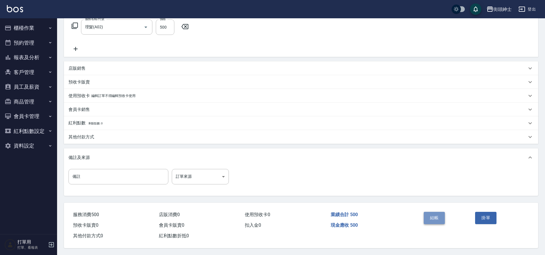
click at [435, 217] on button "結帳" at bounding box center [434, 218] width 21 height 12
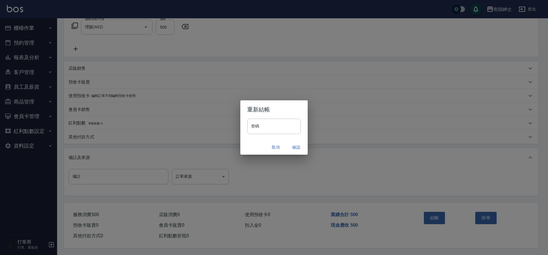
click at [295, 148] on button "確認" at bounding box center [296, 147] width 18 height 11
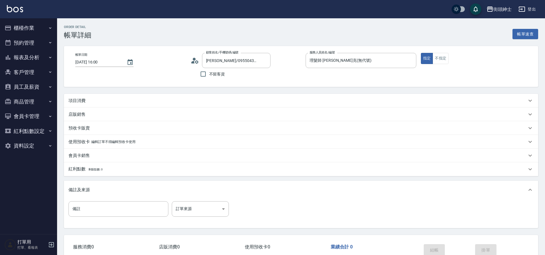
click at [83, 97] on div "項目消費" at bounding box center [301, 101] width 475 height 14
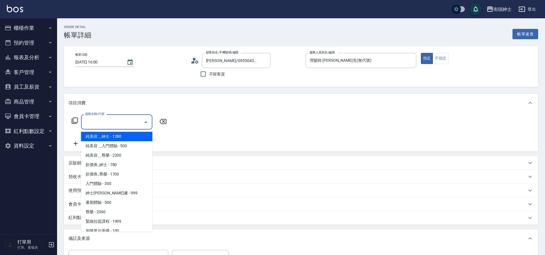
click at [100, 119] on input "服務名稱/代號" at bounding box center [113, 122] width 58 height 10
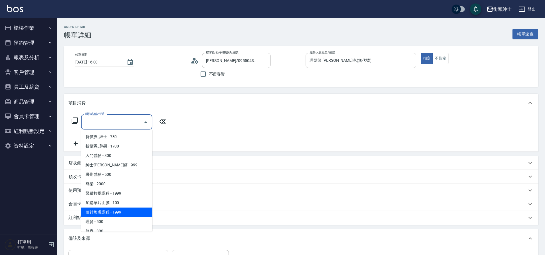
scroll to position [44, 0]
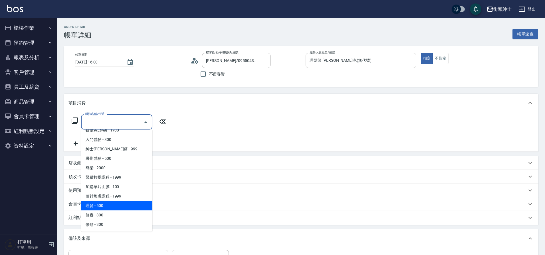
click at [116, 206] on span "理髮 - 500" at bounding box center [116, 205] width 71 height 9
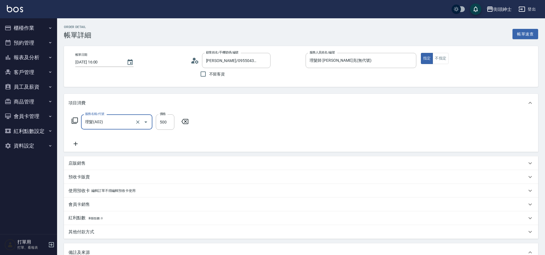
type input "理髮(A02)"
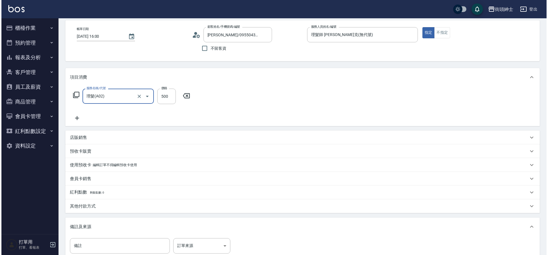
scroll to position [97, 0]
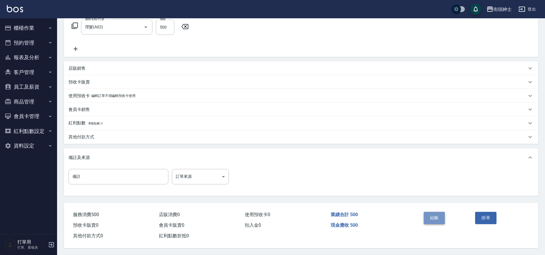
click at [440, 213] on button "結帳" at bounding box center [434, 218] width 21 height 12
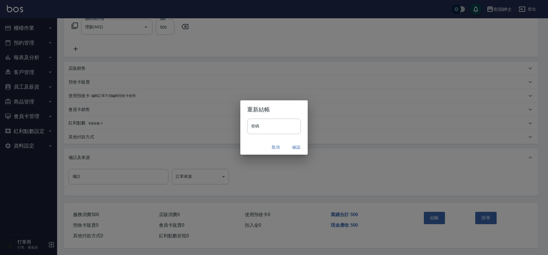
click at [297, 148] on button "確認" at bounding box center [296, 147] width 18 height 11
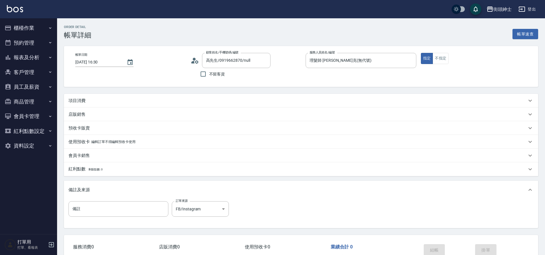
click at [92, 100] on div "項目消費" at bounding box center [298, 101] width 459 height 6
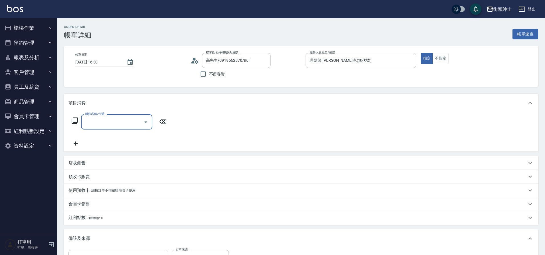
click at [111, 119] on input "服務名稱/代號" at bounding box center [113, 122] width 58 height 10
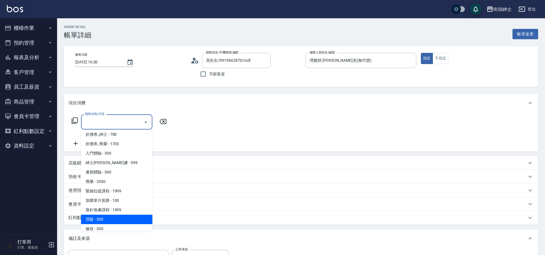
scroll to position [44, 0]
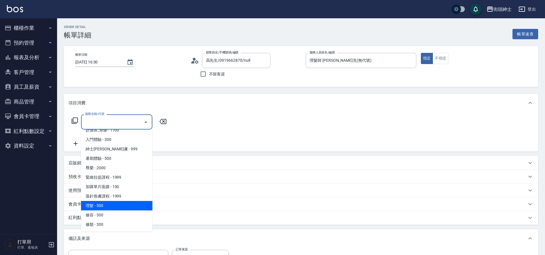
click at [116, 205] on span "理髮 - 500" at bounding box center [116, 205] width 71 height 9
type input "理髮(A02)"
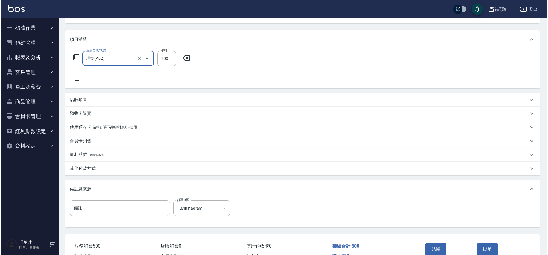
scroll to position [97, 0]
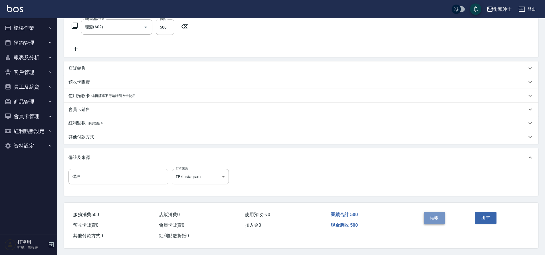
click at [432, 217] on button "結帳" at bounding box center [434, 218] width 21 height 12
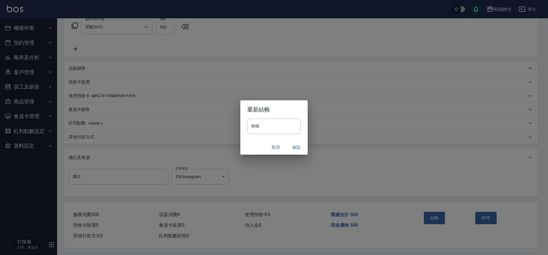
click at [296, 146] on button "確認" at bounding box center [296, 147] width 18 height 11
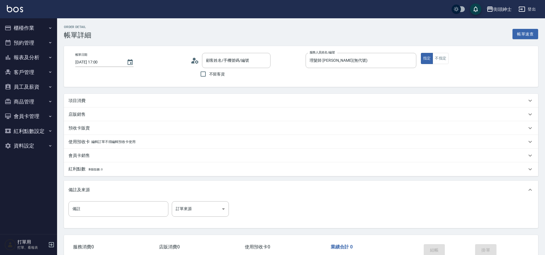
type input "[PERSON_NAME]/0915801125/null"
click at [84, 102] on p "項目消費" at bounding box center [77, 101] width 17 height 6
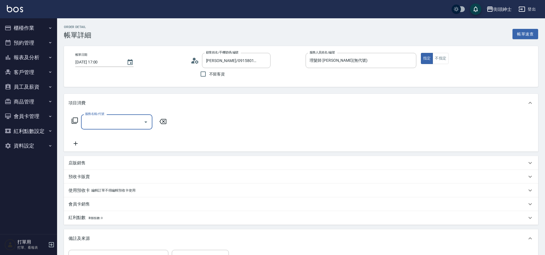
scroll to position [0, 0]
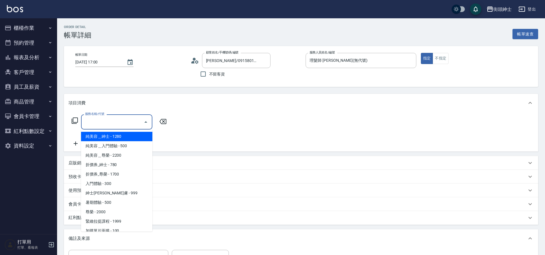
click at [108, 123] on input "服務名稱/代號" at bounding box center [113, 122] width 58 height 10
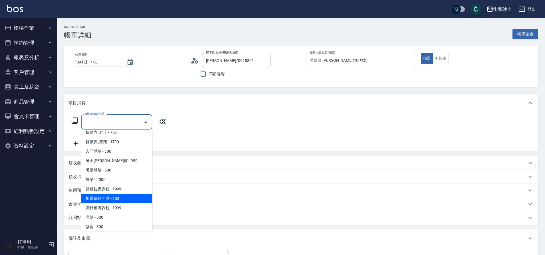
scroll to position [44, 0]
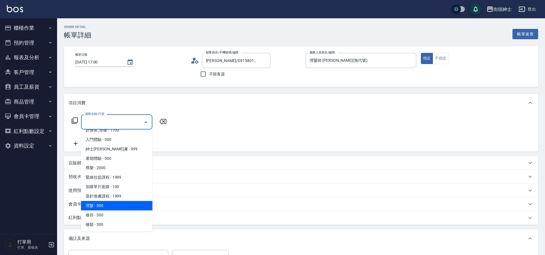
click at [99, 206] on span "理髮 - 500" at bounding box center [116, 205] width 71 height 9
type input "理髮(A02)"
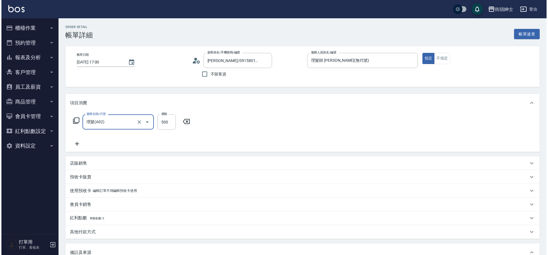
scroll to position [97, 0]
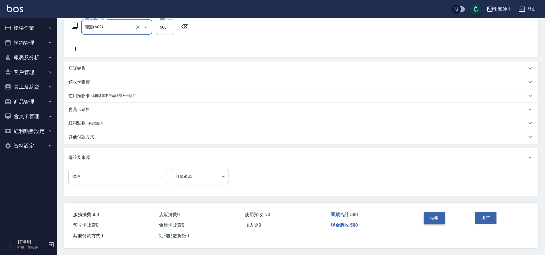
click at [436, 215] on button "結帳" at bounding box center [434, 218] width 21 height 12
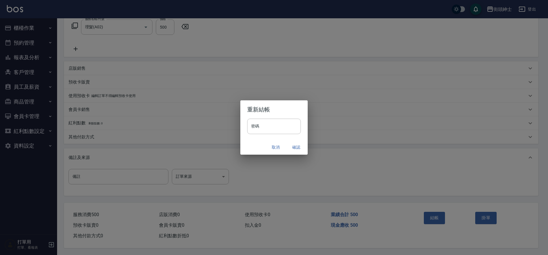
click at [295, 146] on button "確認" at bounding box center [296, 147] width 18 height 11
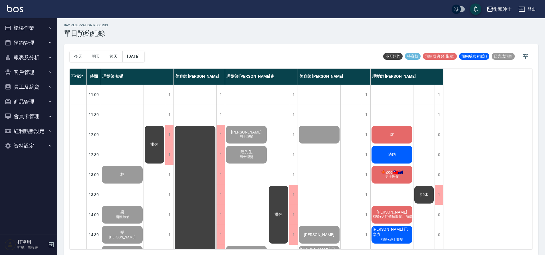
scroll to position [260, 0]
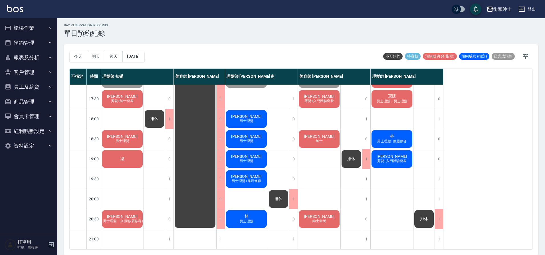
click at [280, 200] on div "排休" at bounding box center [278, 198] width 21 height 19
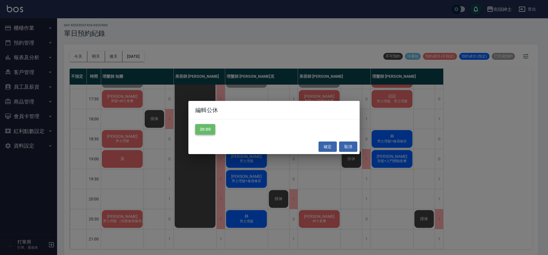
click at [211, 131] on button "20:00" at bounding box center [205, 129] width 20 height 11
click at [323, 146] on button "確定" at bounding box center [328, 146] width 18 height 11
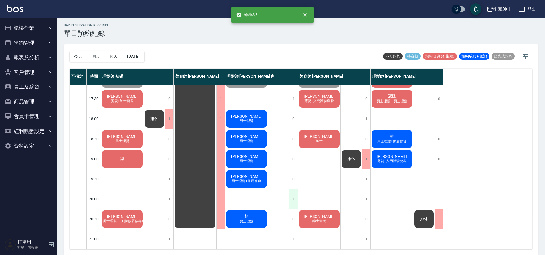
click at [291, 189] on div "1" at bounding box center [293, 199] width 9 height 20
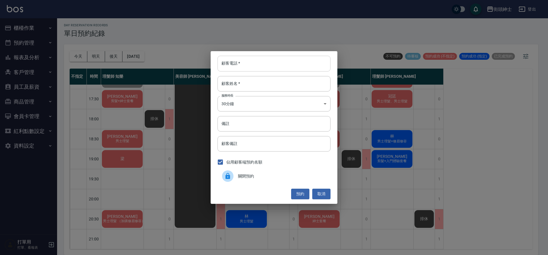
click at [286, 65] on input "顧客電話   *" at bounding box center [274, 63] width 113 height 15
type input "0911039299"
click at [242, 78] on input "顧客姓名   *" at bounding box center [274, 83] width 113 height 15
click at [242, 86] on input "顧客姓名   *" at bounding box center [274, 83] width 113 height 15
type input "x"
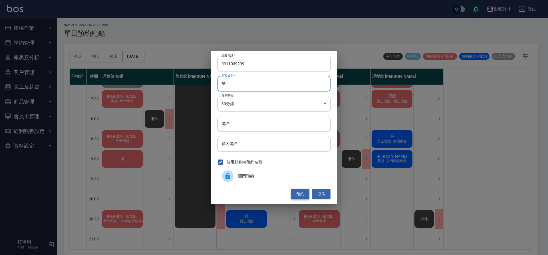
type input "劉"
click at [299, 196] on button "預約" at bounding box center [300, 193] width 18 height 11
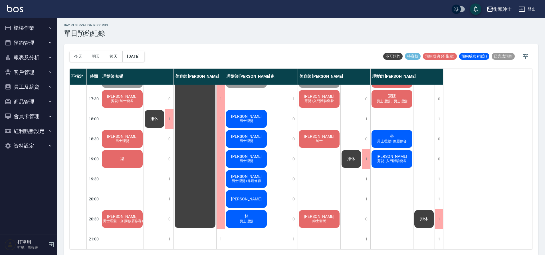
click at [397, 158] on span "剪髮+入門體驗套餐" at bounding box center [392, 160] width 32 height 5
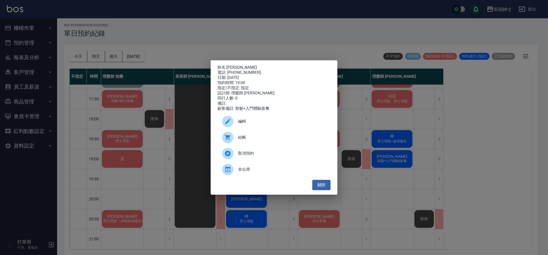
click at [382, 132] on div "姓名: [PERSON_NAME] 電話: [PHONE_NUMBER] 日期: [DATE] 預約時間: 19:00 指定/不指定: 指定 設計師: 理髮師…" at bounding box center [274, 127] width 548 height 255
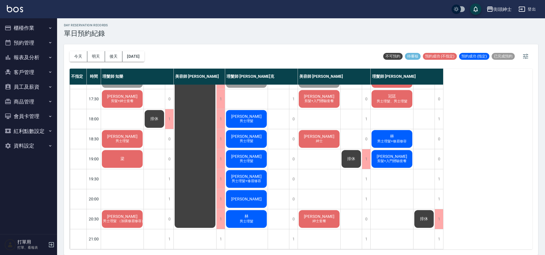
click at [397, 154] on span "[PERSON_NAME]" at bounding box center [392, 156] width 33 height 5
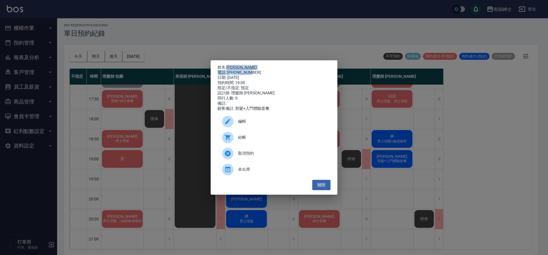
drag, startPoint x: 253, startPoint y: 71, endPoint x: 230, endPoint y: 65, distance: 23.8
click at [228, 65] on div "姓名: [PERSON_NAME] 電話: [PHONE_NUMBER] 日期: [DATE] 預約時間: 19:00 指定/不指定: 指定 設計師: 理髮師…" at bounding box center [274, 88] width 113 height 46
copy div "[PERSON_NAME] 電話: [PHONE_NUMBER]"
click at [345, 118] on div "姓名: [PERSON_NAME] 電話: [PHONE_NUMBER] 日期: [DATE] 預約時間: 19:00 指定/不指定: 指定 設計師: 理髮師…" at bounding box center [274, 127] width 548 height 255
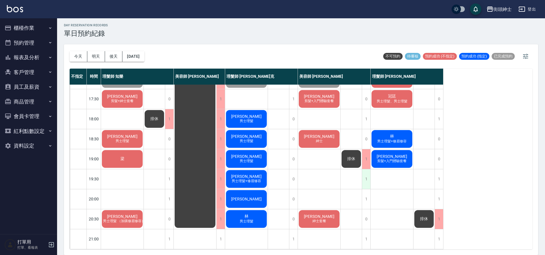
click at [366, 172] on div "1" at bounding box center [366, 179] width 9 height 20
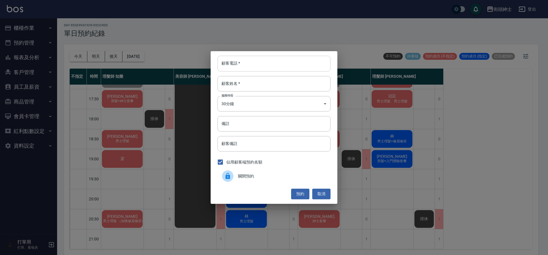
click at [262, 61] on input "顧客電話   *" at bounding box center [274, 63] width 113 height 15
paste input "[PERSON_NAME] 電話: [PHONE_NUMBER]"
type input "[PERSON_NAME] 電話: [PHONE_NUMBER]"
click at [254, 83] on input "顧客姓名   *" at bounding box center [274, 83] width 113 height 15
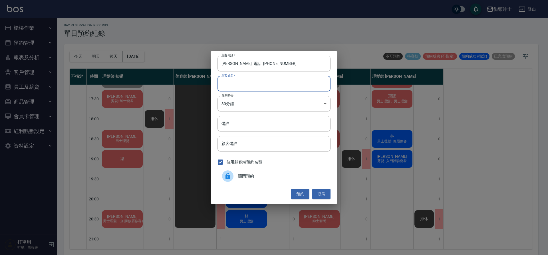
paste input "[PERSON_NAME] 電話: [PHONE_NUMBER]"
type input "[PERSON_NAME] 電話: [PHONE_NUMBER]"
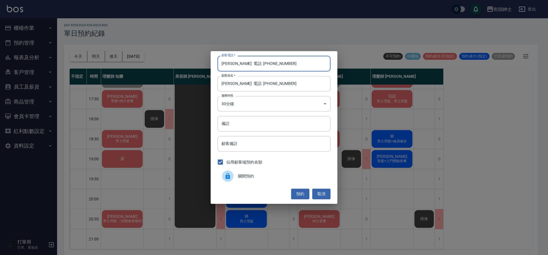
drag, startPoint x: 246, startPoint y: 65, endPoint x: 202, endPoint y: 59, distance: 44.3
click at [203, 59] on div "顧客電話   * [PERSON_NAME]先生 電話: [PHONE_NUMBER] 顧客電話   * 顧客姓名   * [PERSON_NAME]先生 電…" at bounding box center [274, 127] width 548 height 255
type input "0911039299"
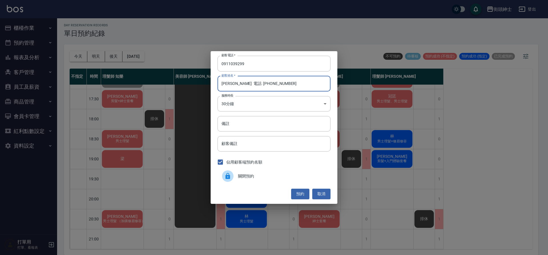
drag, startPoint x: 273, startPoint y: 84, endPoint x: 233, endPoint y: 83, distance: 39.7
click at [233, 83] on input "[PERSON_NAME] 電話: [PHONE_NUMBER]" at bounding box center [274, 83] width 113 height 15
type input "[PERSON_NAME]"
drag, startPoint x: 297, startPoint y: 190, endPoint x: 299, endPoint y: 187, distance: 3.8
click at [297, 190] on button "預約" at bounding box center [300, 193] width 18 height 11
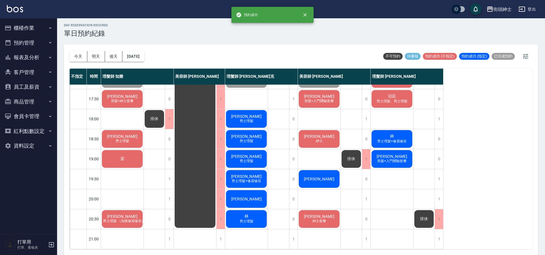
click at [406, 151] on div "[PERSON_NAME]先生 剪髮+入門體驗套餐" at bounding box center [392, 158] width 43 height 19
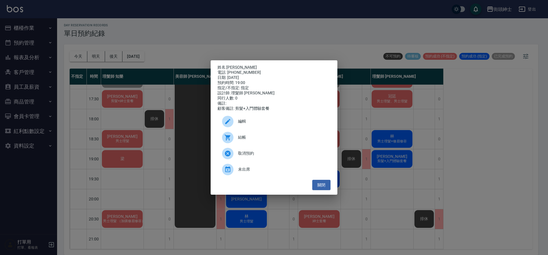
click at [278, 46] on div "姓名: [PERSON_NAME] 電話: [PHONE_NUMBER] 日期: [DATE] 預約時間: 19:00 指定/不指定: 指定 設計師: 理髮師…" at bounding box center [274, 127] width 548 height 255
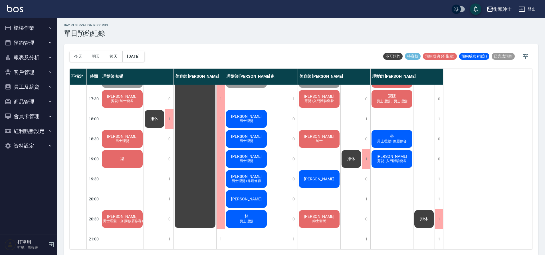
click at [258, 190] on div "[PERSON_NAME]" at bounding box center [246, 198] width 43 height 19
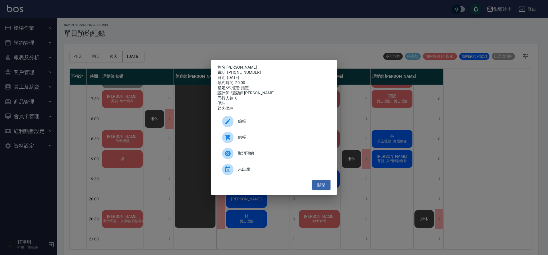
drag, startPoint x: 343, startPoint y: 30, endPoint x: 347, endPoint y: 42, distance: 12.3
click at [343, 30] on div "姓名: [PERSON_NAME] 電話: [PHONE_NUMBER] 日期: [DATE] 預約時間: 20:00 指定/不指定: 指定 設計師: 理髮師…" at bounding box center [274, 127] width 548 height 255
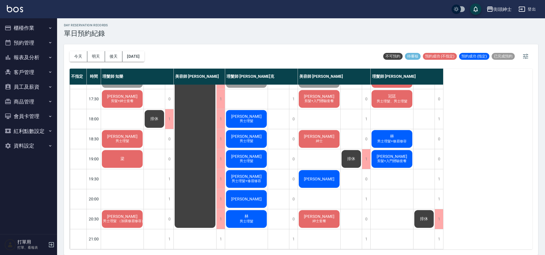
click at [400, 160] on div "[PERSON_NAME]先生 剪髮+入門體驗套餐" at bounding box center [392, 158] width 43 height 19
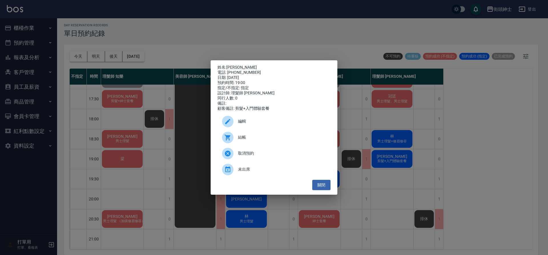
click at [254, 156] on span "取消預約" at bounding box center [282, 153] width 88 height 6
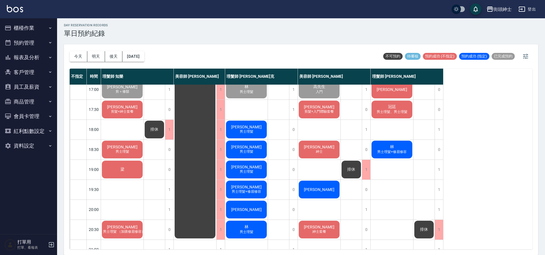
scroll to position [245, 0]
click at [441, 192] on div "1" at bounding box center [439, 190] width 9 height 20
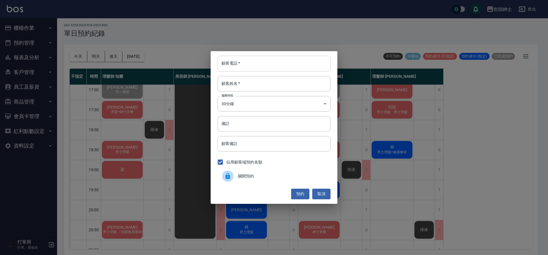
click at [284, 63] on input "顧客電話   *" at bounding box center [274, 63] width 113 height 15
type input "０１２３"
click at [258, 85] on input "顧客姓名   *" at bounding box center [274, 83] width 113 height 15
type input "０"
click at [298, 194] on button "預約" at bounding box center [300, 193] width 18 height 11
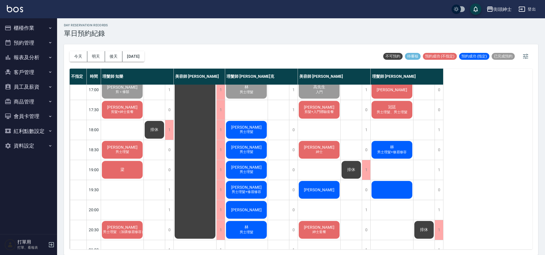
click at [126, 148] on span "[PERSON_NAME]" at bounding box center [122, 147] width 33 height 5
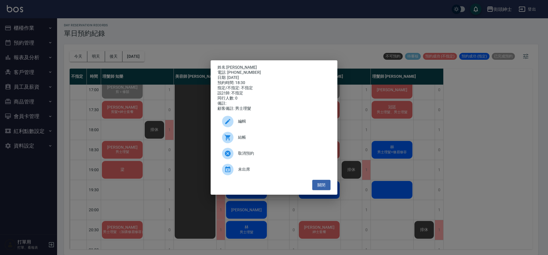
click at [263, 140] on span "結帳" at bounding box center [282, 137] width 88 height 6
click at [325, 190] on button "關閉" at bounding box center [321, 185] width 18 height 11
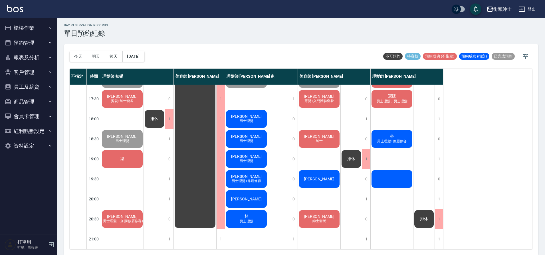
scroll to position [260, 0]
click at [80, 56] on button "今天" at bounding box center [79, 56] width 18 height 11
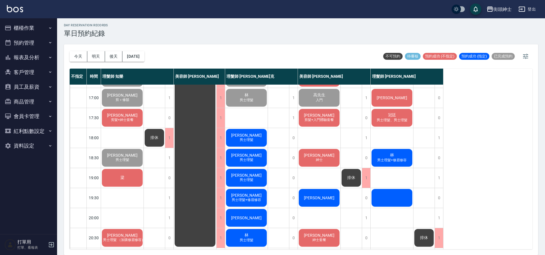
scroll to position [260, 0]
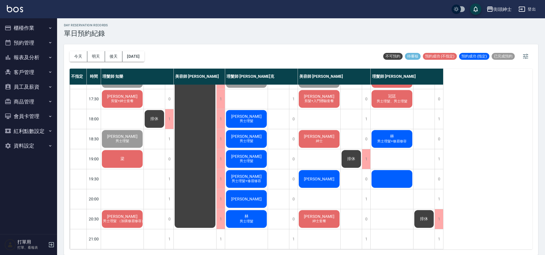
click at [407, 139] on span "男士理髮+修眉修容" at bounding box center [392, 141] width 32 height 5
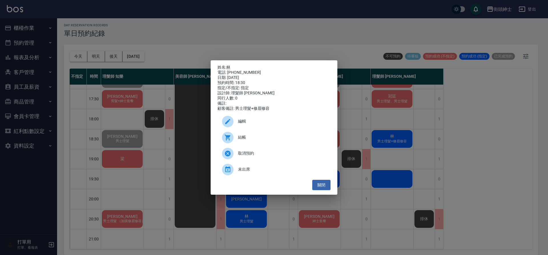
click at [252, 127] on div "編輯" at bounding box center [274, 121] width 113 height 16
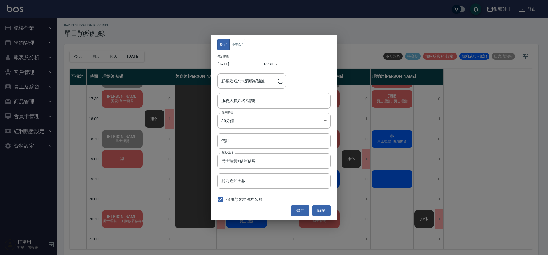
type input "理髮師 [PERSON_NAME](無代號)"
type input "林/0973966419"
drag, startPoint x: 266, startPoint y: 162, endPoint x: 236, endPoint y: 161, distance: 29.2
click at [236, 161] on input "男士理髮+修眉修容" at bounding box center [274, 160] width 113 height 15
click at [304, 206] on button "儲存" at bounding box center [300, 210] width 18 height 11
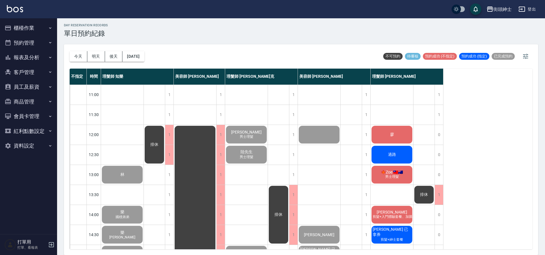
scroll to position [1, 0]
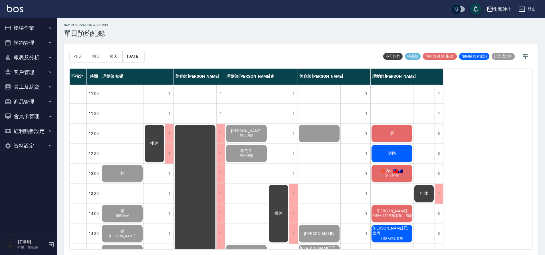
click at [393, 136] on div "廖" at bounding box center [392, 133] width 43 height 19
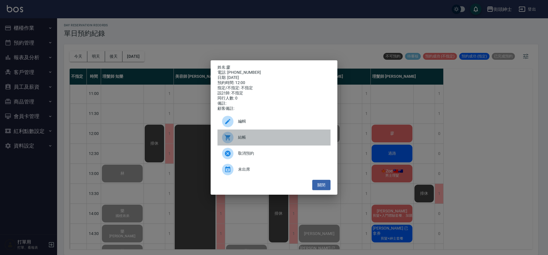
click at [253, 139] on span "結帳" at bounding box center [282, 137] width 88 height 6
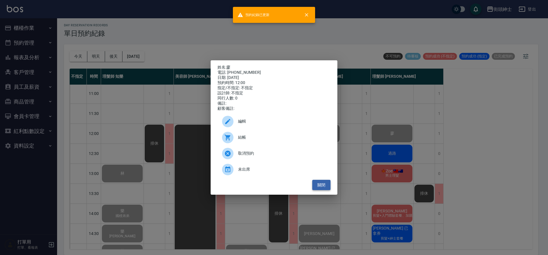
click at [325, 189] on button "關閉" at bounding box center [321, 185] width 18 height 11
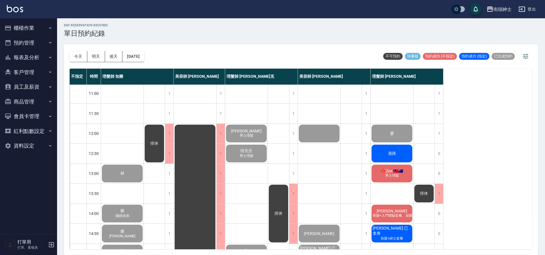
click at [394, 157] on div "過路" at bounding box center [392, 153] width 43 height 19
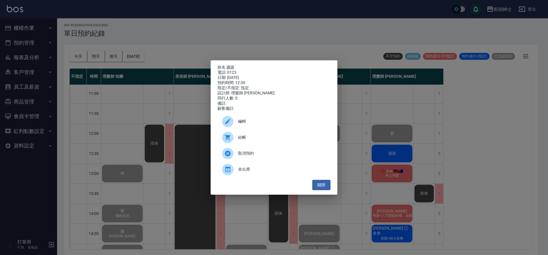
click at [253, 137] on span "結帳" at bounding box center [282, 137] width 88 height 6
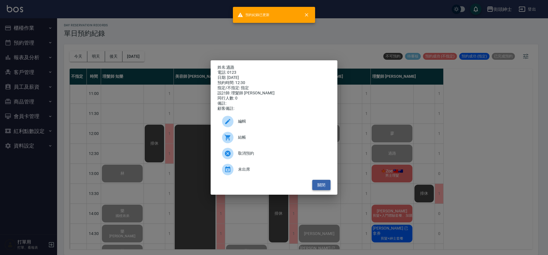
click at [322, 184] on button "關閉" at bounding box center [321, 185] width 18 height 11
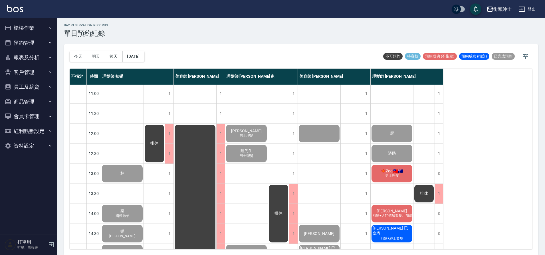
click at [399, 172] on span "🍁Zoe 🇹🇼🇦🇺" at bounding box center [392, 170] width 24 height 5
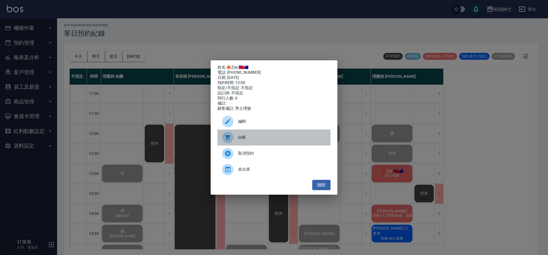
click at [269, 139] on span "結帳" at bounding box center [282, 137] width 88 height 6
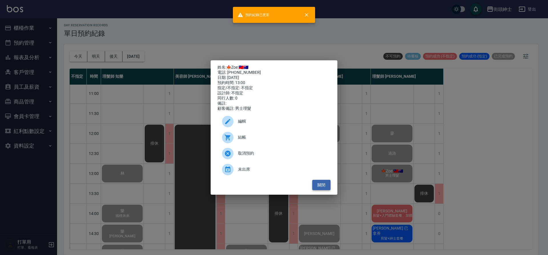
click at [326, 189] on button "關閉" at bounding box center [321, 185] width 18 height 11
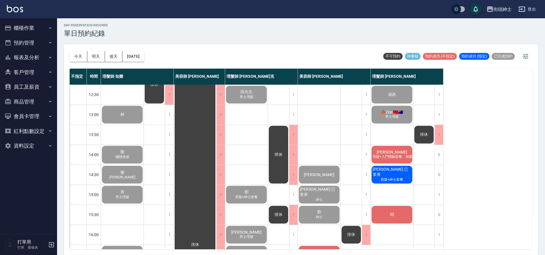
scroll to position [62, 0]
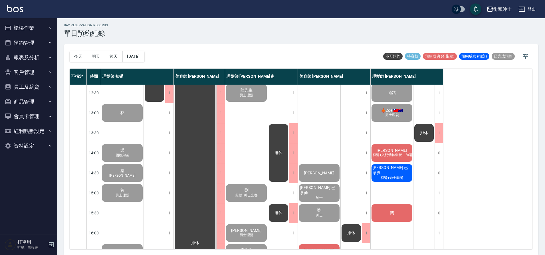
click at [392, 157] on span "剪髮+入門體驗套餐、加購修容修眉" at bounding box center [400, 154] width 56 height 5
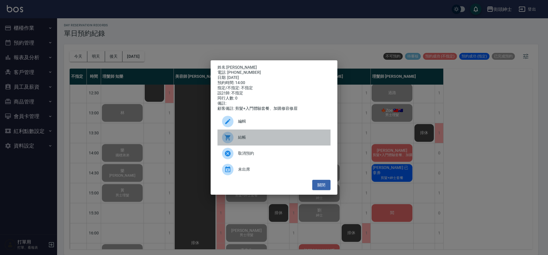
click at [272, 139] on span "結帳" at bounding box center [282, 137] width 88 height 6
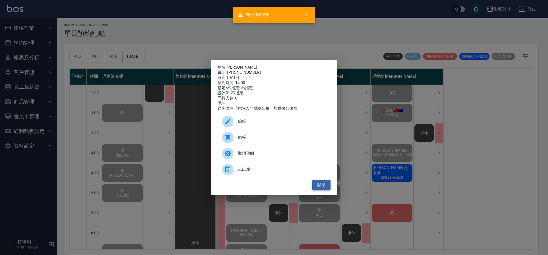
click at [327, 184] on button "關閉" at bounding box center [321, 185] width 18 height 11
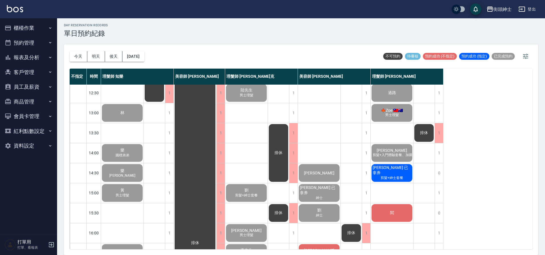
click at [383, 176] on span "剪髮+紳士套餐" at bounding box center [392, 177] width 25 height 5
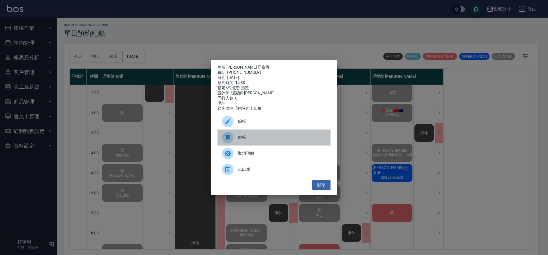
click at [284, 140] on span "結帳" at bounding box center [282, 137] width 88 height 6
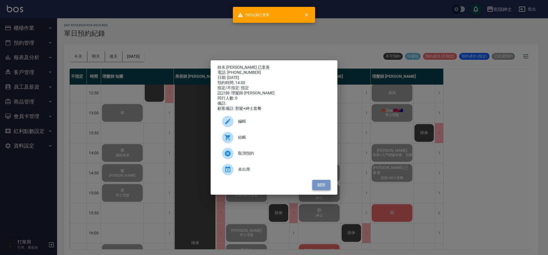
click at [316, 186] on button "關閉" at bounding box center [321, 185] width 18 height 11
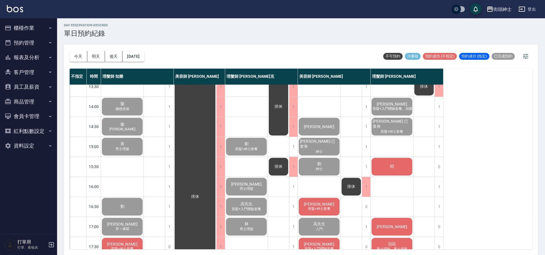
scroll to position [109, 0]
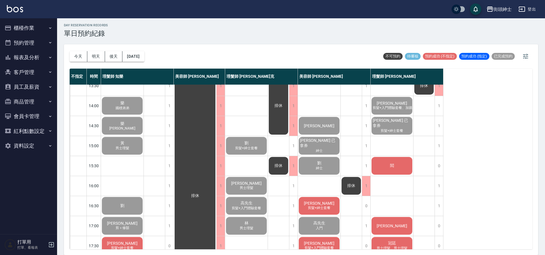
click at [396, 169] on div "閻" at bounding box center [392, 165] width 43 height 19
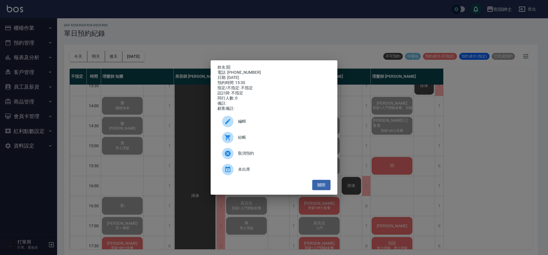
click at [271, 138] on span "結帳" at bounding box center [282, 137] width 88 height 6
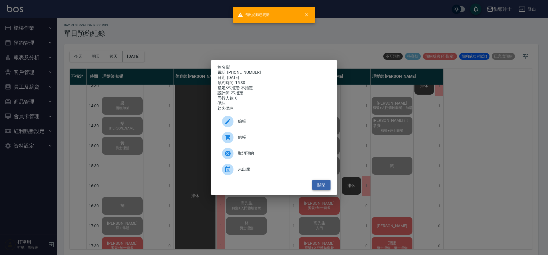
click at [327, 187] on button "關閉" at bounding box center [321, 185] width 18 height 11
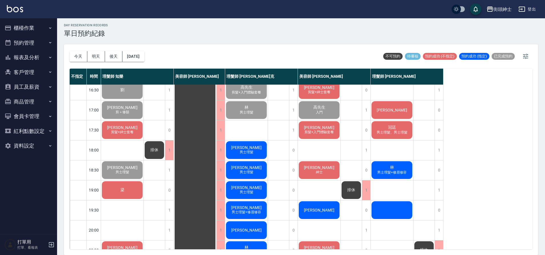
scroll to position [223, 0]
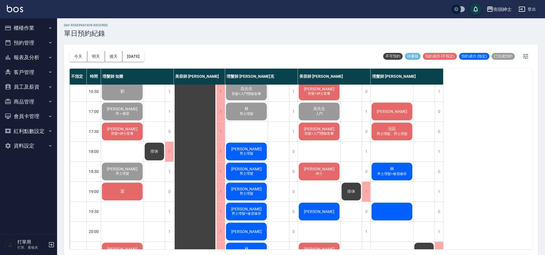
click at [398, 115] on div "謝子偉" at bounding box center [392, 111] width 43 height 19
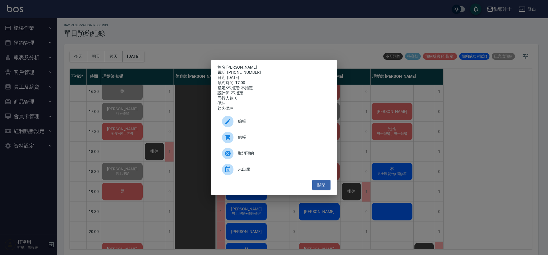
click at [251, 140] on span "結帳" at bounding box center [282, 137] width 88 height 6
drag, startPoint x: 322, startPoint y: 184, endPoint x: 324, endPoint y: 182, distance: 3.0
click at [322, 184] on button "關閉" at bounding box center [321, 185] width 18 height 11
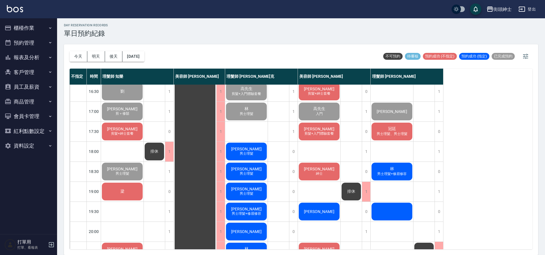
click at [397, 129] on div "冠廷 男士理髮、男士理髮" at bounding box center [392, 131] width 43 height 19
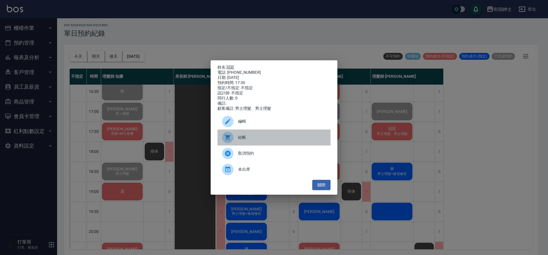
click at [251, 139] on span "結帳" at bounding box center [282, 137] width 88 height 6
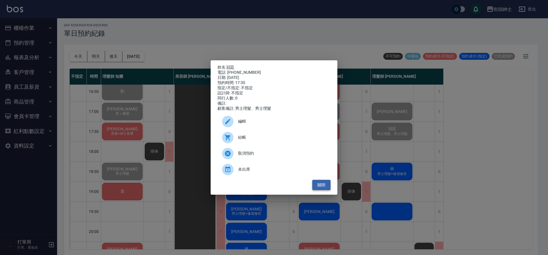
click at [326, 186] on button "關閉" at bounding box center [321, 185] width 18 height 11
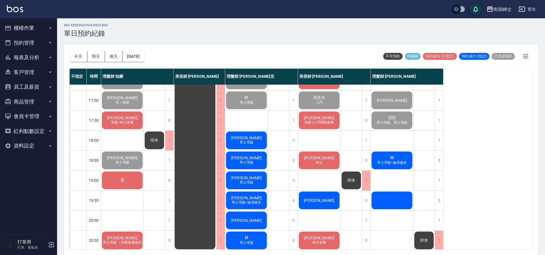
scroll to position [260, 0]
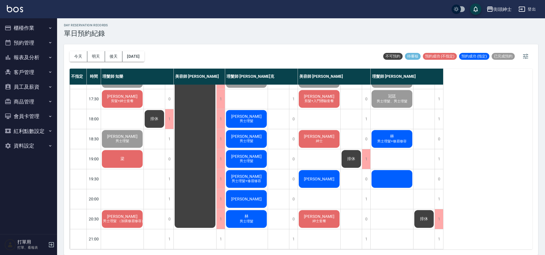
click at [395, 139] on span "男士理髮+修眉修容" at bounding box center [392, 141] width 32 height 5
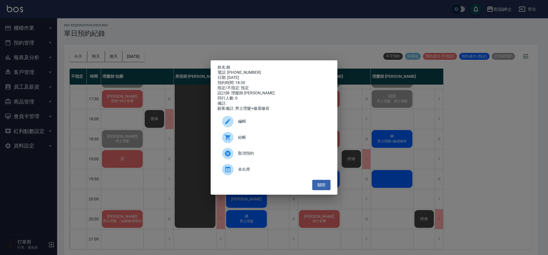
click at [272, 138] on span "結帳" at bounding box center [282, 137] width 88 height 6
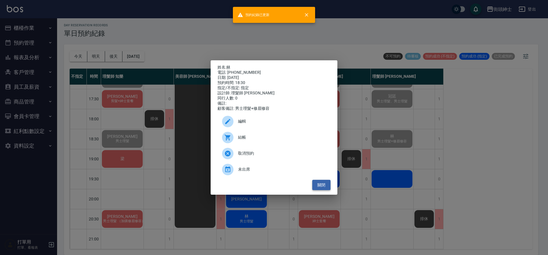
click at [326, 188] on button "關閉" at bounding box center [321, 185] width 18 height 11
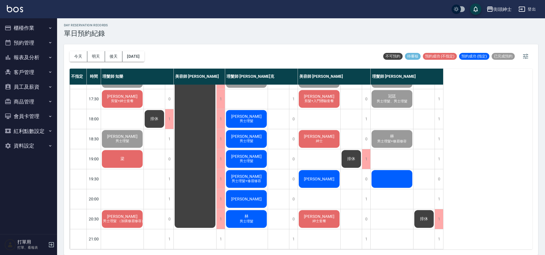
click at [396, 174] on div at bounding box center [392, 178] width 43 height 19
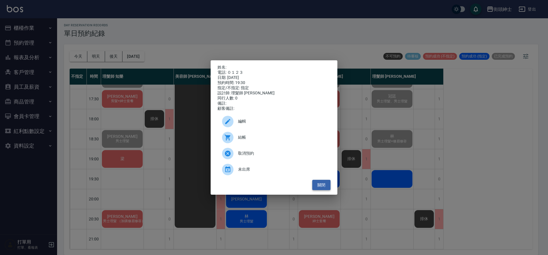
click at [328, 187] on button "關閉" at bounding box center [321, 185] width 18 height 11
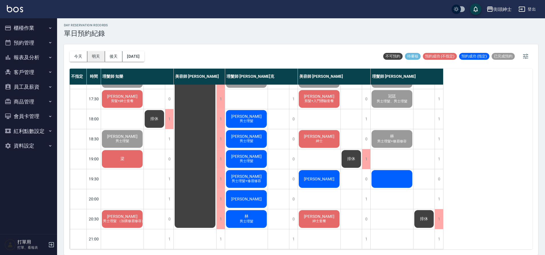
click at [100, 52] on button "明天" at bounding box center [96, 56] width 18 height 11
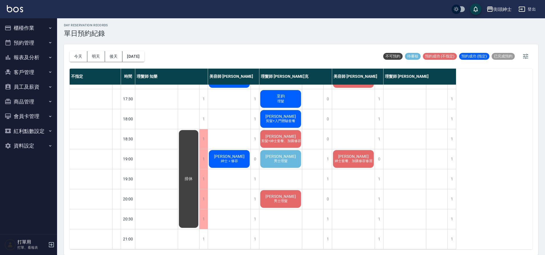
scroll to position [259, 0]
click at [282, 158] on span "男士理髮" at bounding box center [281, 160] width 16 height 5
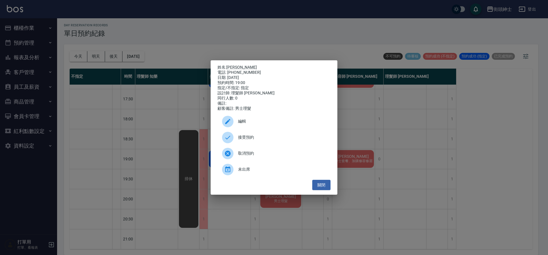
click at [268, 139] on span "接受預約" at bounding box center [282, 137] width 88 height 6
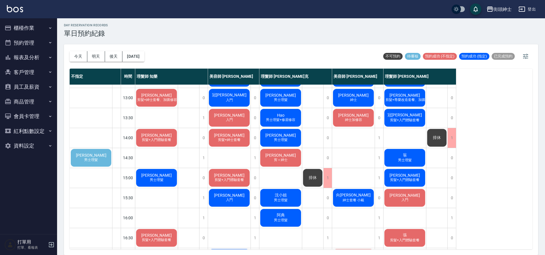
scroll to position [71, 0]
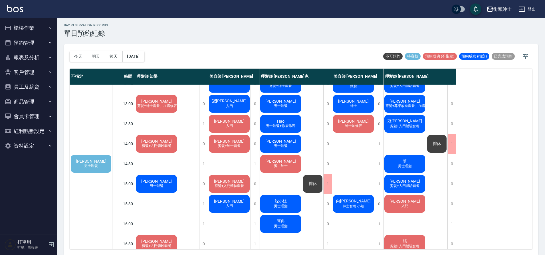
click at [104, 164] on div "陳康瑋 男士理髮" at bounding box center [91, 163] width 42 height 19
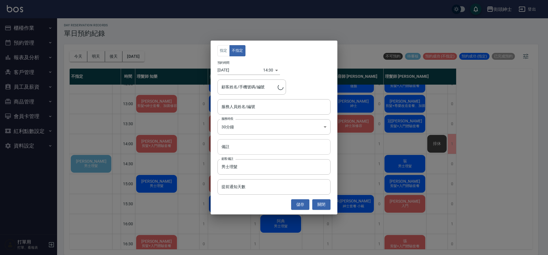
type input "陳康瑋/0932995906"
click at [261, 112] on div "服務人員姓名/編號" at bounding box center [274, 106] width 113 height 15
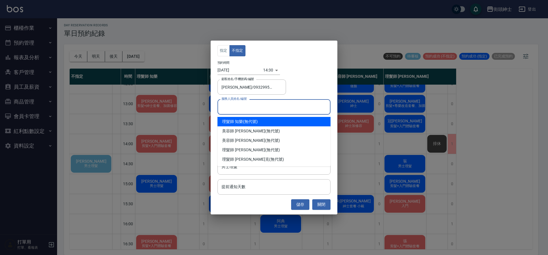
click at [259, 124] on div "理髮師 知樂 (無代號)" at bounding box center [274, 121] width 113 height 9
type input "理髮師 知樂(無代號)"
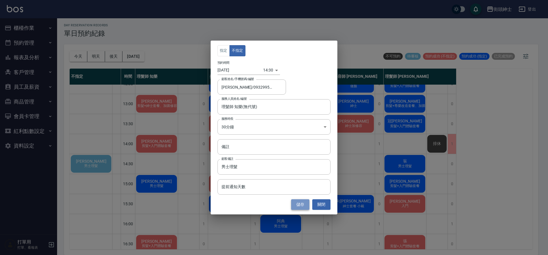
click at [297, 206] on button "儲存" at bounding box center [300, 204] width 18 height 11
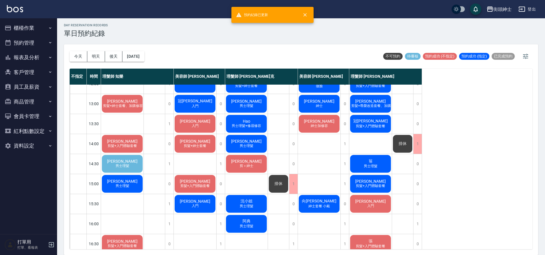
click at [134, 163] on div "陳康瑋 男士理髮" at bounding box center [122, 163] width 43 height 19
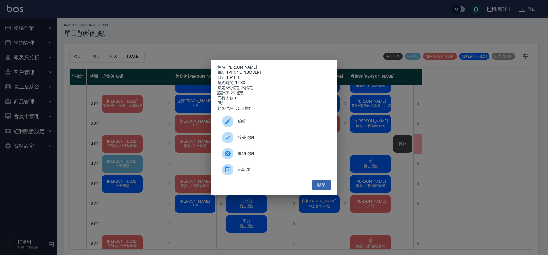
click at [275, 140] on span "接受預約" at bounding box center [282, 137] width 88 height 6
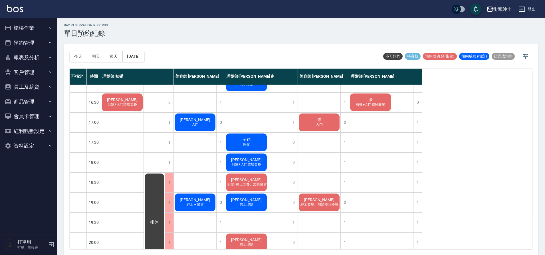
scroll to position [244, 0]
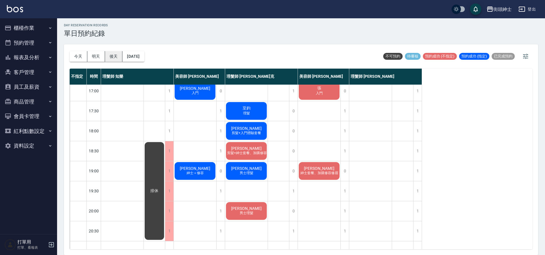
click at [116, 60] on button "後天" at bounding box center [114, 56] width 18 height 11
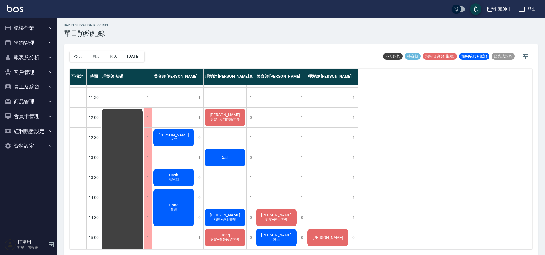
scroll to position [14, 0]
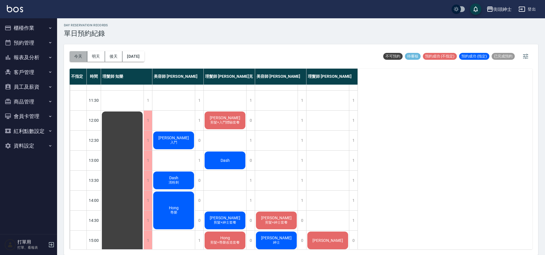
click at [83, 59] on button "今天" at bounding box center [79, 56] width 18 height 11
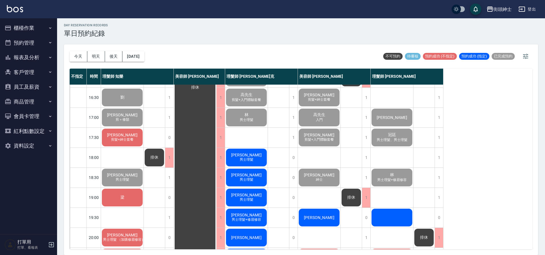
scroll to position [260, 0]
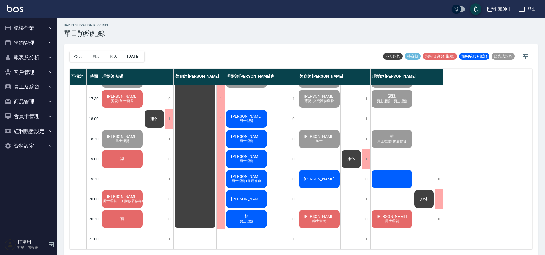
click at [130, 155] on div "梁" at bounding box center [122, 158] width 43 height 19
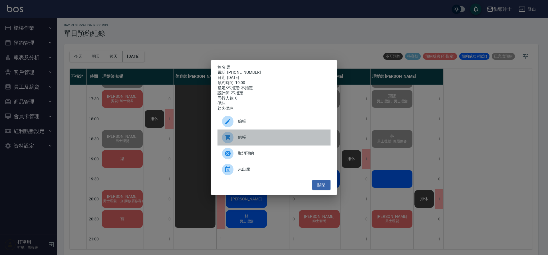
click at [251, 139] on span "結帳" at bounding box center [282, 137] width 88 height 6
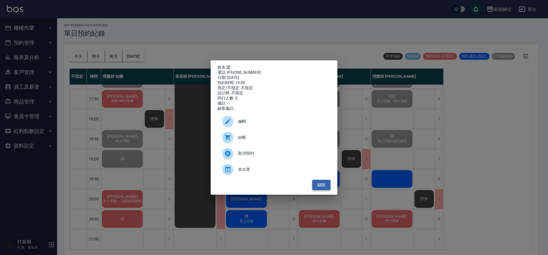
click at [322, 189] on button "關閉" at bounding box center [321, 185] width 18 height 11
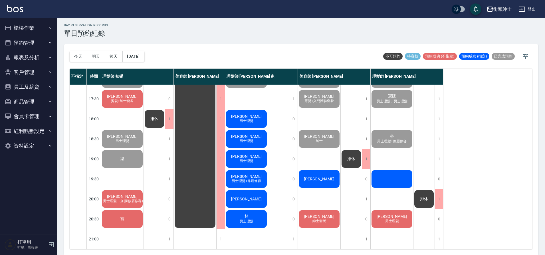
scroll to position [0, 0]
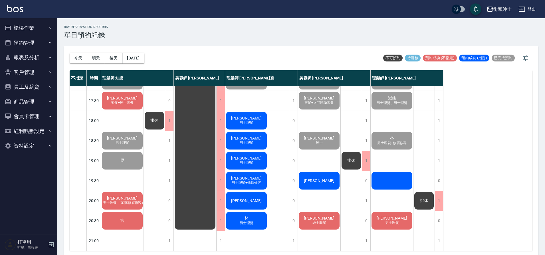
click at [136, 95] on div "林育祥 剪髮+紳士套餐" at bounding box center [122, 100] width 43 height 19
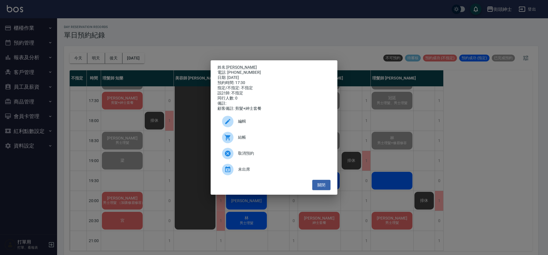
click at [255, 140] on span "結帳" at bounding box center [282, 137] width 88 height 6
click at [321, 185] on button "關閉" at bounding box center [321, 185] width 18 height 11
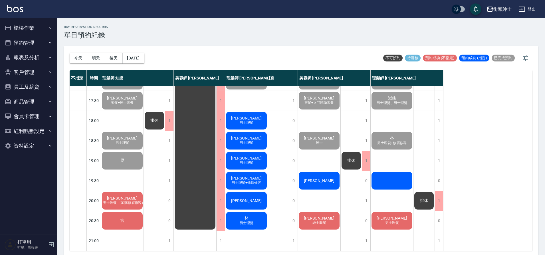
scroll to position [1, 0]
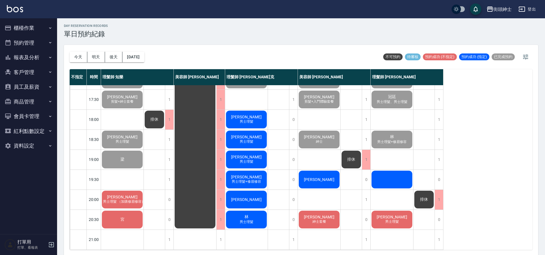
click at [315, 215] on div "吳珈豪 紳士套餐" at bounding box center [319, 219] width 43 height 19
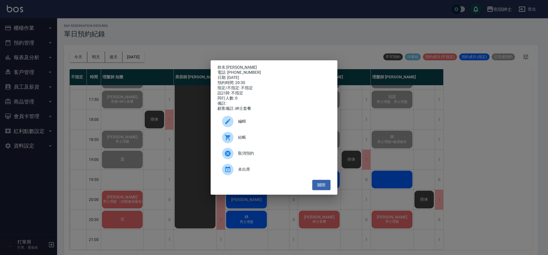
click at [259, 34] on div "姓名: 吳珈豪 電話: 0963646610 日期: 2025/10/09 預約時間: 20:30 指定/不指定: 不指定 設計師: 不指定 同行人數: 0 …" at bounding box center [274, 127] width 548 height 255
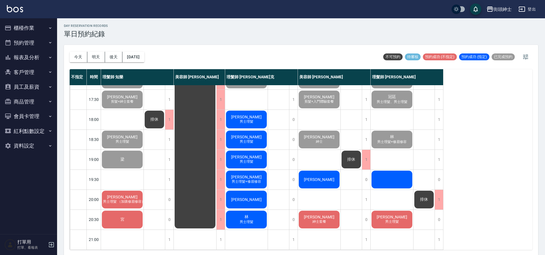
click at [257, 218] on div "林 男士理髮" at bounding box center [246, 219] width 43 height 19
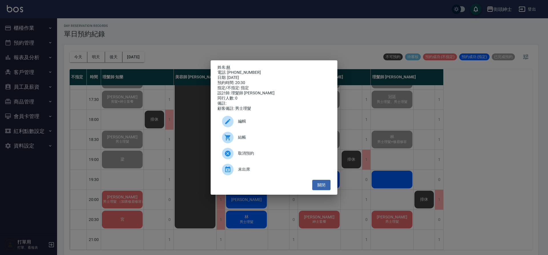
click at [229, 66] on link "林" at bounding box center [228, 67] width 4 height 5
drag, startPoint x: 204, startPoint y: 47, endPoint x: 205, endPoint y: 37, distance: 10.1
click at [204, 47] on div "姓名: 林 電話: 0961282046 日期: 2025/10/09 預約時間: 20:30 指定/不指定: 指定 設計師: 理髮師 Vic 維克 同行人數…" at bounding box center [274, 127] width 548 height 255
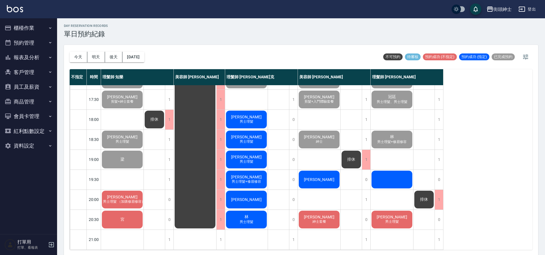
click at [252, 197] on span "劉先生" at bounding box center [246, 199] width 33 height 5
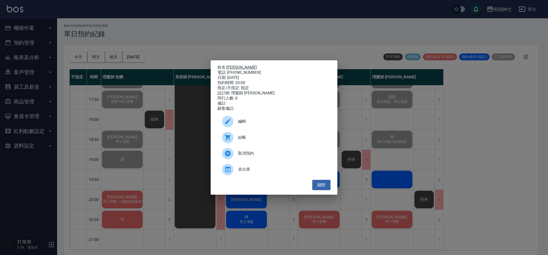
click at [231, 65] on link "劉先生" at bounding box center [241, 67] width 31 height 5
click at [169, 32] on div "姓名: 劉先生 電話: 0911039299 日期: 2025/10/09 預約時間: 20:00 指定/不指定: 指定 設計師: 理髮師 Vic 維克 同行…" at bounding box center [274, 127] width 548 height 255
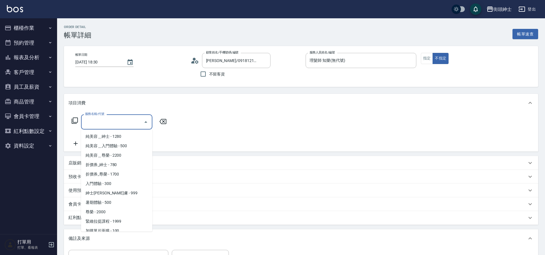
scroll to position [44, 0]
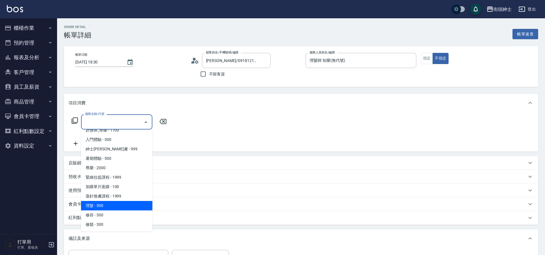
click at [100, 206] on span "理髮 - 500" at bounding box center [116, 205] width 71 height 9
type input "理髮(A02)"
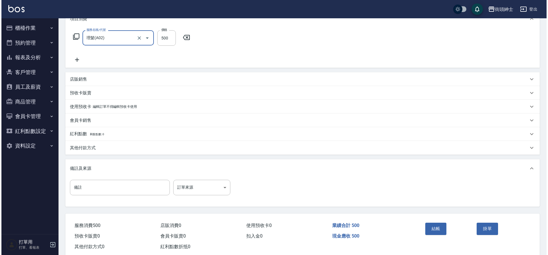
scroll to position [97, 0]
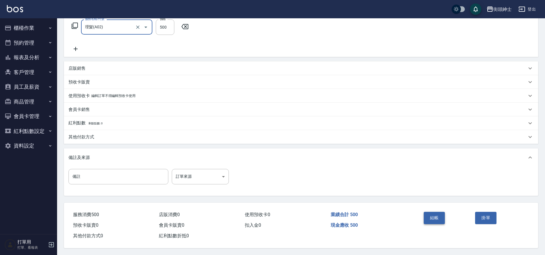
click at [435, 212] on button "結帳" at bounding box center [434, 218] width 21 height 12
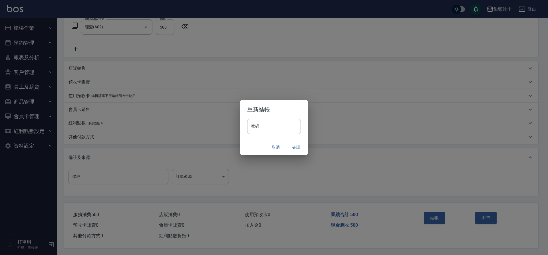
click at [296, 146] on button "確認" at bounding box center [296, 147] width 18 height 11
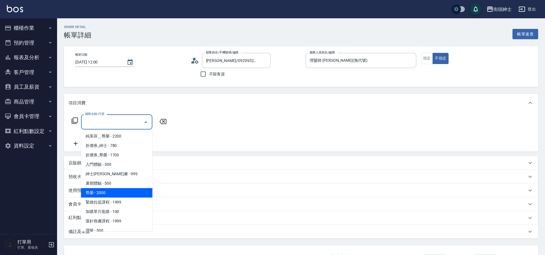
scroll to position [44, 0]
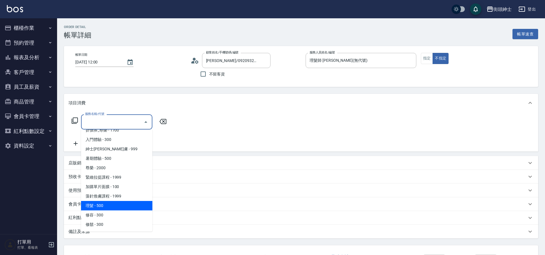
click at [114, 207] on span "理髮 - 500" at bounding box center [116, 205] width 71 height 9
type input "理髮(A02)"
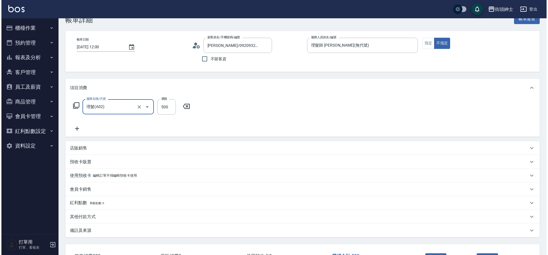
scroll to position [59, 0]
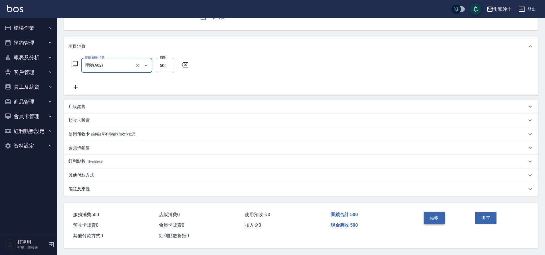
click at [435, 213] on button "結帳" at bounding box center [434, 218] width 21 height 12
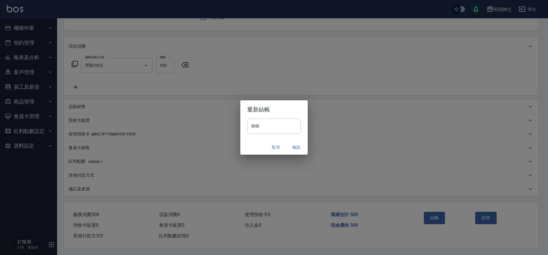
click at [299, 147] on button "確認" at bounding box center [296, 147] width 18 height 11
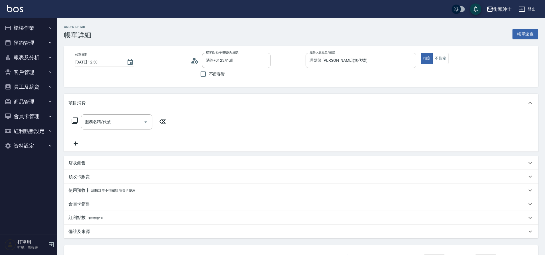
click at [134, 123] on input "服務名稱/代號" at bounding box center [113, 122] width 58 height 10
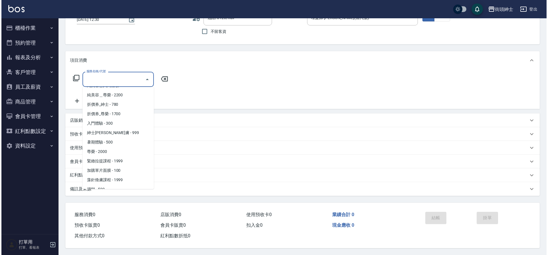
scroll to position [44, 0]
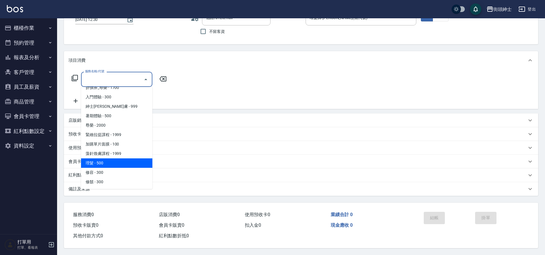
click at [122, 160] on span "理髮 - 500" at bounding box center [116, 162] width 71 height 9
type input "理髮(A02)"
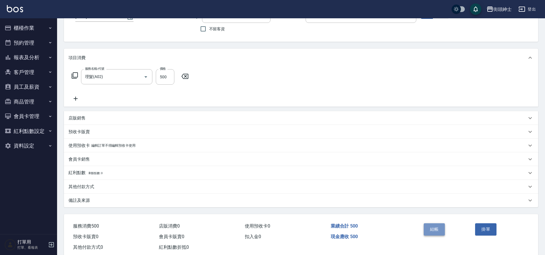
click at [436, 233] on button "結帳" at bounding box center [434, 229] width 21 height 12
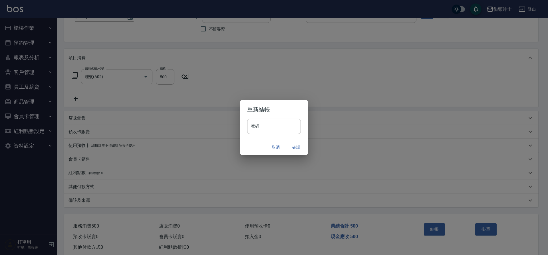
click at [292, 147] on button "確認" at bounding box center [296, 147] width 18 height 11
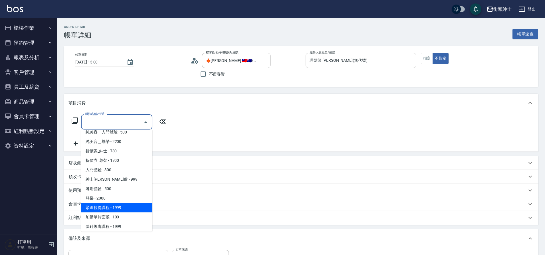
scroll to position [44, 0]
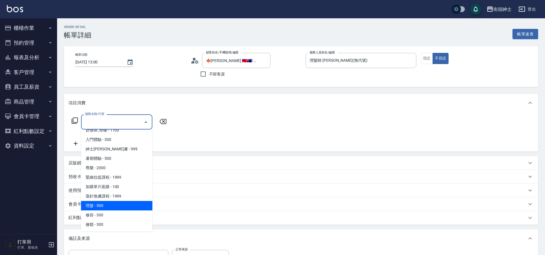
click at [126, 206] on span "理髮 - 500" at bounding box center [116, 205] width 71 height 9
type input "理髮(A02)"
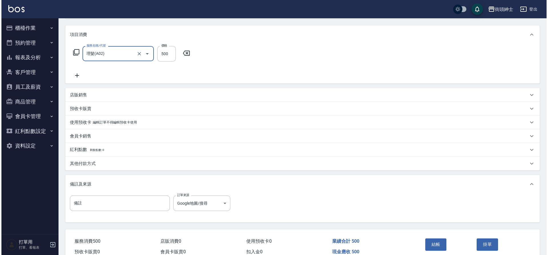
scroll to position [97, 0]
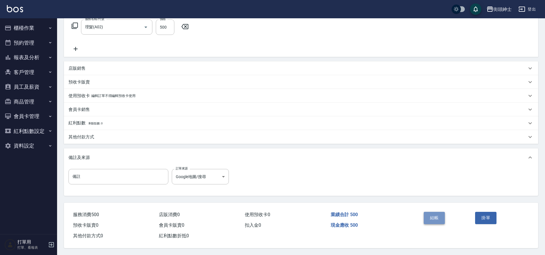
click at [432, 213] on button "結帳" at bounding box center [434, 218] width 21 height 12
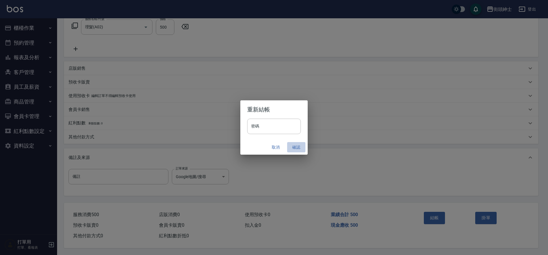
click at [299, 146] on button "確認" at bounding box center [296, 147] width 18 height 11
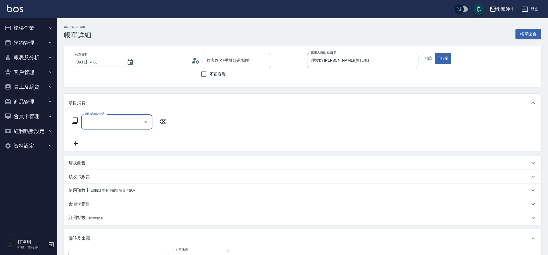
type input "[PERSON_NAME]/0975071051/null"
click at [133, 126] on input "服務名稱/代號" at bounding box center [113, 122] width 58 height 10
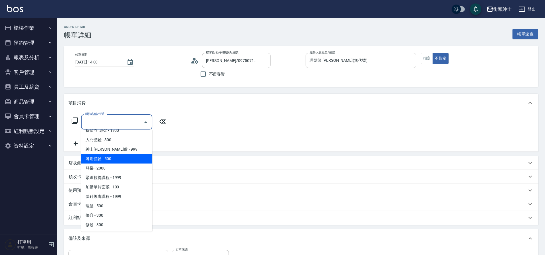
scroll to position [44, 0]
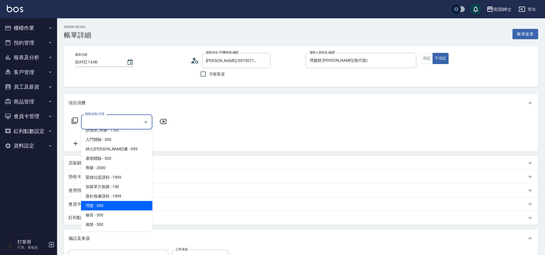
click at [114, 202] on span "理髮 - 500" at bounding box center [116, 205] width 71 height 9
type input "理髮(A02)"
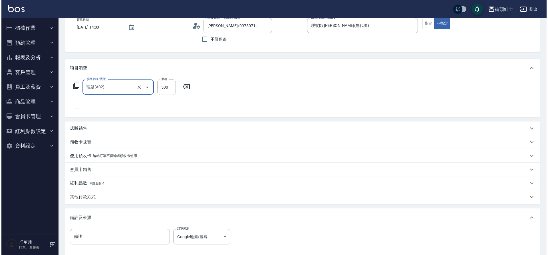
scroll to position [97, 0]
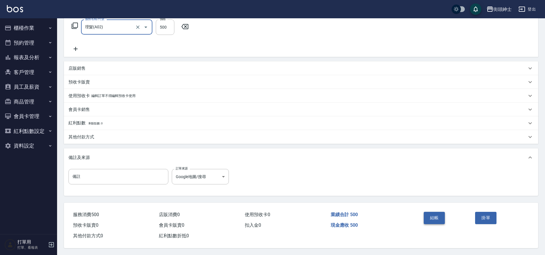
click at [438, 212] on button "結帳" at bounding box center [434, 218] width 21 height 12
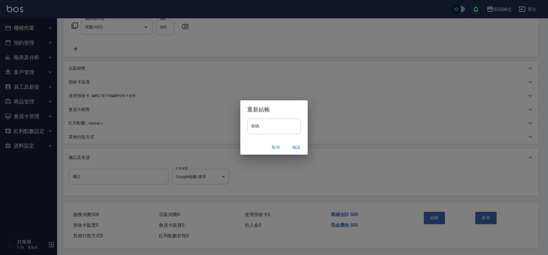
click at [293, 145] on button "確認" at bounding box center [296, 147] width 18 height 11
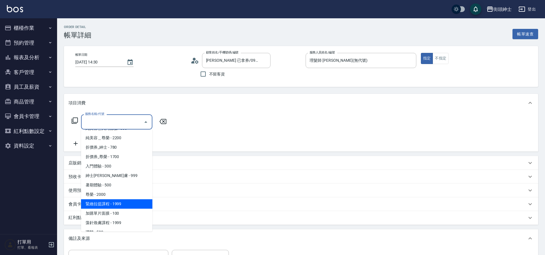
scroll to position [44, 0]
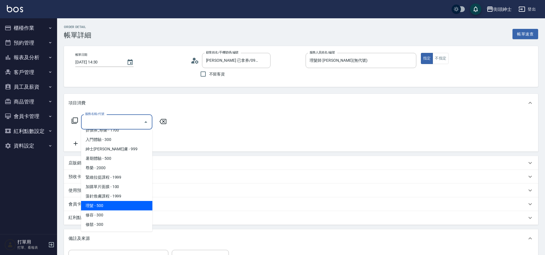
click at [109, 210] on span "理髮 - 500" at bounding box center [116, 205] width 71 height 9
type input "理髮(A02)"
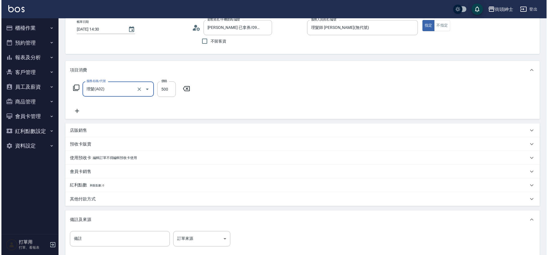
scroll to position [97, 0]
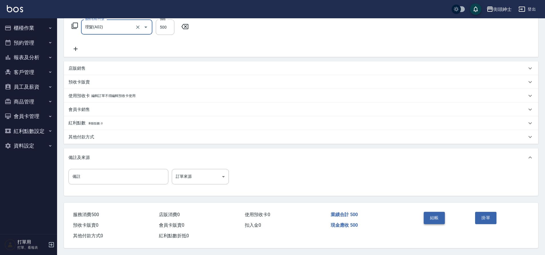
click at [432, 214] on button "結帳" at bounding box center [434, 218] width 21 height 12
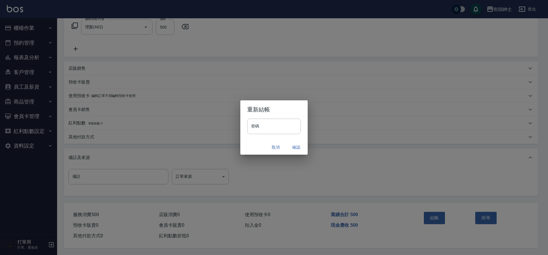
click at [298, 147] on button "確認" at bounding box center [296, 147] width 18 height 11
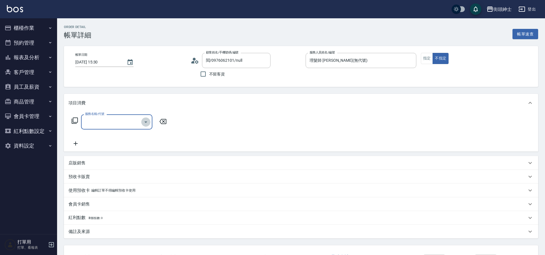
click at [144, 121] on icon "Open" at bounding box center [145, 121] width 7 height 7
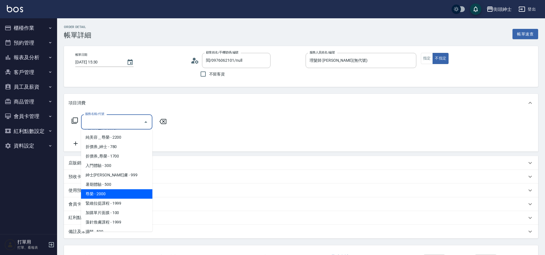
scroll to position [44, 0]
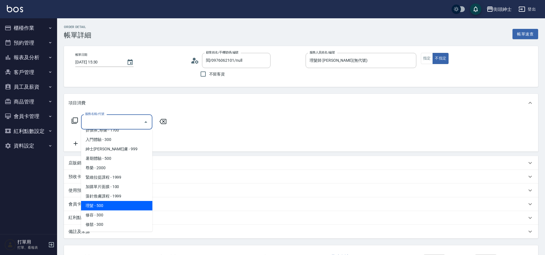
drag, startPoint x: 117, startPoint y: 202, endPoint x: 120, endPoint y: 202, distance: 3.5
click at [117, 202] on span "理髮 - 500" at bounding box center [116, 205] width 71 height 9
type input "理髮(A02)"
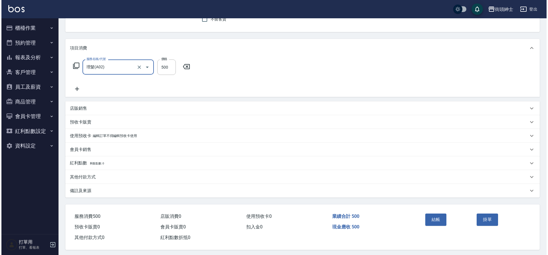
scroll to position [59, 0]
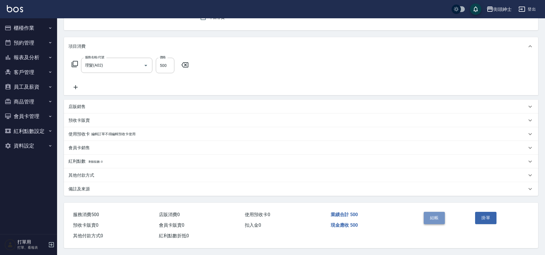
click at [430, 217] on button "結帳" at bounding box center [434, 218] width 21 height 12
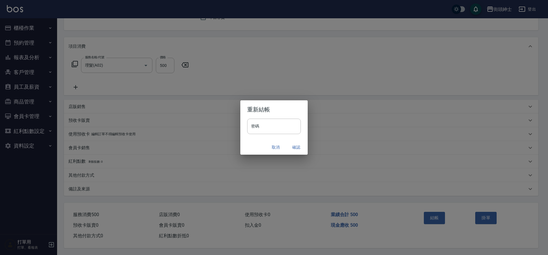
click at [296, 150] on button "確認" at bounding box center [296, 147] width 18 height 11
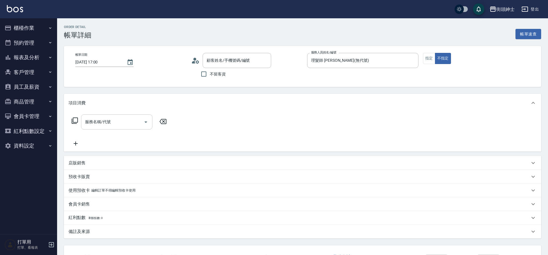
click at [143, 123] on icon "Open" at bounding box center [145, 121] width 7 height 7
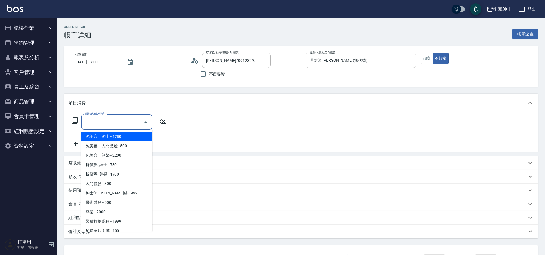
type input "謝子偉/0912329931/null"
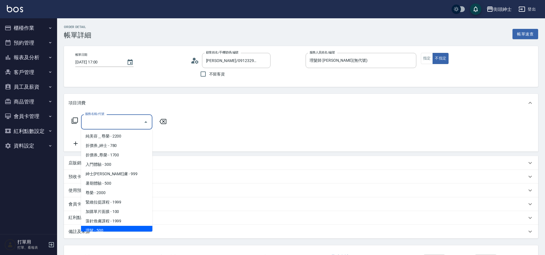
scroll to position [44, 0]
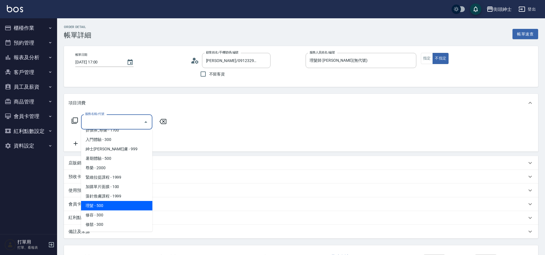
click at [109, 209] on span "理髮 - 500" at bounding box center [116, 205] width 71 height 9
type input "理髮(A02)"
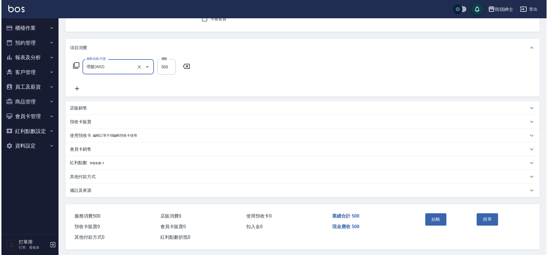
scroll to position [59, 0]
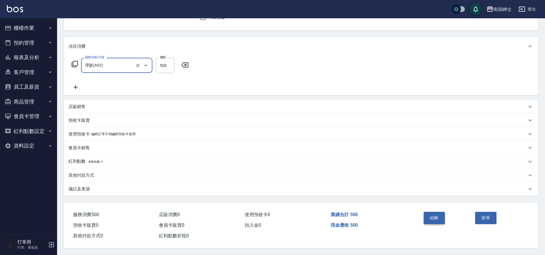
click at [436, 216] on button "結帳" at bounding box center [434, 218] width 21 height 12
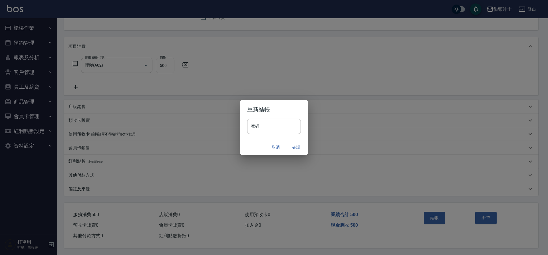
click at [293, 144] on button "確認" at bounding box center [296, 147] width 18 height 11
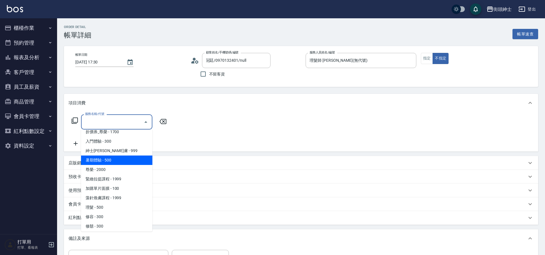
scroll to position [44, 0]
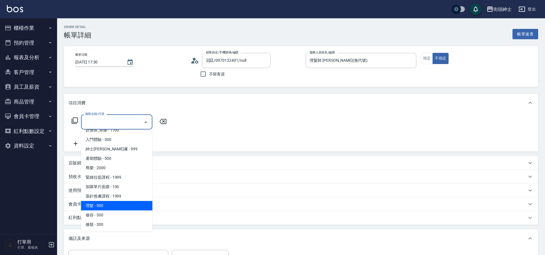
click at [111, 203] on span "理髮 - 500" at bounding box center [116, 205] width 71 height 9
type input "理髮(A02)"
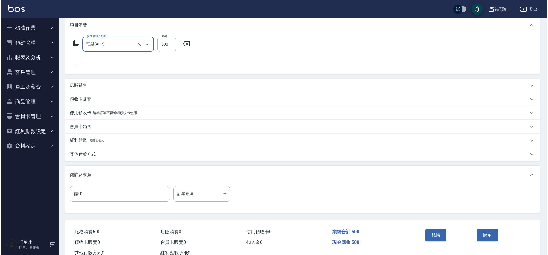
scroll to position [97, 0]
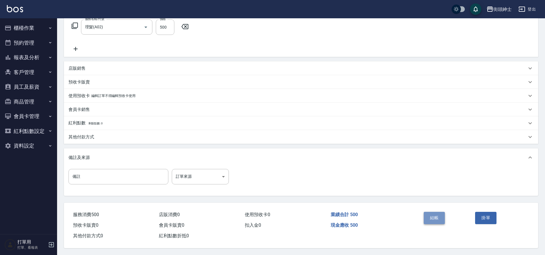
click at [433, 214] on button "結帳" at bounding box center [434, 218] width 21 height 12
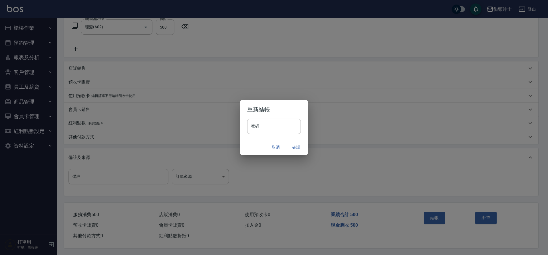
click at [292, 146] on button "確認" at bounding box center [296, 147] width 18 height 11
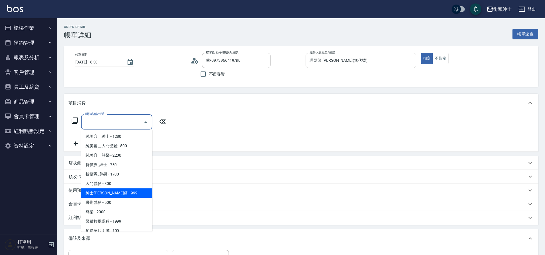
scroll to position [44, 0]
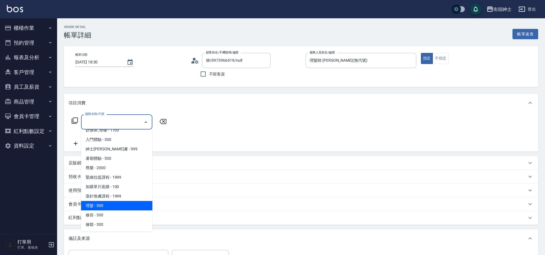
drag, startPoint x: 109, startPoint y: 205, endPoint x: 127, endPoint y: 202, distance: 18.8
click at [108, 205] on span "理髮 - 500" at bounding box center [116, 205] width 71 height 9
type input "理髮(A02)"
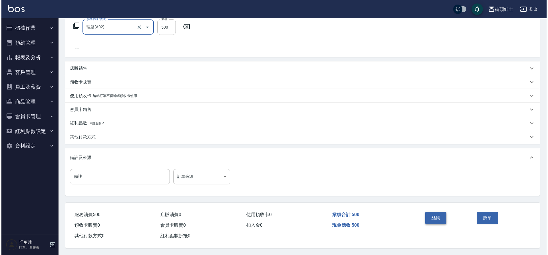
scroll to position [97, 0]
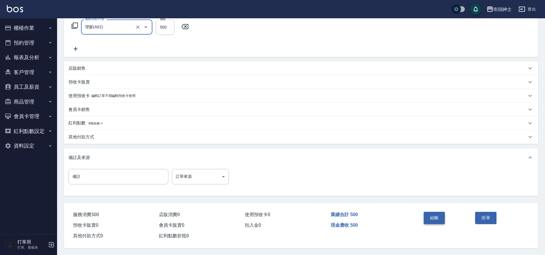
click at [437, 216] on button "結帳" at bounding box center [434, 218] width 21 height 12
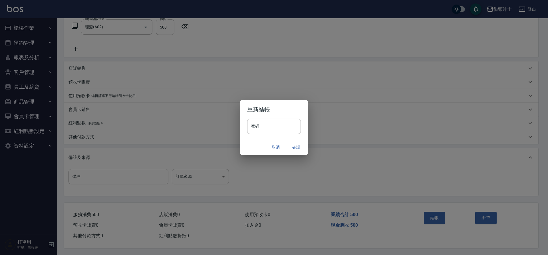
click at [297, 146] on button "確認" at bounding box center [296, 147] width 18 height 11
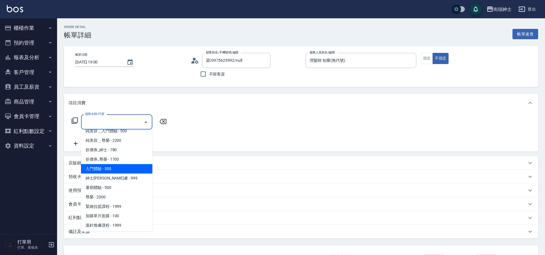
scroll to position [44, 0]
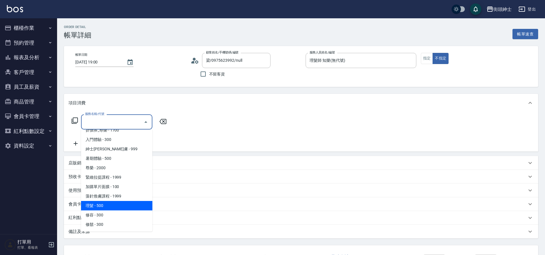
click at [107, 205] on span "理髮 - 500" at bounding box center [116, 205] width 71 height 9
type input "理髮(A02)"
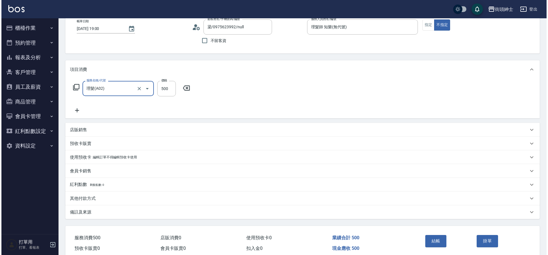
scroll to position [59, 0]
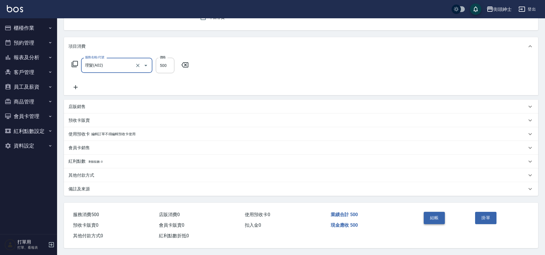
click at [437, 213] on button "結帳" at bounding box center [434, 218] width 21 height 12
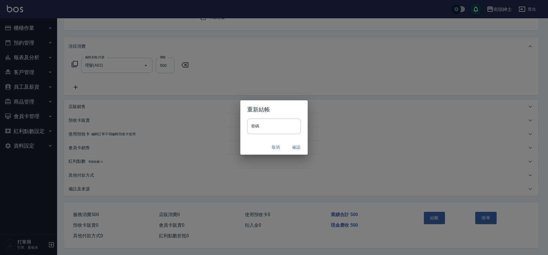
click at [293, 146] on button "確認" at bounding box center [296, 147] width 18 height 11
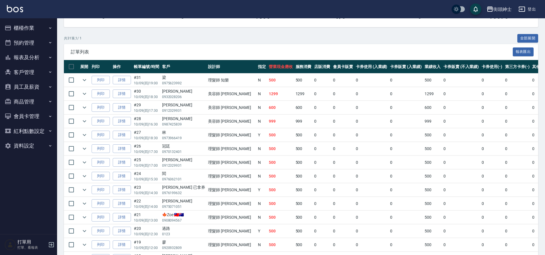
scroll to position [126, 0]
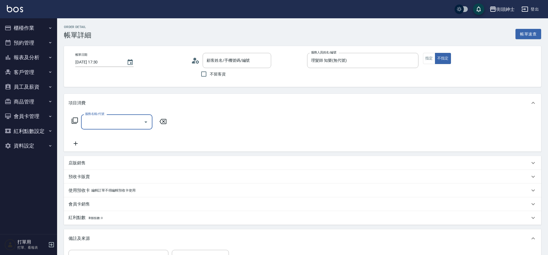
type input "林育祥/0932028206/null"
click at [114, 116] on div "服務名稱/代號" at bounding box center [116, 121] width 71 height 15
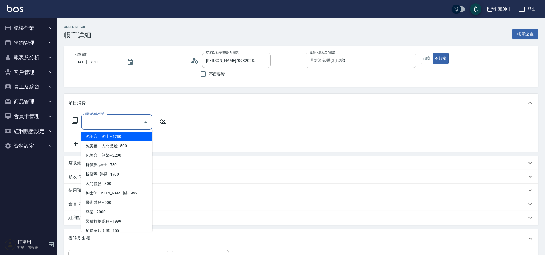
click at [117, 124] on input "服務名稱/代號" at bounding box center [113, 122] width 58 height 10
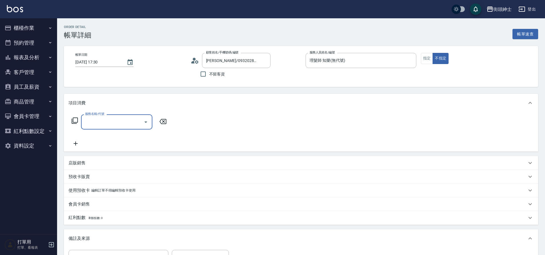
click at [125, 124] on input "服務名稱/代號" at bounding box center [113, 122] width 58 height 10
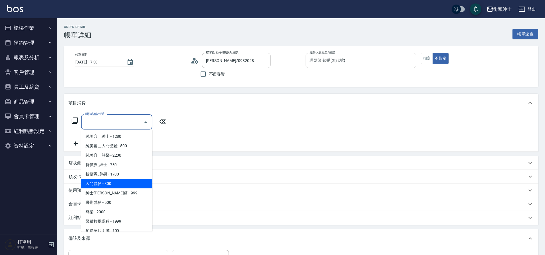
scroll to position [44, 0]
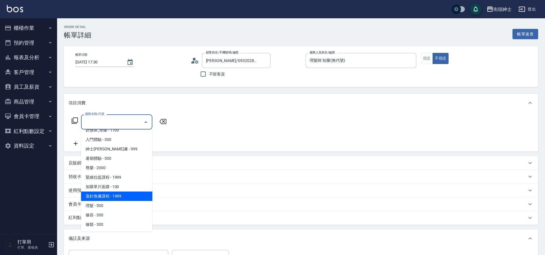
click at [111, 201] on span "理髮 - 500" at bounding box center [116, 205] width 71 height 9
type input "理髮(A02)"
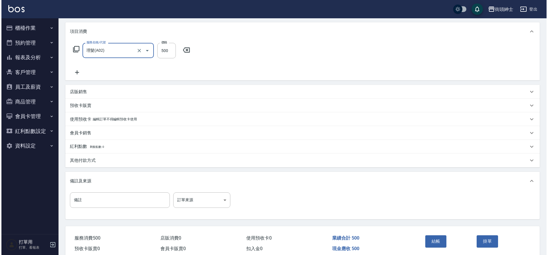
scroll to position [97, 0]
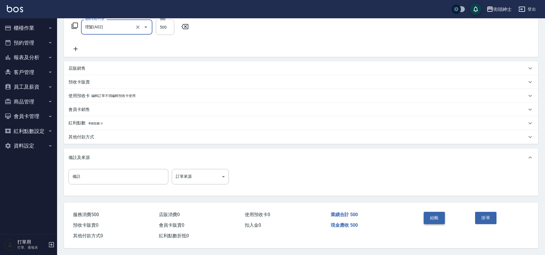
click at [428, 212] on button "結帳" at bounding box center [434, 218] width 21 height 12
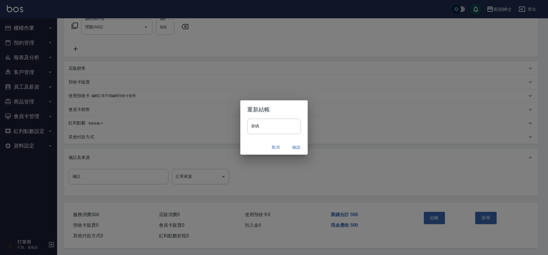
click at [293, 149] on button "確認" at bounding box center [296, 147] width 18 height 11
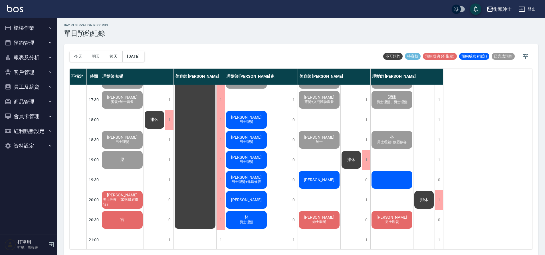
scroll to position [259, 0]
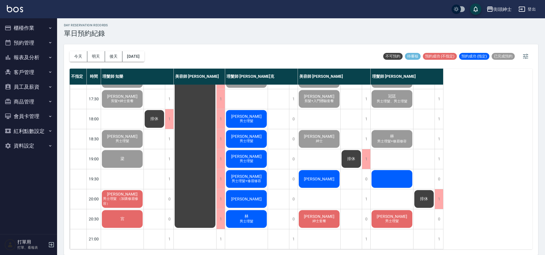
click at [392, 224] on div "[PERSON_NAME] 男士理髮" at bounding box center [392, 218] width 43 height 19
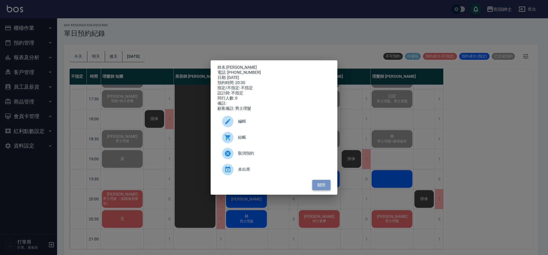
click at [320, 190] on button "關閉" at bounding box center [321, 185] width 18 height 11
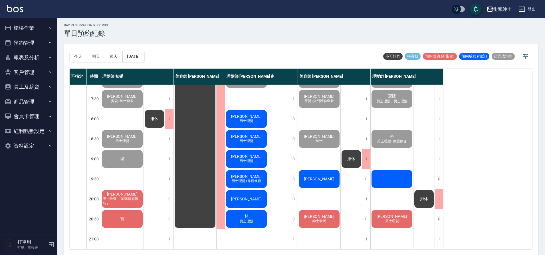
click at [321, 214] on span "吳珈豪" at bounding box center [319, 216] width 33 height 5
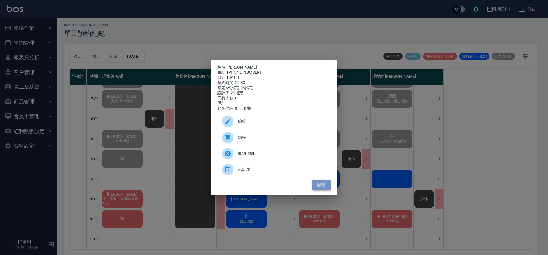
click at [326, 187] on button "關閉" at bounding box center [321, 185] width 18 height 11
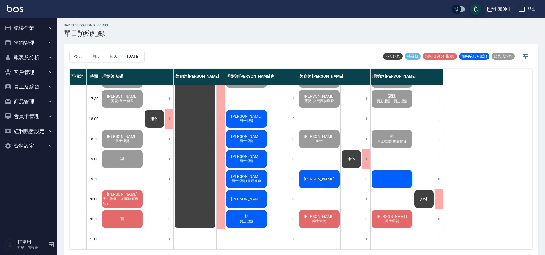
click at [249, 219] on span "男士理髮" at bounding box center [247, 221] width 16 height 5
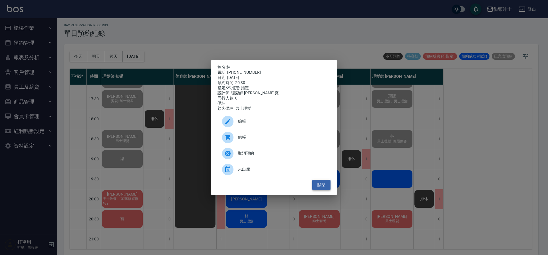
click at [323, 187] on button "關閉" at bounding box center [321, 185] width 18 height 11
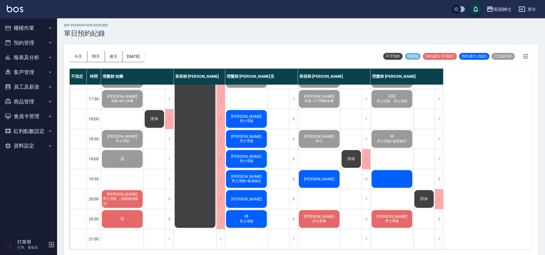
click at [127, 212] on div "宮" at bounding box center [122, 218] width 43 height 19
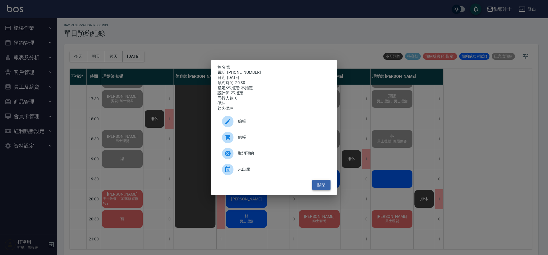
click at [323, 188] on button "關閉" at bounding box center [321, 185] width 18 height 11
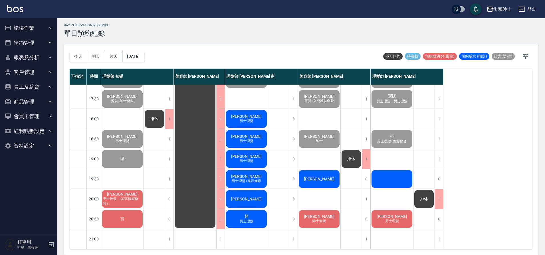
click at [385, 219] on span "男士理髮" at bounding box center [392, 220] width 16 height 5
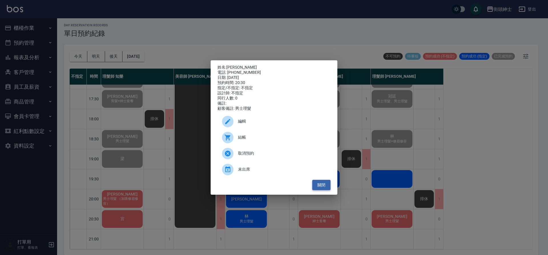
click at [317, 185] on button "關閉" at bounding box center [321, 185] width 18 height 11
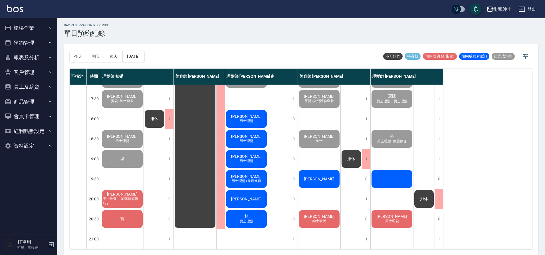
click at [317, 218] on span "紳士套餐" at bounding box center [319, 220] width 16 height 5
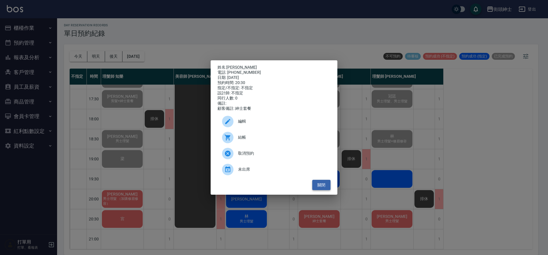
click at [321, 184] on button "關閉" at bounding box center [321, 185] width 18 height 11
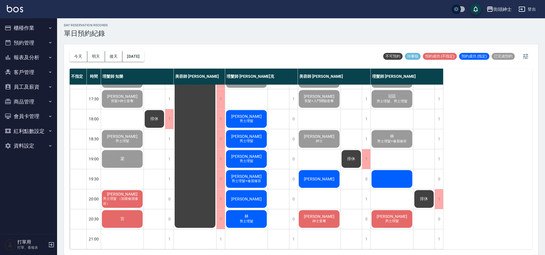
click at [249, 214] on span "林" at bounding box center [247, 216] width 6 height 5
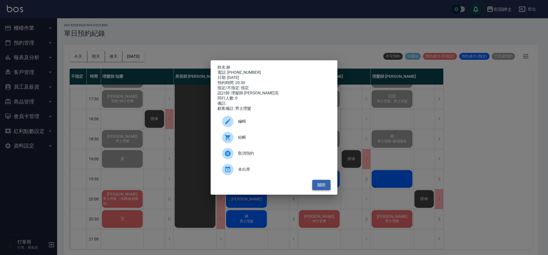
click at [321, 188] on button "關閉" at bounding box center [321, 185] width 18 height 11
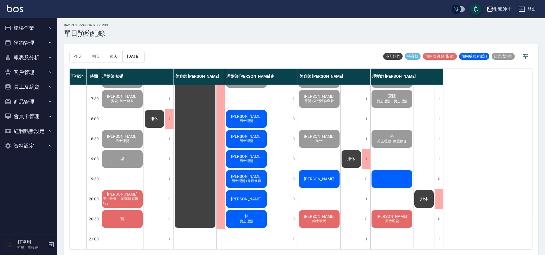
click at [408, 220] on div "鈞彥 男士理髮" at bounding box center [392, 218] width 43 height 19
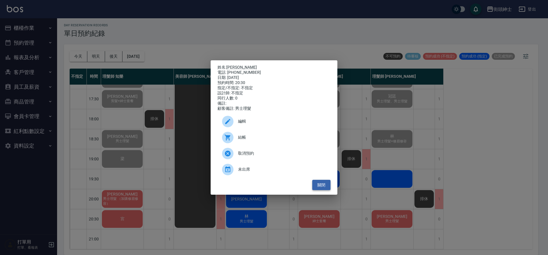
click at [322, 187] on button "關閉" at bounding box center [321, 185] width 18 height 11
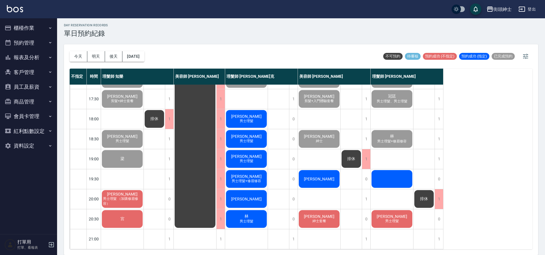
click at [119, 200] on span "男士理髮 （加購修眉修容）" at bounding box center [122, 201] width 41 height 10
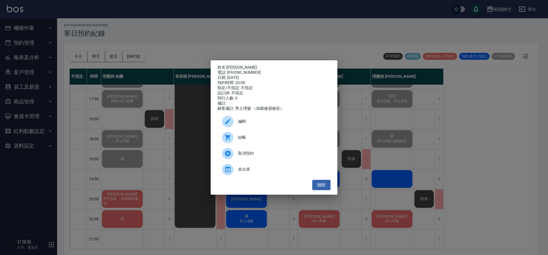
click at [240, 139] on span "結帳" at bounding box center [282, 137] width 88 height 6
click at [320, 189] on button "關閉" at bounding box center [321, 185] width 18 height 11
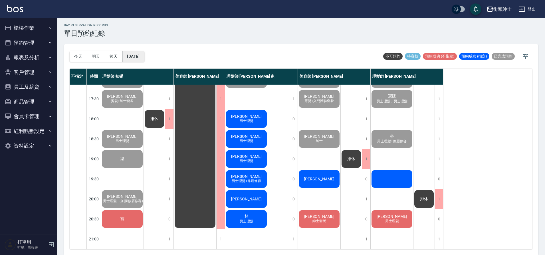
scroll to position [260, 0]
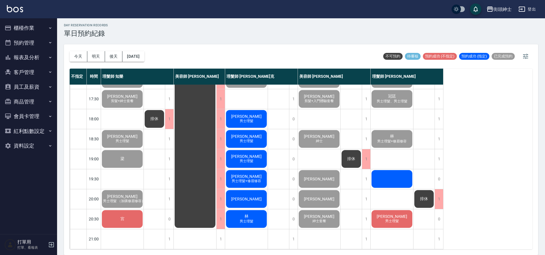
click at [408, 170] on div at bounding box center [392, 178] width 43 height 19
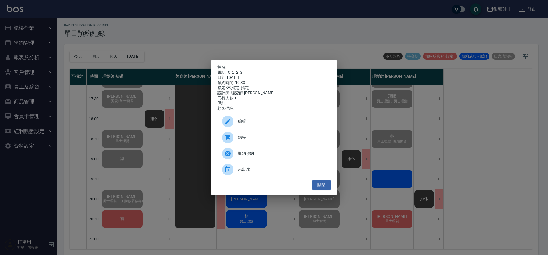
click at [268, 136] on div "結帳" at bounding box center [274, 137] width 113 height 16
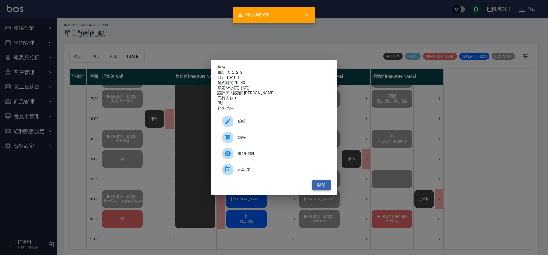
click at [319, 185] on button "關閉" at bounding box center [321, 185] width 18 height 11
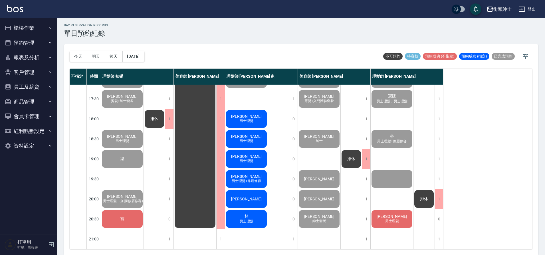
click at [396, 214] on span "[PERSON_NAME]" at bounding box center [392, 216] width 33 height 5
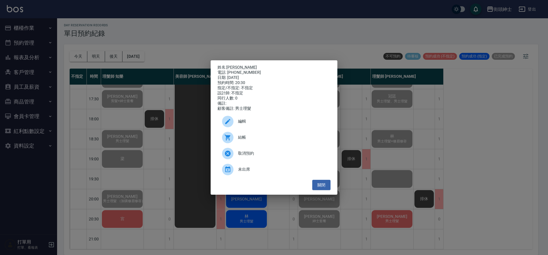
click at [268, 136] on div "結帳" at bounding box center [274, 137] width 113 height 16
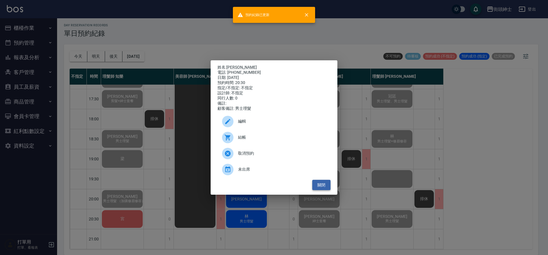
click at [326, 189] on button "關閉" at bounding box center [321, 185] width 18 height 11
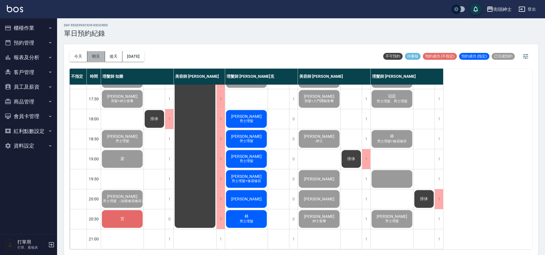
click at [99, 58] on button "明天" at bounding box center [96, 56] width 18 height 11
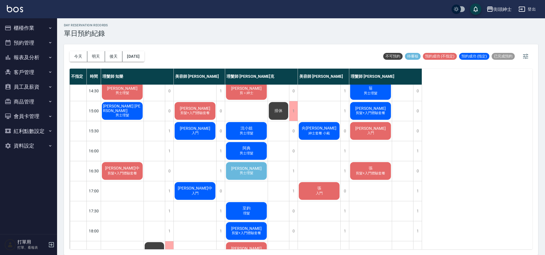
scroll to position [98, 0]
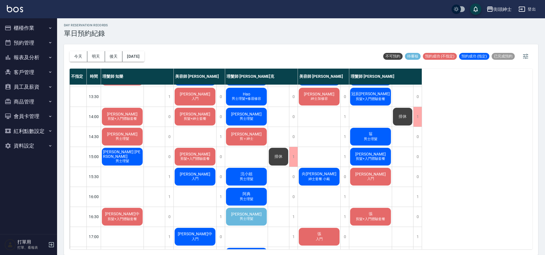
click at [253, 220] on span "男士理髮" at bounding box center [247, 218] width 16 height 5
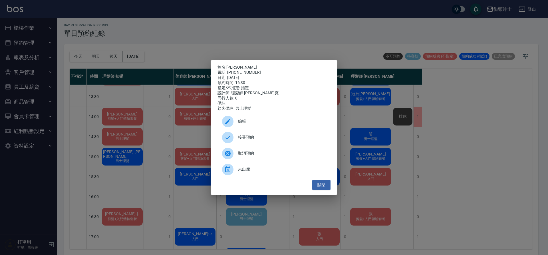
click at [259, 138] on span "接受預約" at bounding box center [282, 137] width 88 height 6
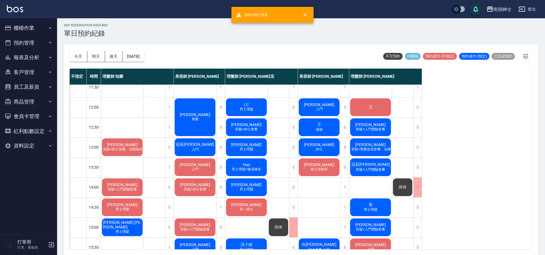
scroll to position [0, 0]
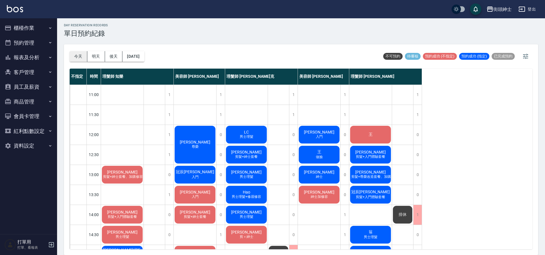
click at [80, 53] on button "今天" at bounding box center [79, 56] width 18 height 11
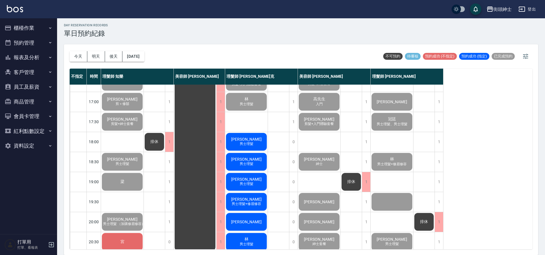
scroll to position [260, 0]
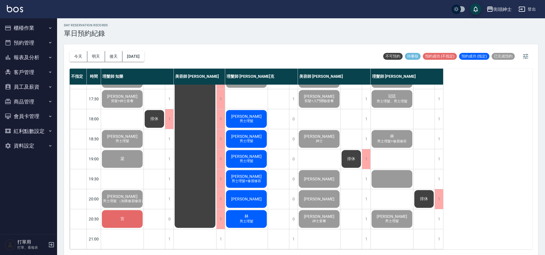
click at [127, 215] on div "宮" at bounding box center [122, 218] width 43 height 19
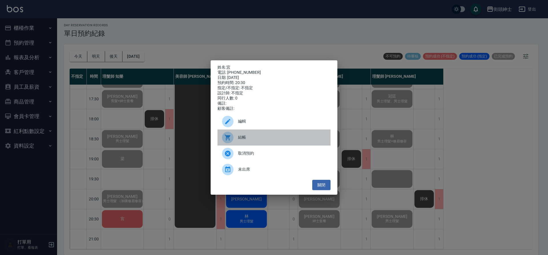
click at [246, 138] on span "結帳" at bounding box center [282, 137] width 88 height 6
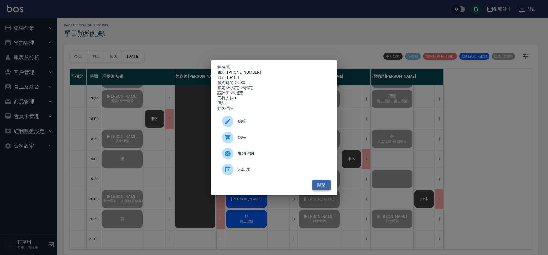
click at [319, 185] on button "關閉" at bounding box center [321, 185] width 18 height 11
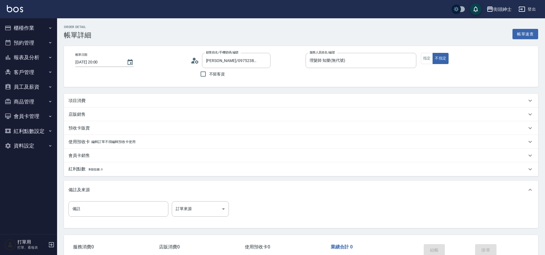
click at [110, 102] on div "項目消費" at bounding box center [298, 101] width 459 height 6
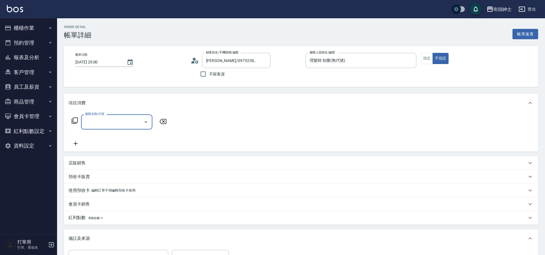
click at [121, 126] on input "服務名稱/代號" at bounding box center [113, 122] width 58 height 10
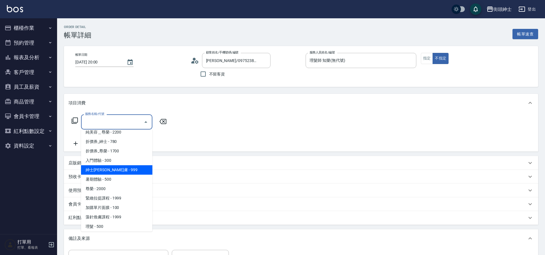
scroll to position [44, 0]
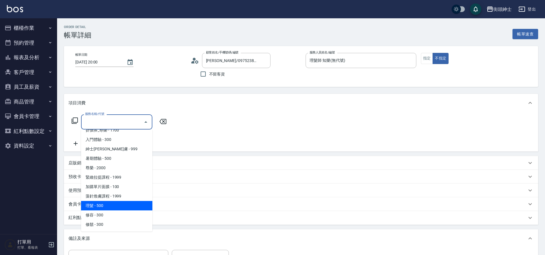
click at [103, 208] on span "理髮 - 500" at bounding box center [116, 205] width 71 height 9
type input "理髮(A02)"
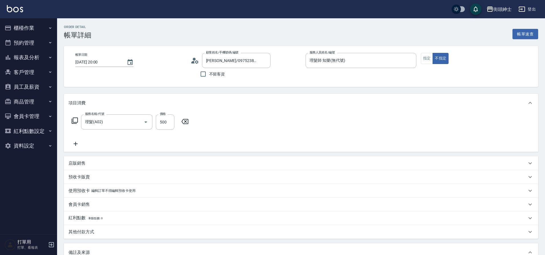
click at [75, 142] on icon at bounding box center [76, 144] width 4 height 4
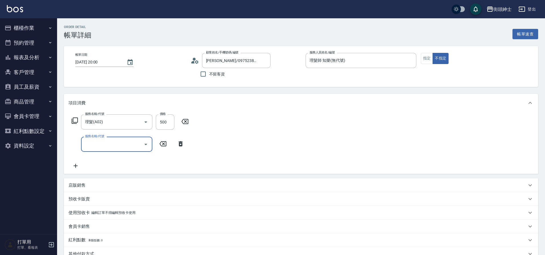
click at [104, 139] on input "服務名稱/代號" at bounding box center [113, 144] width 58 height 10
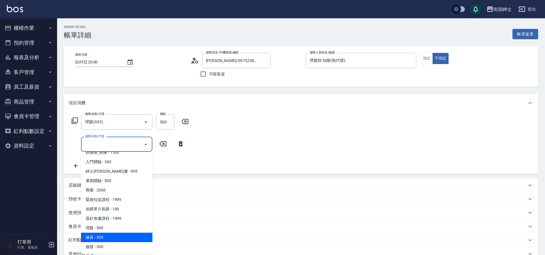
click at [98, 239] on span "修容 - 300" at bounding box center [116, 236] width 71 height 9
type input "修容(A03)"
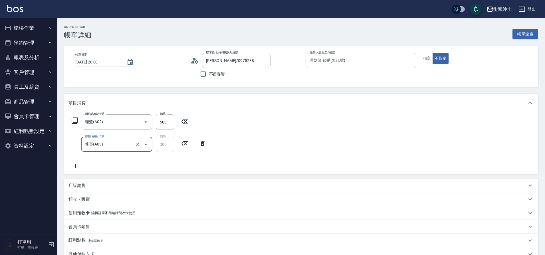
scroll to position [120, 0]
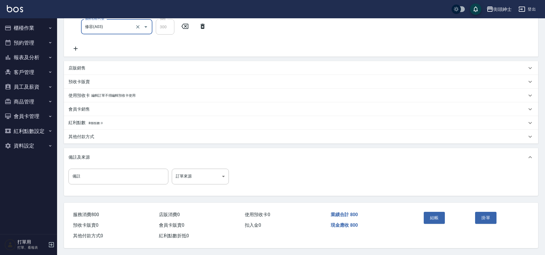
click at [97, 134] on div "其他付款方式" at bounding box center [298, 137] width 459 height 6
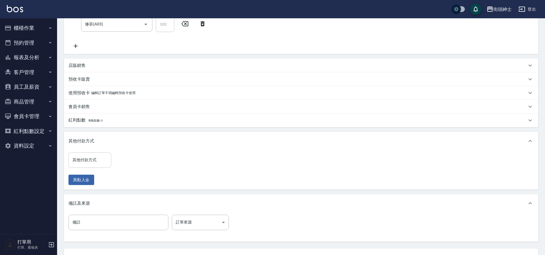
click at [96, 162] on input "其他付款方式" at bounding box center [90, 160] width 38 height 10
click at [85, 177] on span "轉帳" at bounding box center [90, 174] width 43 height 9
type input "轉帳"
click at [138, 163] on input "0" at bounding box center [136, 159] width 43 height 15
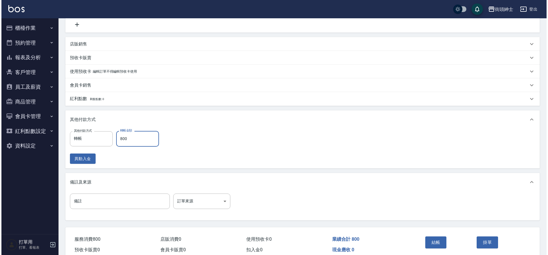
scroll to position [168, 0]
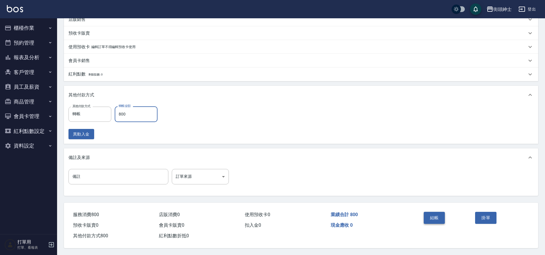
type input "800"
click at [433, 218] on button "結帳" at bounding box center [434, 218] width 21 height 12
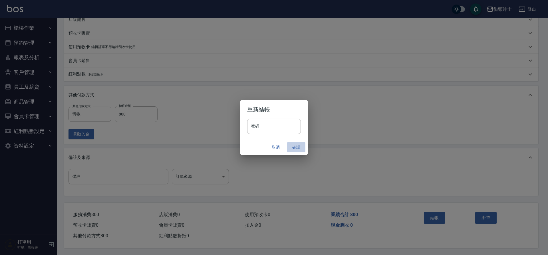
click at [296, 148] on button "確認" at bounding box center [296, 147] width 18 height 11
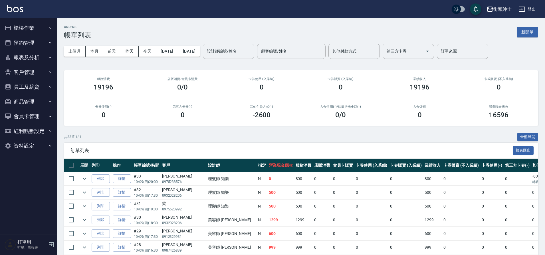
click at [252, 51] on input "設計師編號/姓名" at bounding box center [229, 51] width 46 height 10
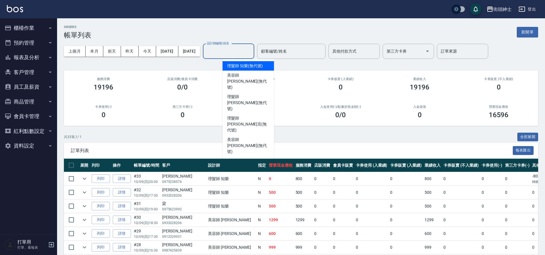
click at [245, 65] on span "理髮師 知樂 (無代號)" at bounding box center [244, 66] width 35 height 6
type input "理髮師 知樂(無代號)"
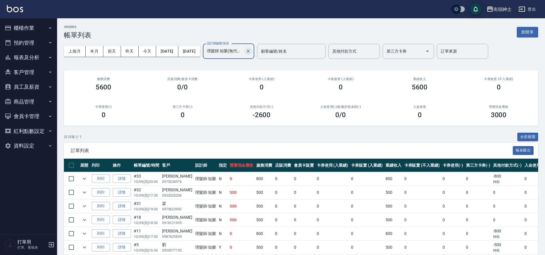
click at [251, 52] on icon "Clear" at bounding box center [249, 51] width 6 height 6
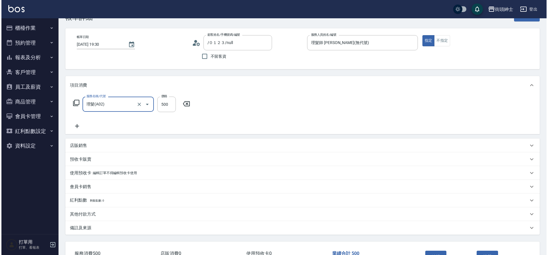
scroll to position [59, 0]
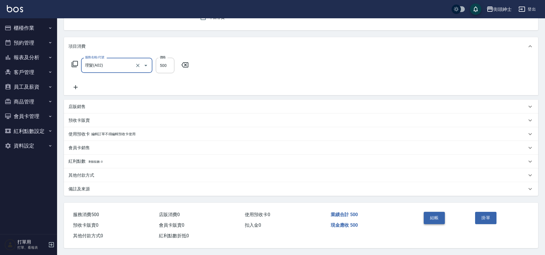
click at [443, 212] on button "結帳" at bounding box center [434, 218] width 21 height 12
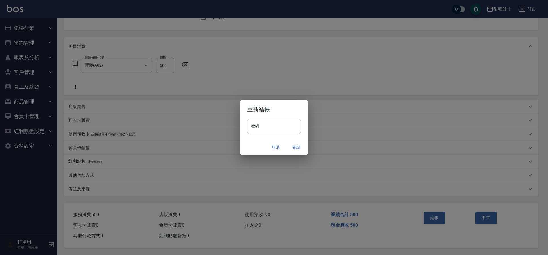
click at [299, 146] on button "確認" at bounding box center [296, 147] width 18 height 11
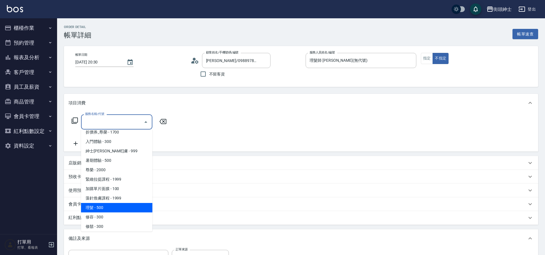
scroll to position [44, 0]
click at [112, 209] on span "理髮 - 500" at bounding box center [116, 205] width 71 height 9
type input "理髮(A02)"
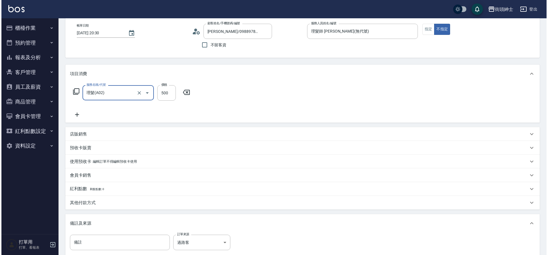
scroll to position [97, 0]
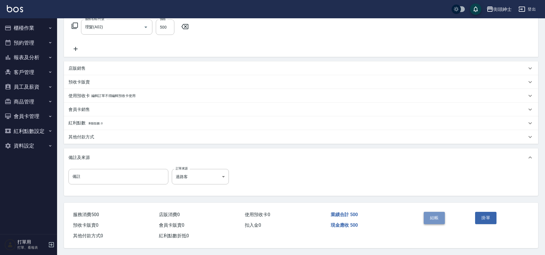
click at [438, 215] on button "結帳" at bounding box center [434, 218] width 21 height 12
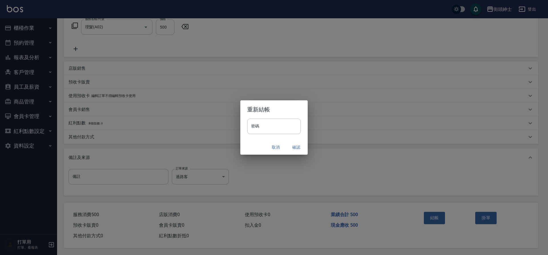
click at [299, 146] on button "確認" at bounding box center [296, 147] width 18 height 11
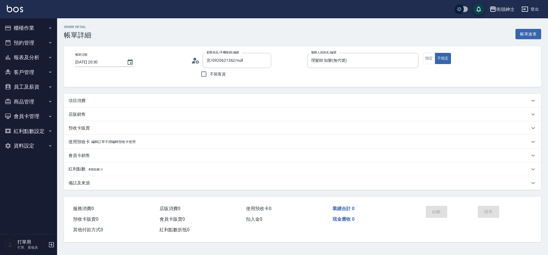
click at [124, 98] on div "項目消費" at bounding box center [299, 101] width 461 height 6
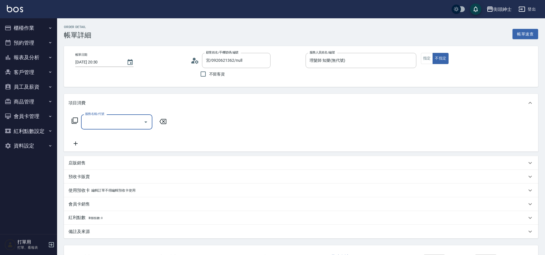
click at [110, 123] on input "服務名稱/代號" at bounding box center [113, 122] width 58 height 10
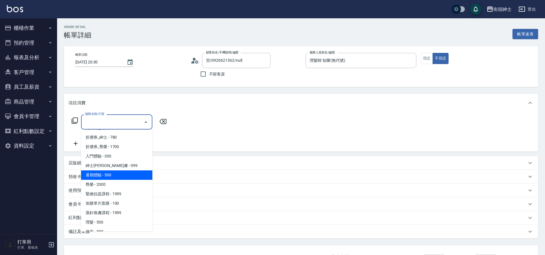
scroll to position [44, 0]
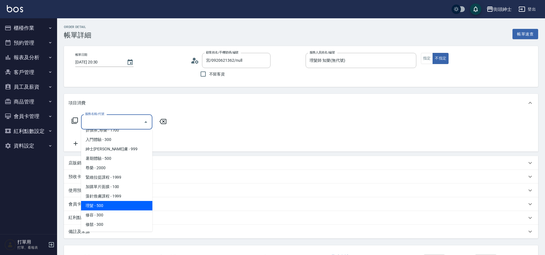
click at [104, 203] on span "理髮 - 500" at bounding box center [116, 205] width 71 height 9
type input "理髮(A02)"
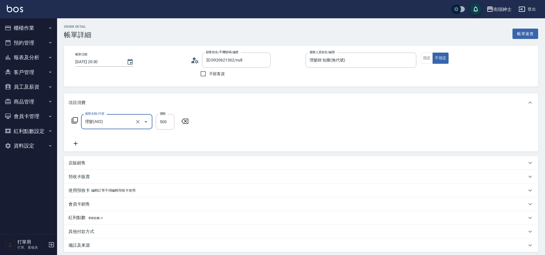
scroll to position [59, 0]
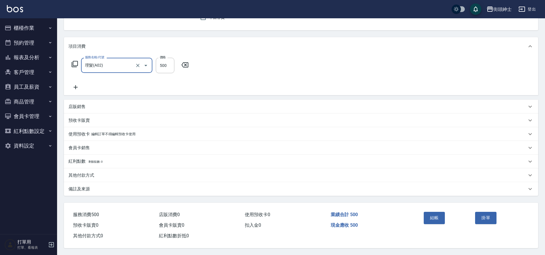
click at [92, 104] on div "店販銷售" at bounding box center [298, 107] width 459 height 6
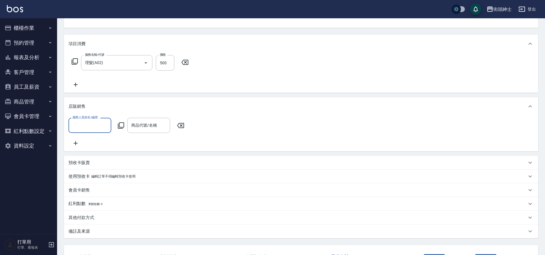
scroll to position [0, 0]
click at [146, 127] on input "商品代號/名稱" at bounding box center [149, 125] width 38 height 10
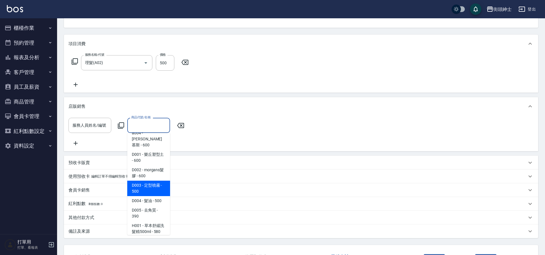
scroll to position [11, 0]
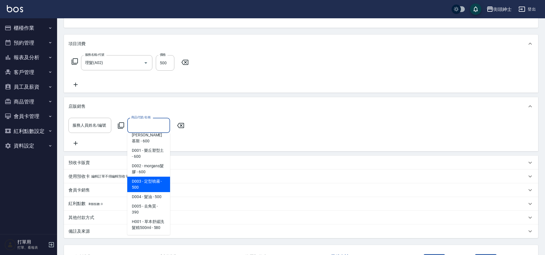
click at [109, 149] on div "服務人員姓名/編號 服務人員姓名/編號 商品代號/名稱 商品代號/名稱" at bounding box center [301, 133] width 475 height 36
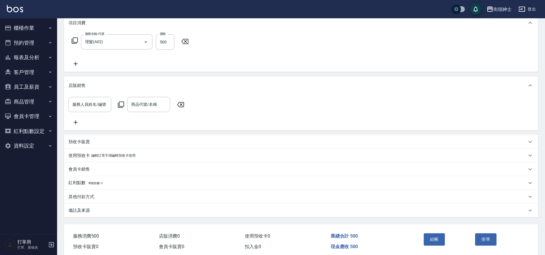
scroll to position [108, 0]
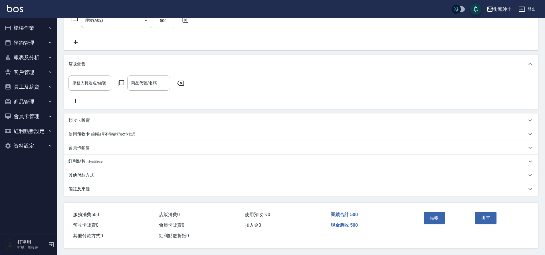
click at [99, 176] on div "其他付款方式" at bounding box center [301, 175] width 475 height 14
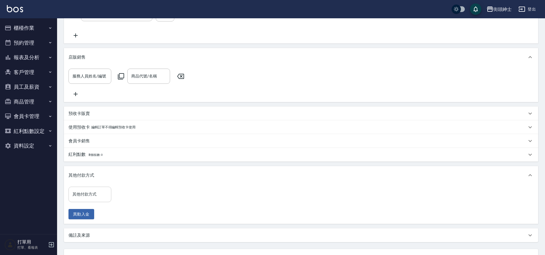
click at [99, 194] on input "其他付款方式" at bounding box center [90, 194] width 38 height 10
click at [95, 214] on span "轉帳" at bounding box center [90, 212] width 43 height 9
type input "轉帳"
click at [137, 194] on input "0" at bounding box center [136, 193] width 43 height 15
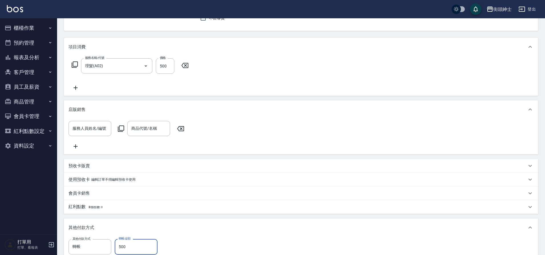
scroll to position [0, 0]
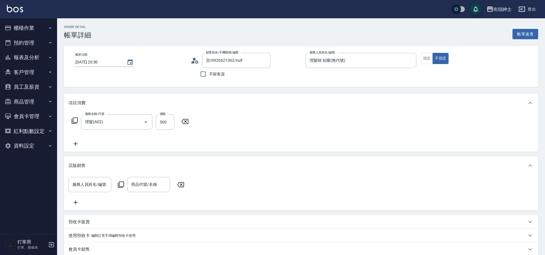
type input "500"
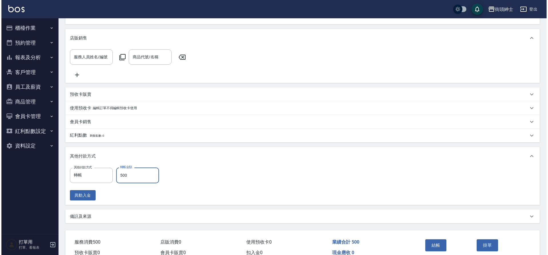
scroll to position [162, 0]
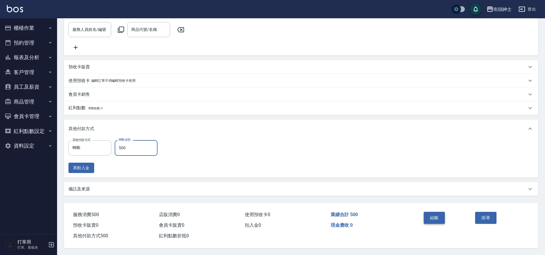
click at [437, 217] on button "結帳" at bounding box center [434, 218] width 21 height 12
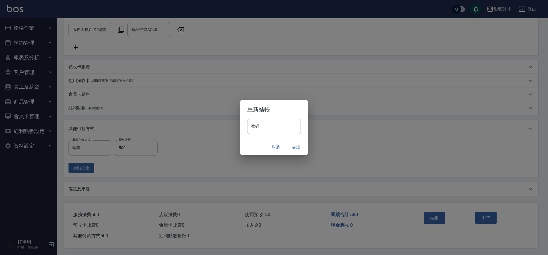
click at [293, 147] on button "確認" at bounding box center [296, 147] width 18 height 11
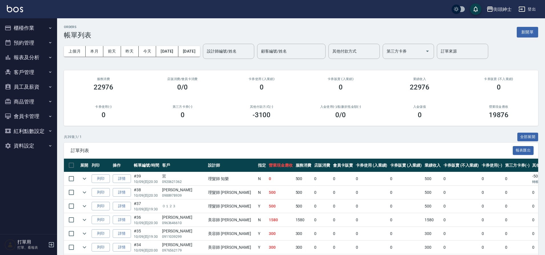
click at [252, 54] on input "設計師編號/姓名" at bounding box center [229, 51] width 46 height 10
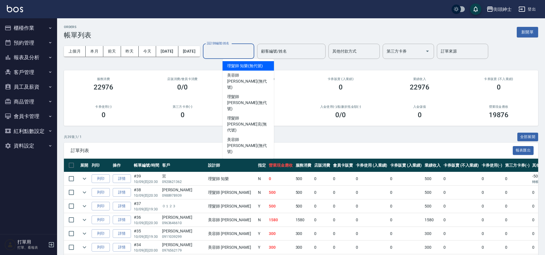
click at [251, 67] on span "理髮師 知樂 (無代號)" at bounding box center [244, 66] width 35 height 6
type input "理髮師 知樂(無代號)"
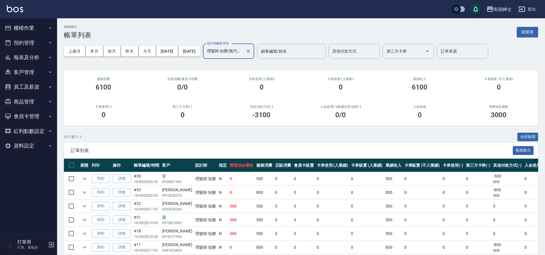
click at [38, 41] on button "預約管理" at bounding box center [28, 42] width 53 height 15
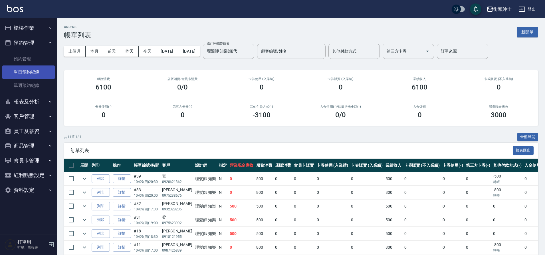
click at [47, 68] on link "單日預約紀錄" at bounding box center [28, 71] width 53 height 13
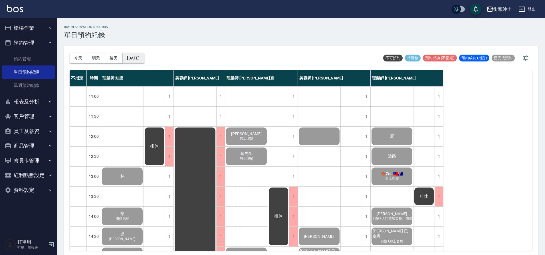
click at [130, 59] on button "[DATE]" at bounding box center [133, 58] width 22 height 11
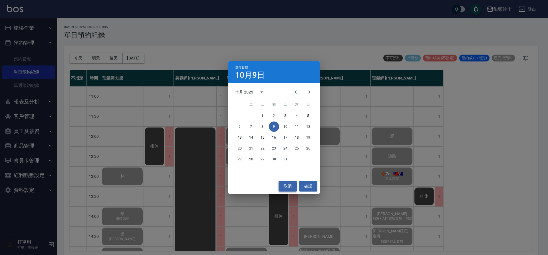
click at [295, 186] on button "取消" at bounding box center [288, 186] width 18 height 11
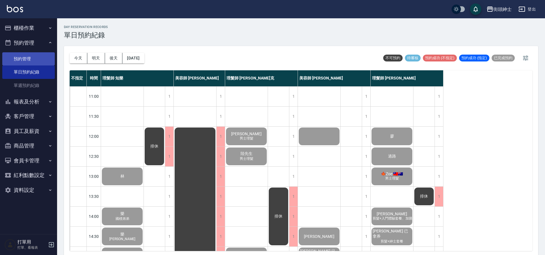
click at [39, 60] on link "預約管理" at bounding box center [28, 58] width 53 height 13
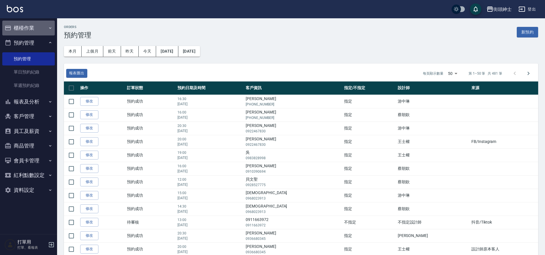
click at [37, 29] on button "櫃檯作業" at bounding box center [28, 28] width 53 height 15
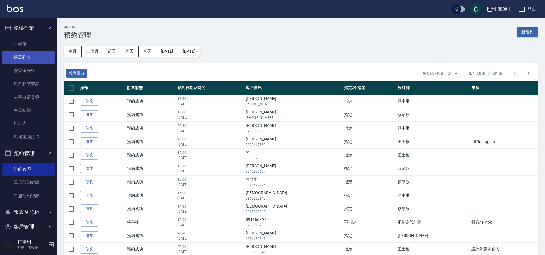
click at [44, 57] on link "帳單列表" at bounding box center [28, 57] width 53 height 13
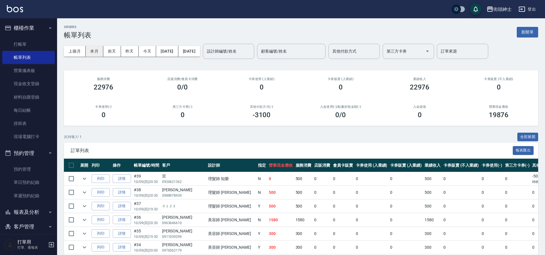
click at [94, 51] on button "本月" at bounding box center [95, 51] width 18 height 11
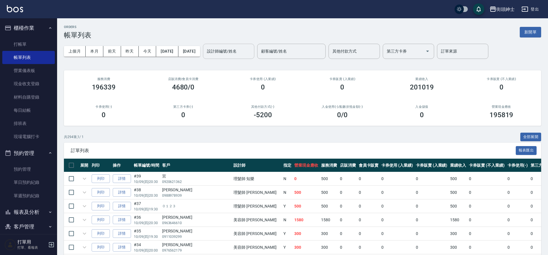
click at [244, 54] on input "設計師編號/姓名" at bounding box center [229, 51] width 46 height 10
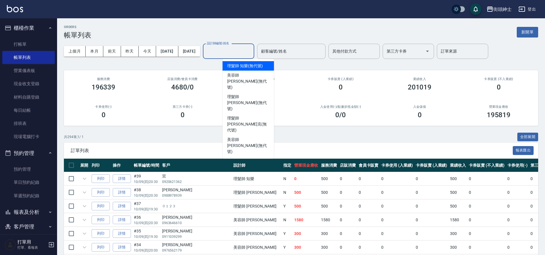
click at [250, 67] on span "理髮師 知樂 (無代號)" at bounding box center [244, 66] width 35 height 6
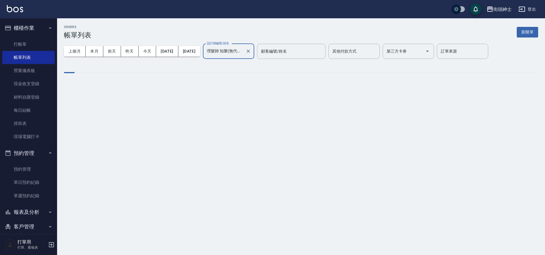
type input "理髮師 知樂(無代號)"
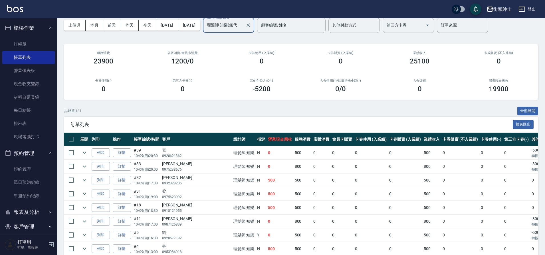
scroll to position [53, 0]
